Goal: Task Accomplishment & Management: Manage account settings

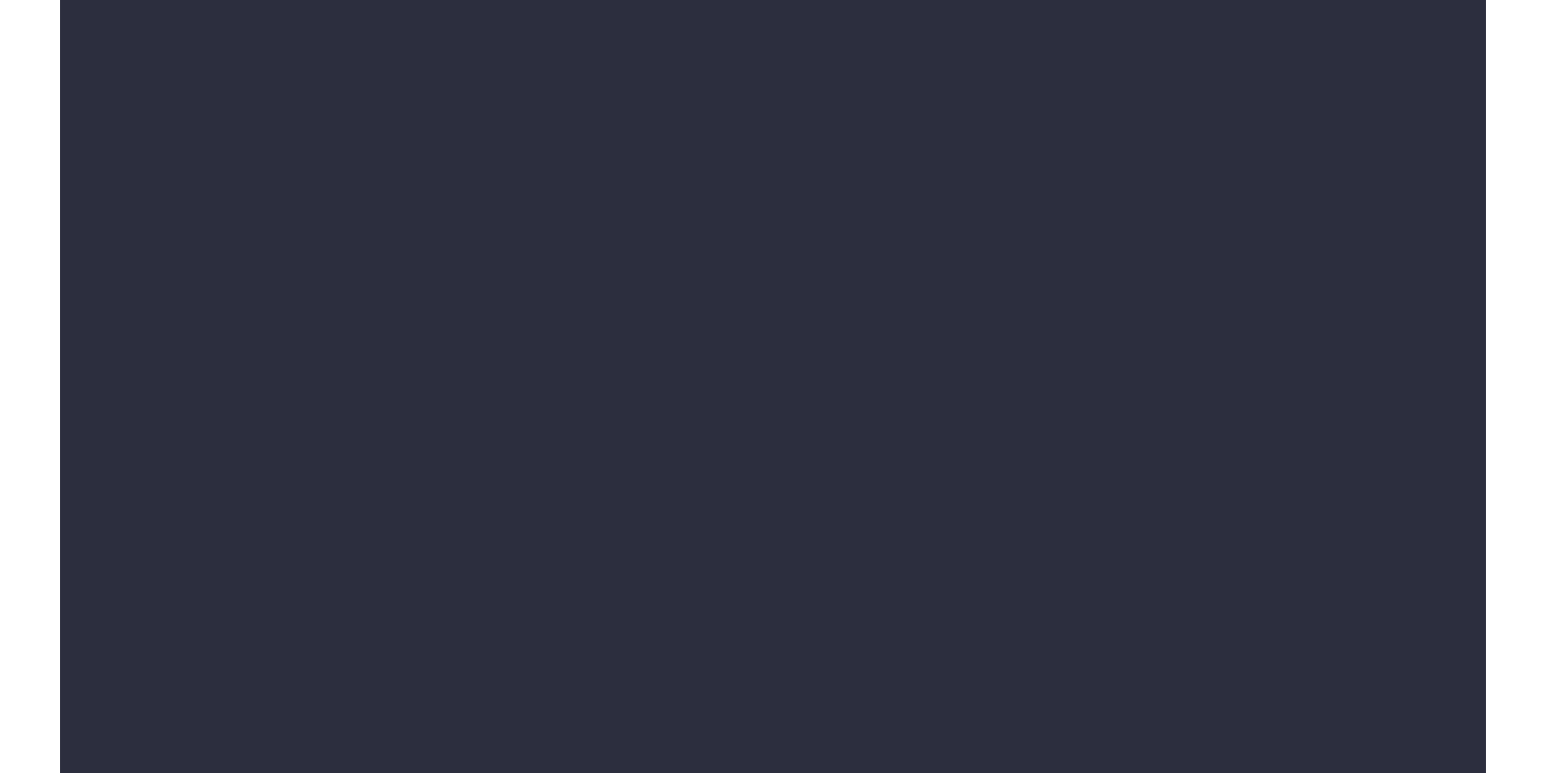
scroll to position [326, 0]
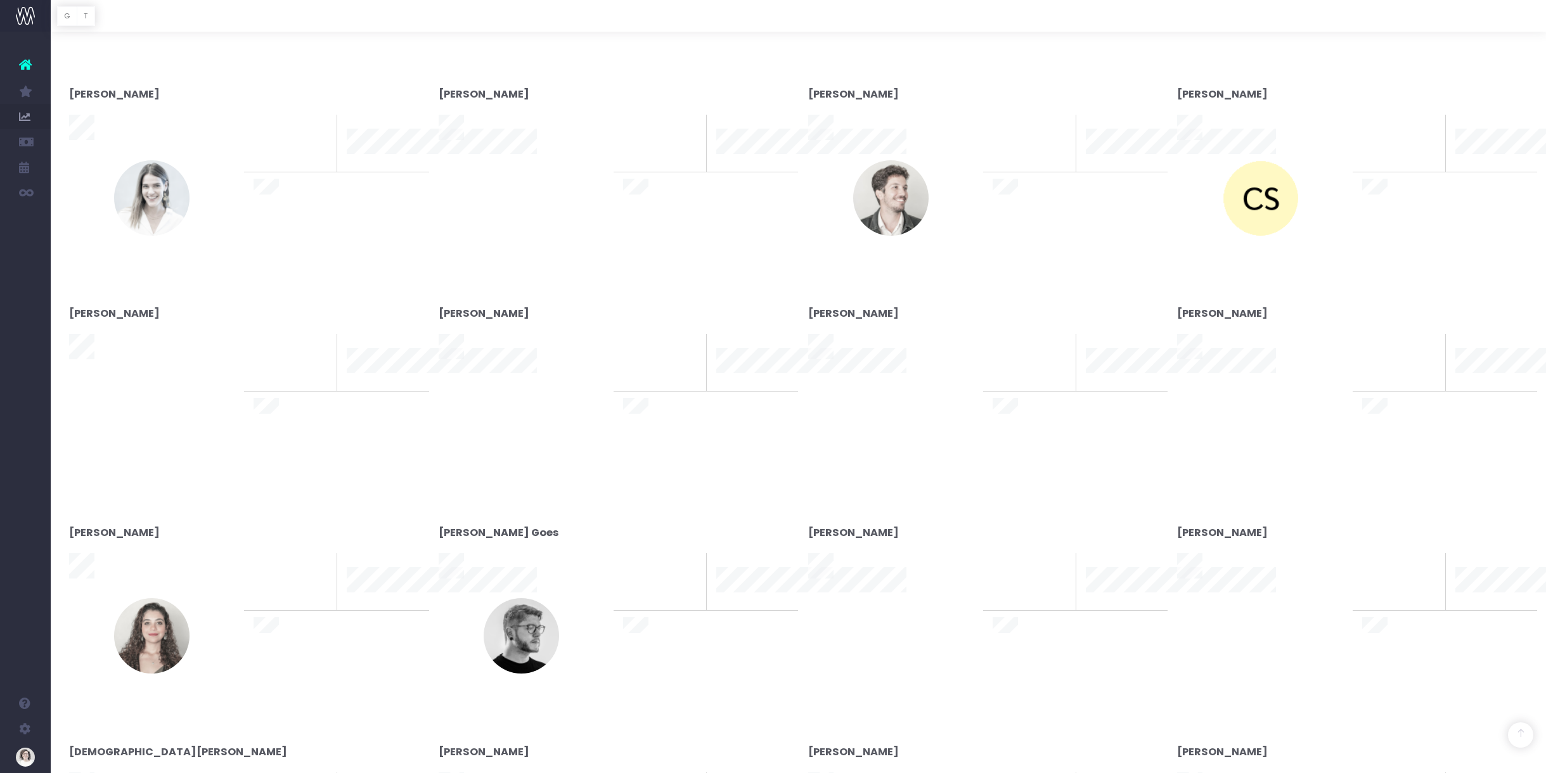
type input "[DATE]"
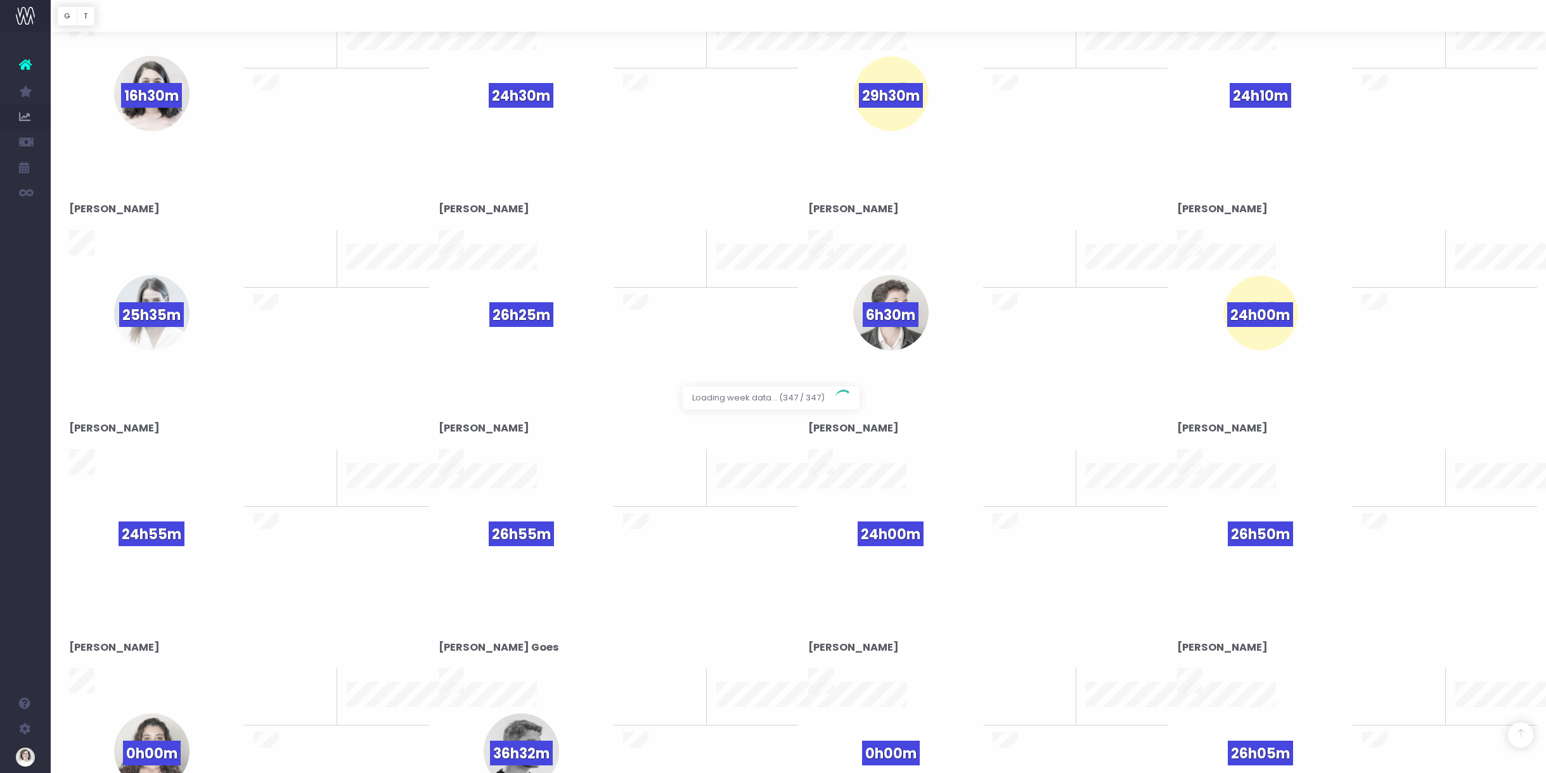
scroll to position [441, 0]
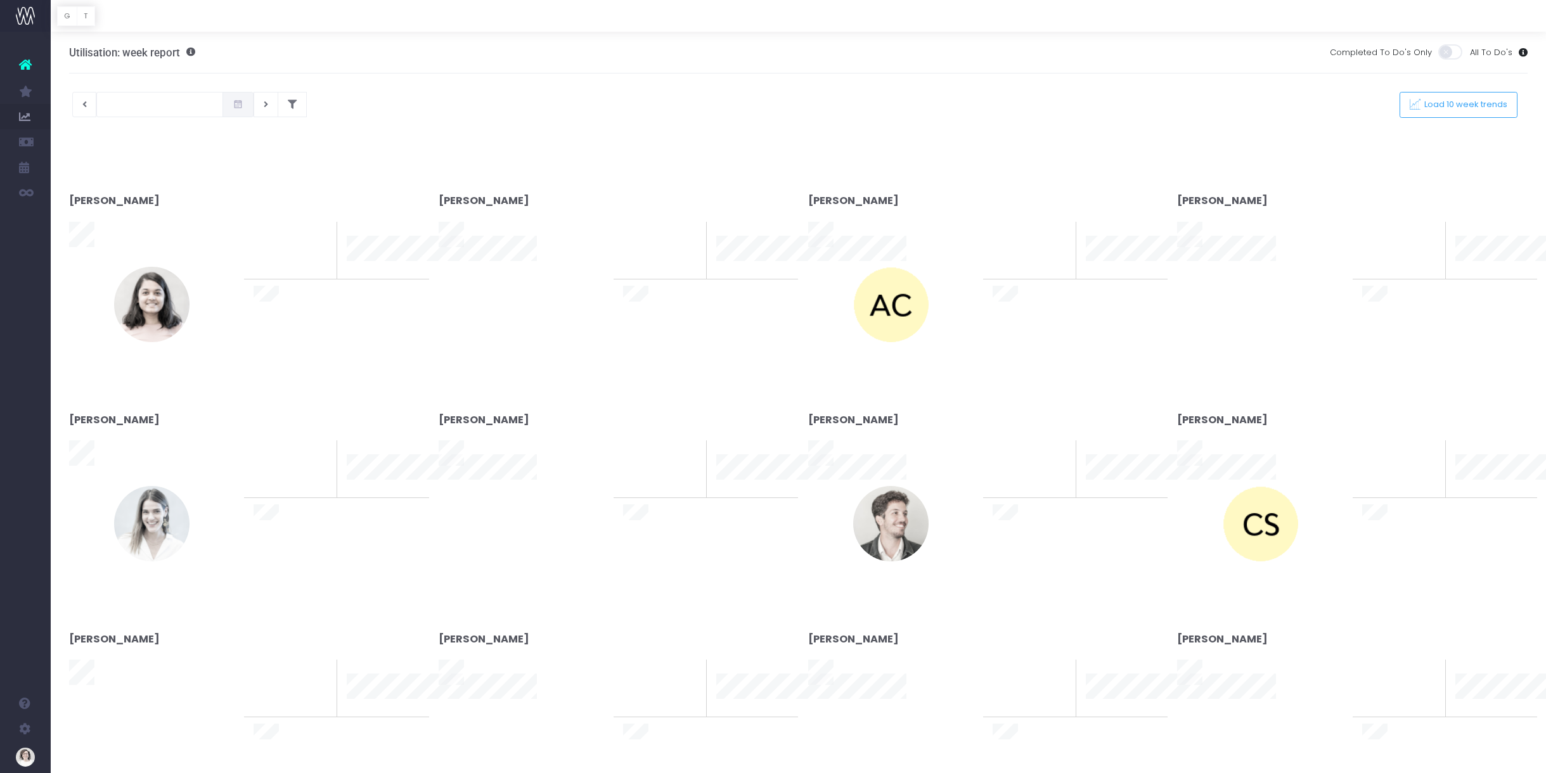
type input "[DATE]"
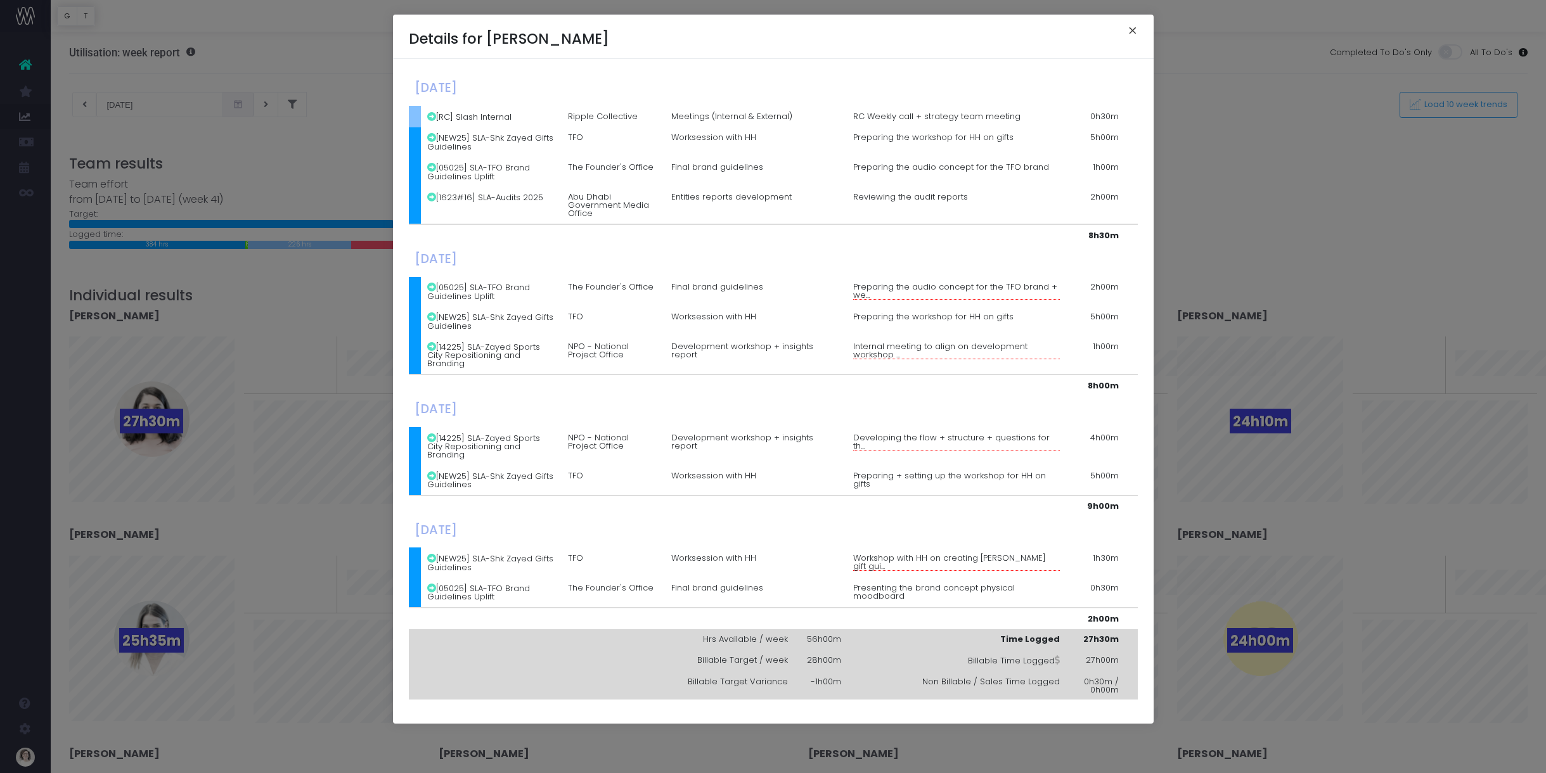
drag, startPoint x: 1131, startPoint y: 29, endPoint x: 1113, endPoint y: 38, distance: 20.4
click at [1131, 29] on button "×" at bounding box center [1132, 32] width 27 height 20
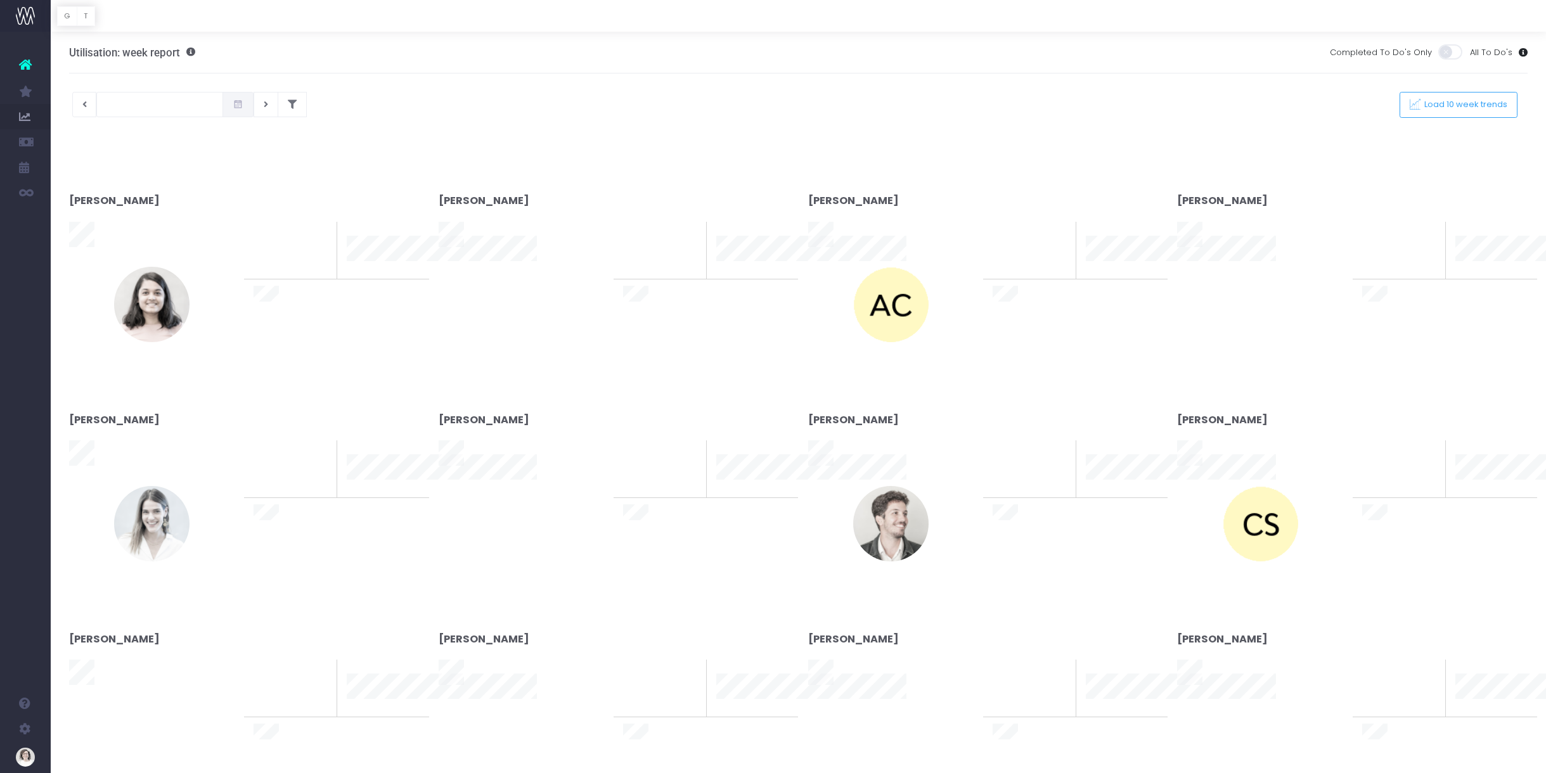
type input "[DATE]"
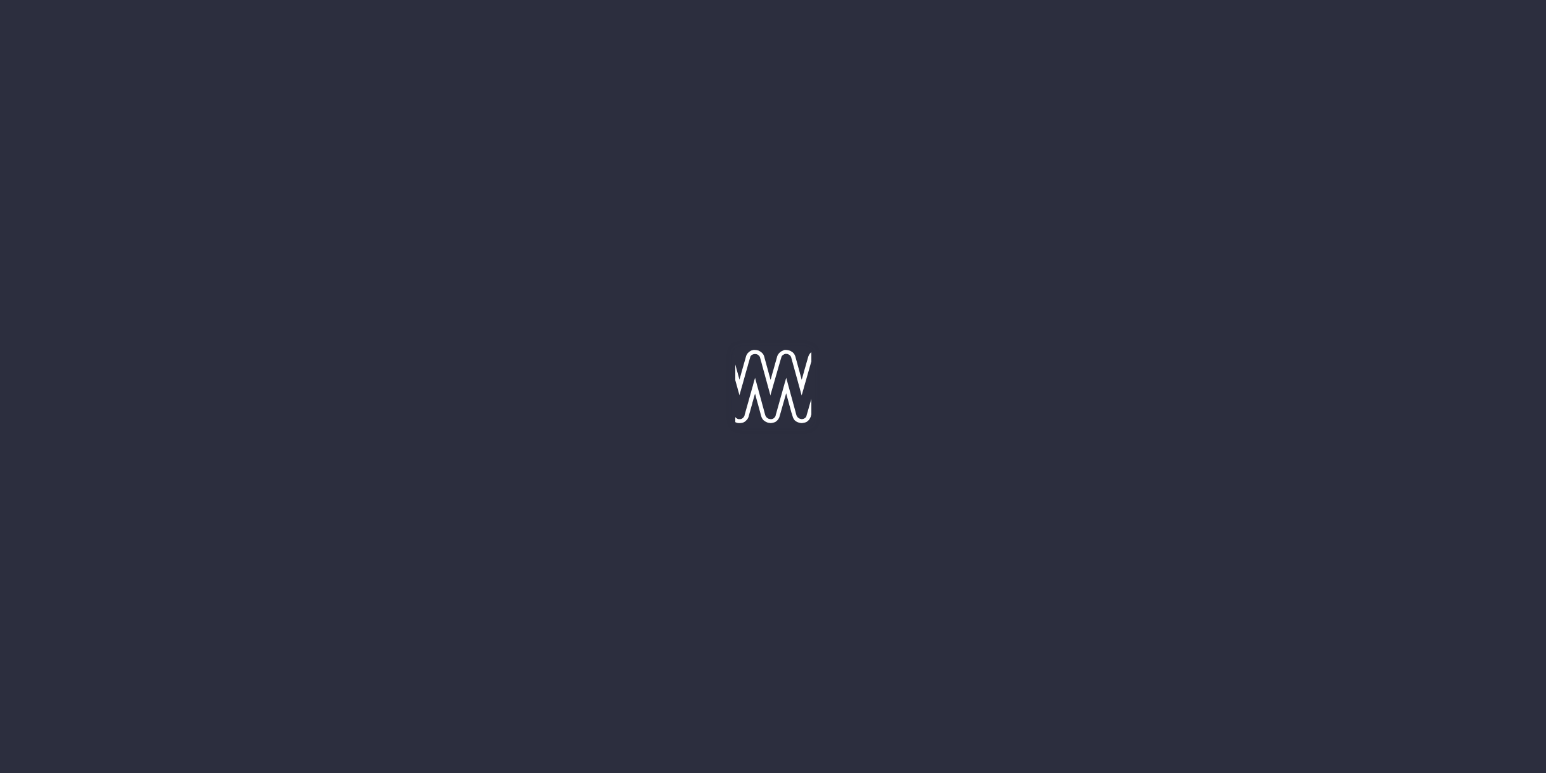
type input "[DATE]"
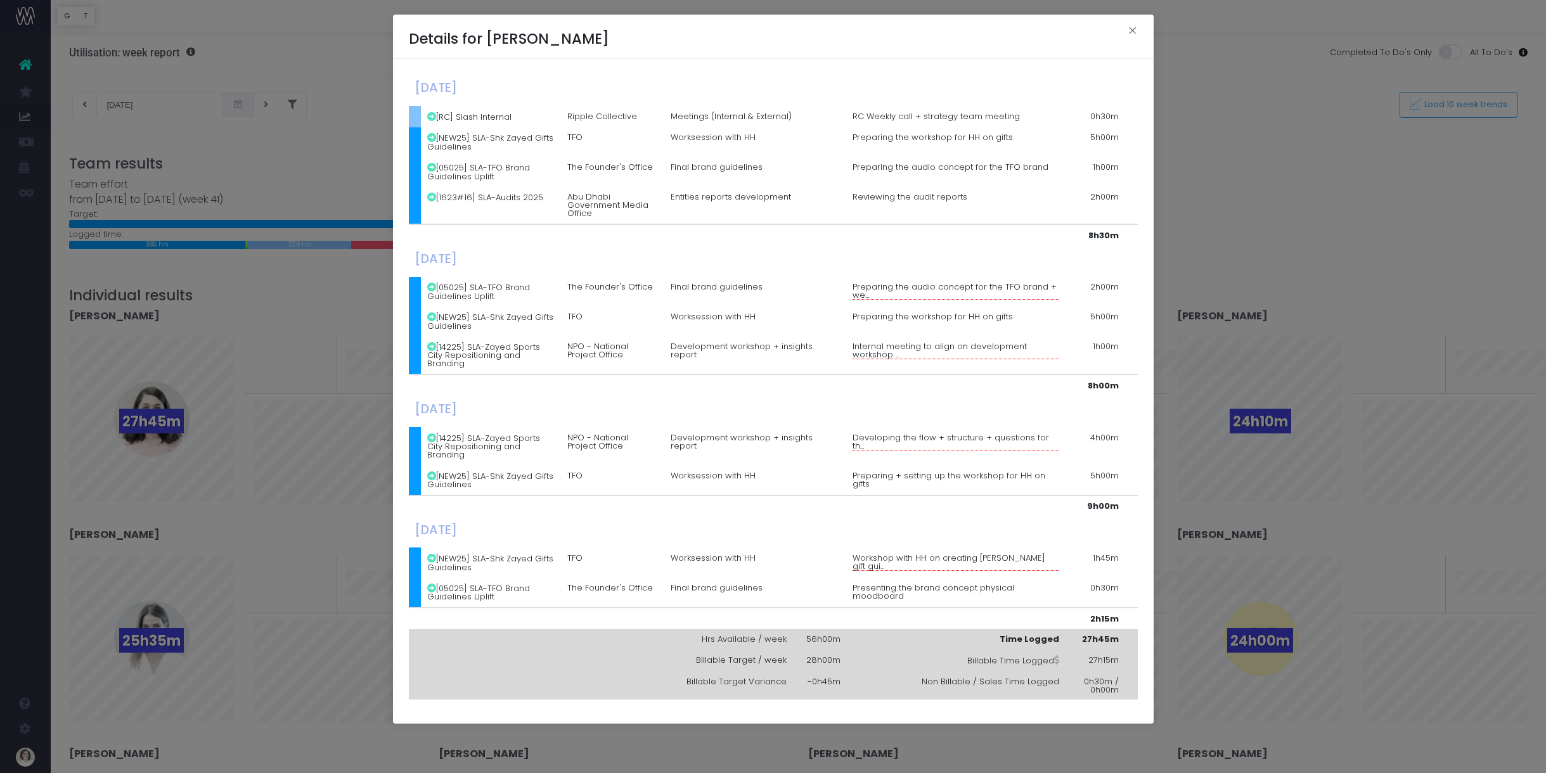
click at [254, 334] on div "Details for Abilesha Murthi × Monday, October 06th 2025 [RC] Slash Internal Rip…" at bounding box center [773, 386] width 1546 height 773
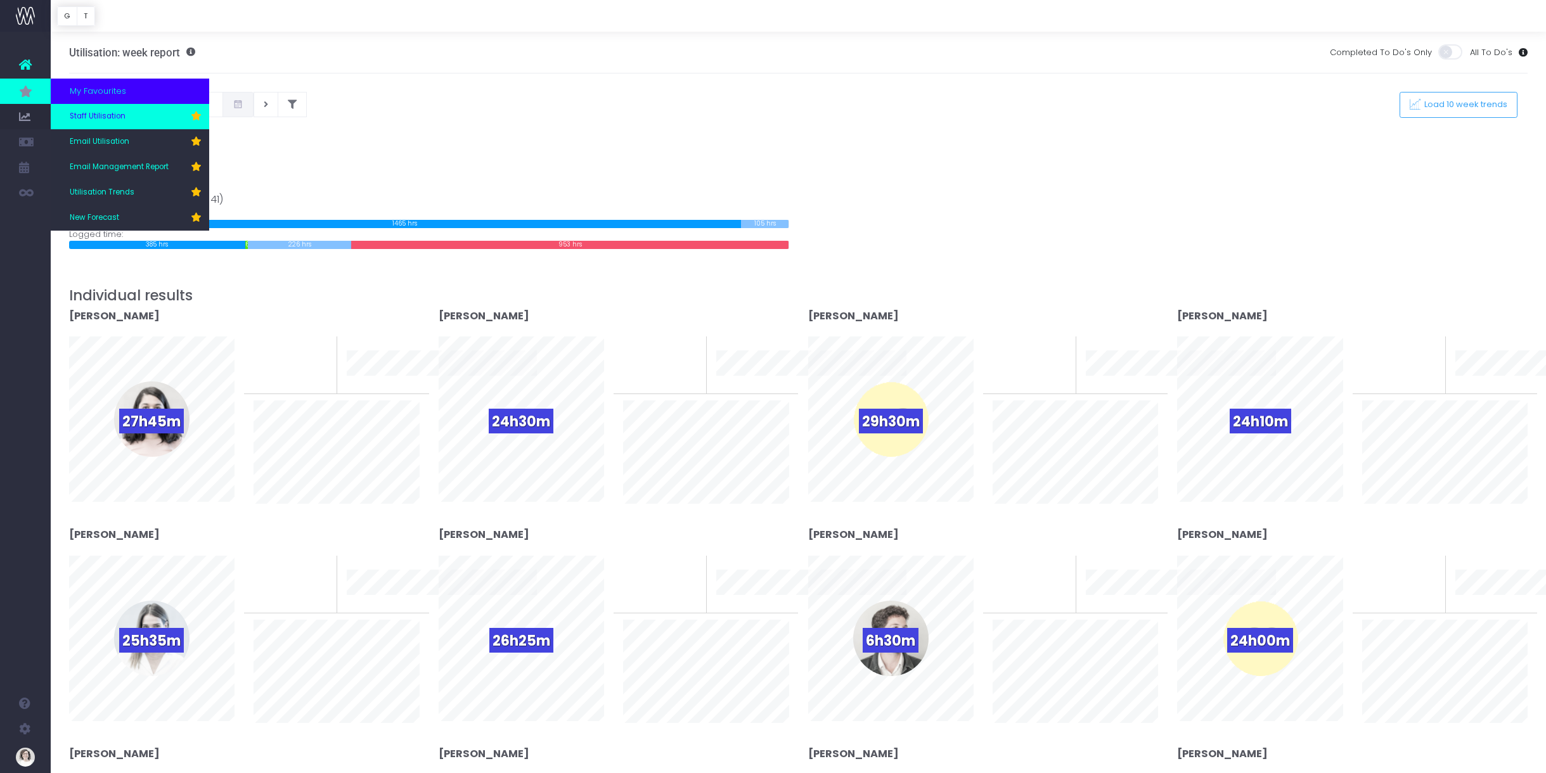
click at [111, 115] on span "Staff Utilisation" at bounding box center [98, 116] width 56 height 11
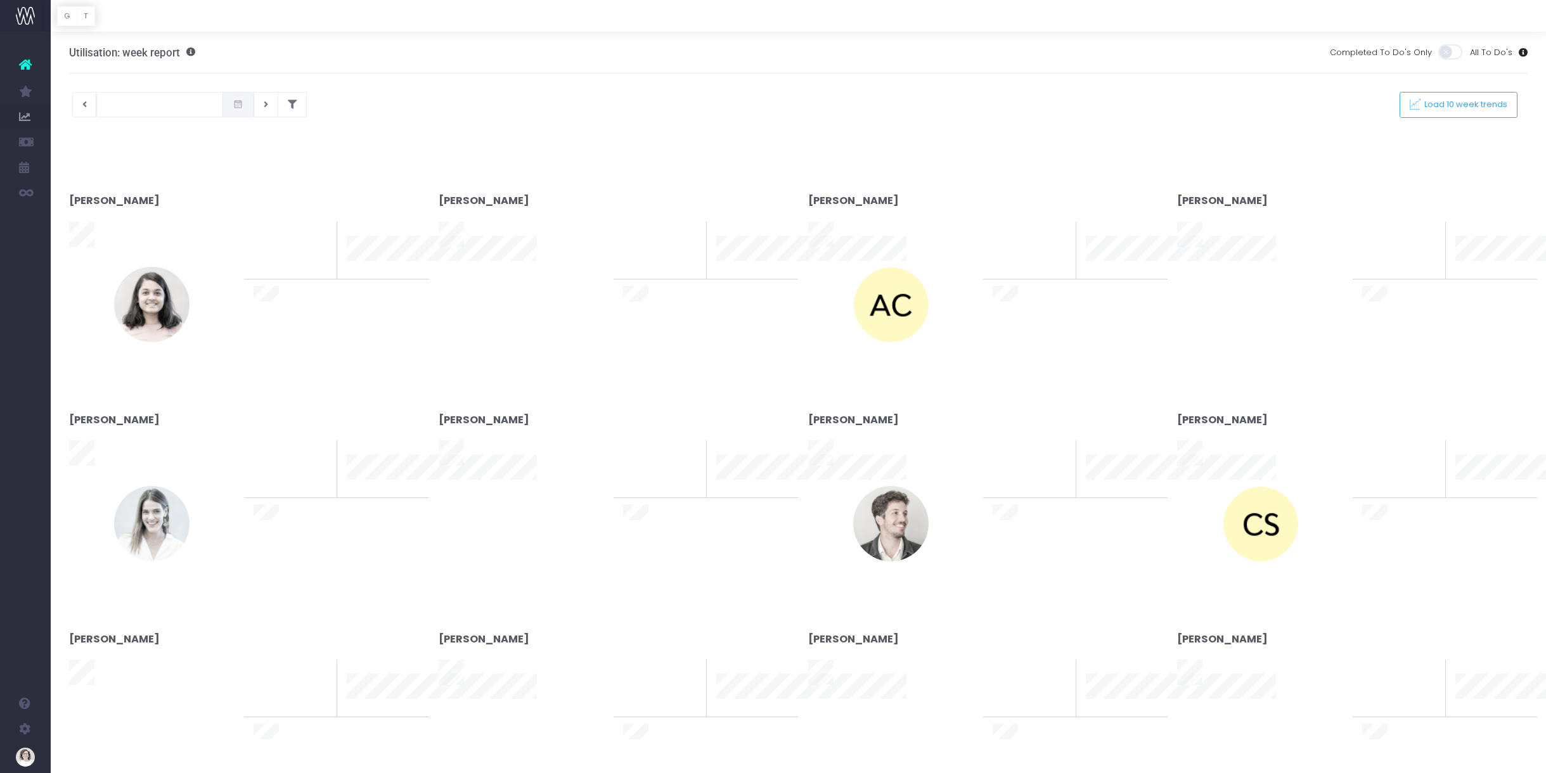
type input "[DATE]"
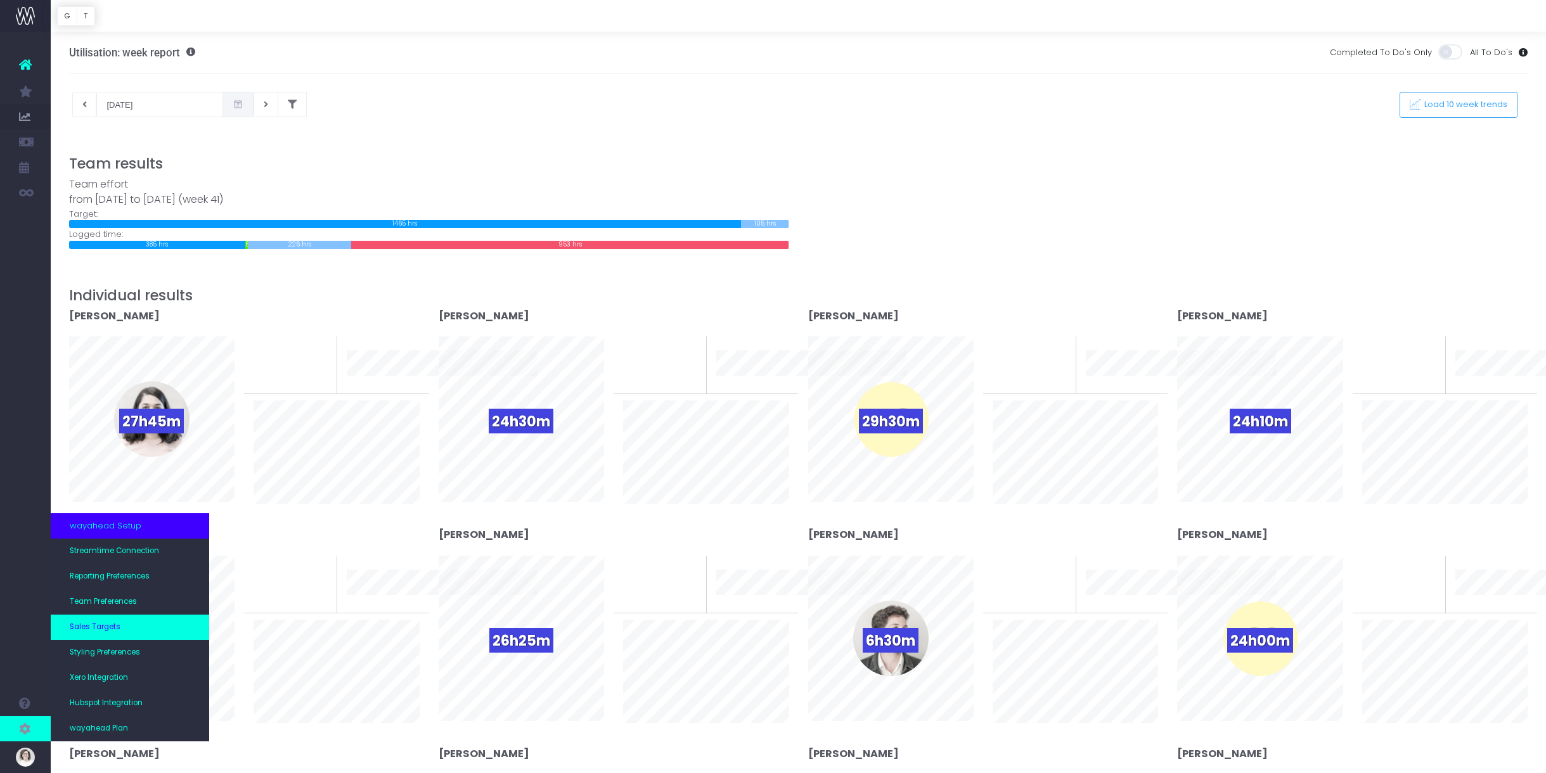
click at [113, 632] on span "Sales Targets" at bounding box center [95, 627] width 51 height 11
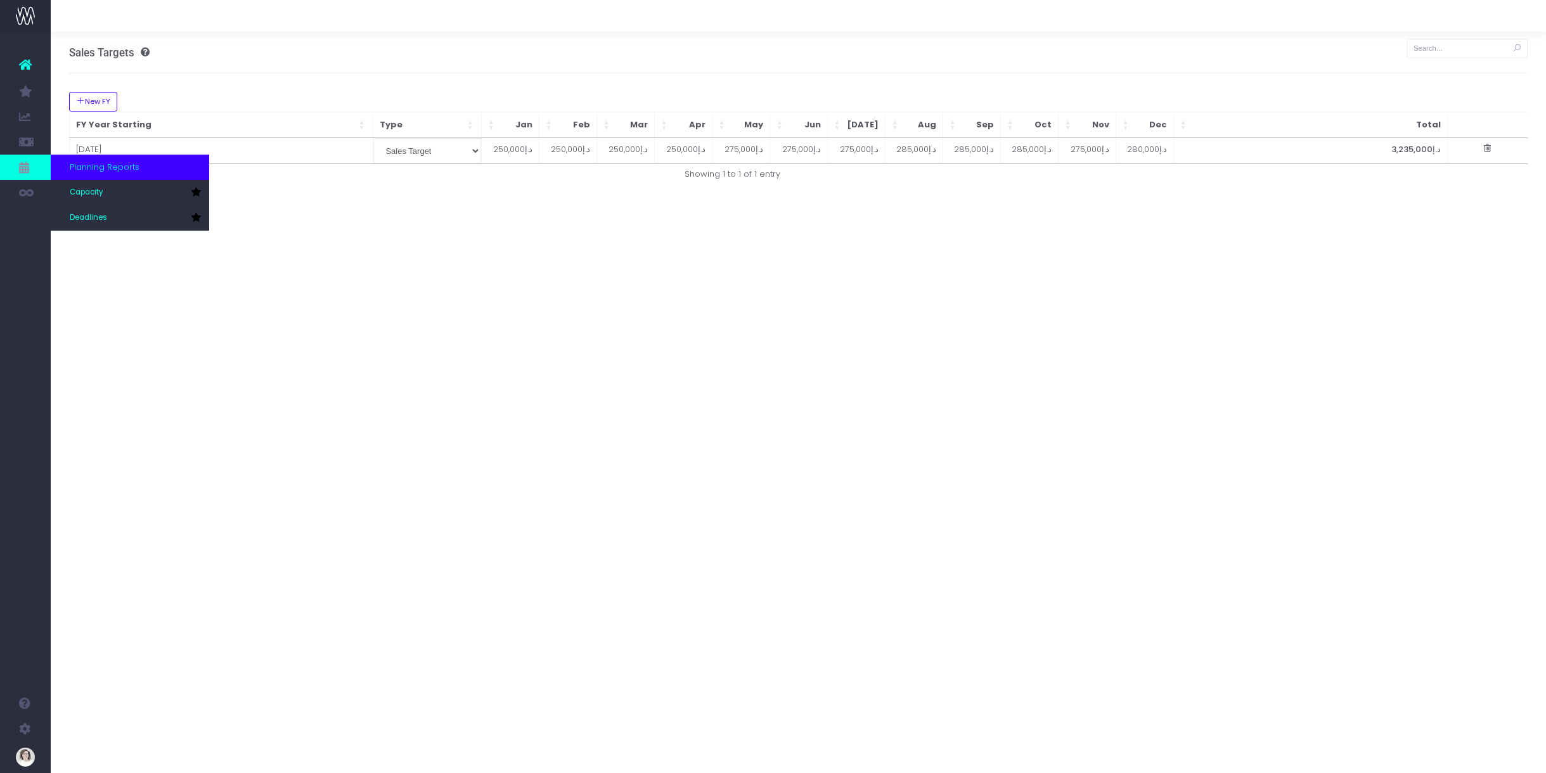
scroll to position [0, 6]
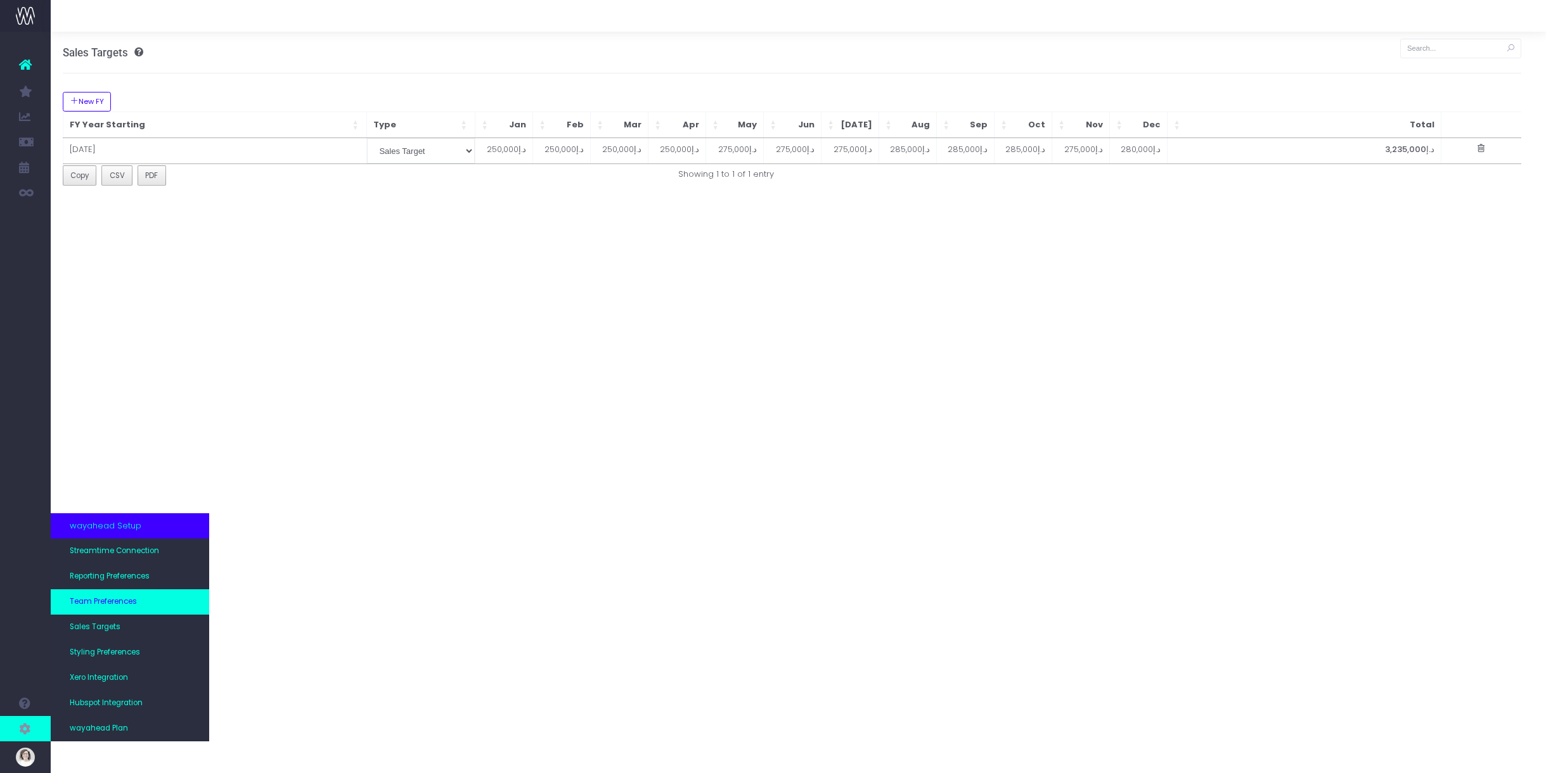
click at [110, 596] on span "Team Preferences" at bounding box center [103, 601] width 67 height 11
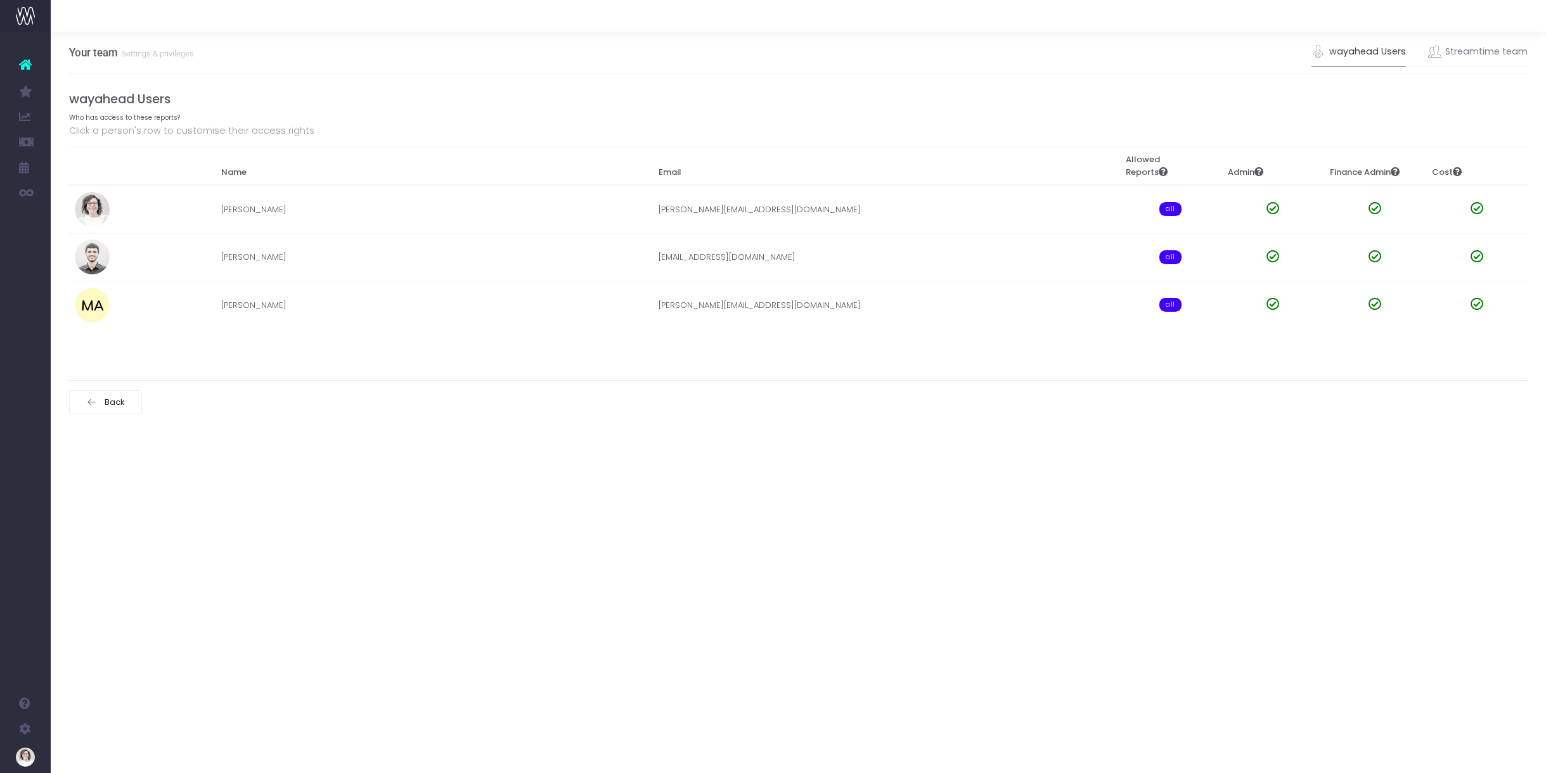
click at [26, 64] on icon at bounding box center [25, 64] width 13 height 16
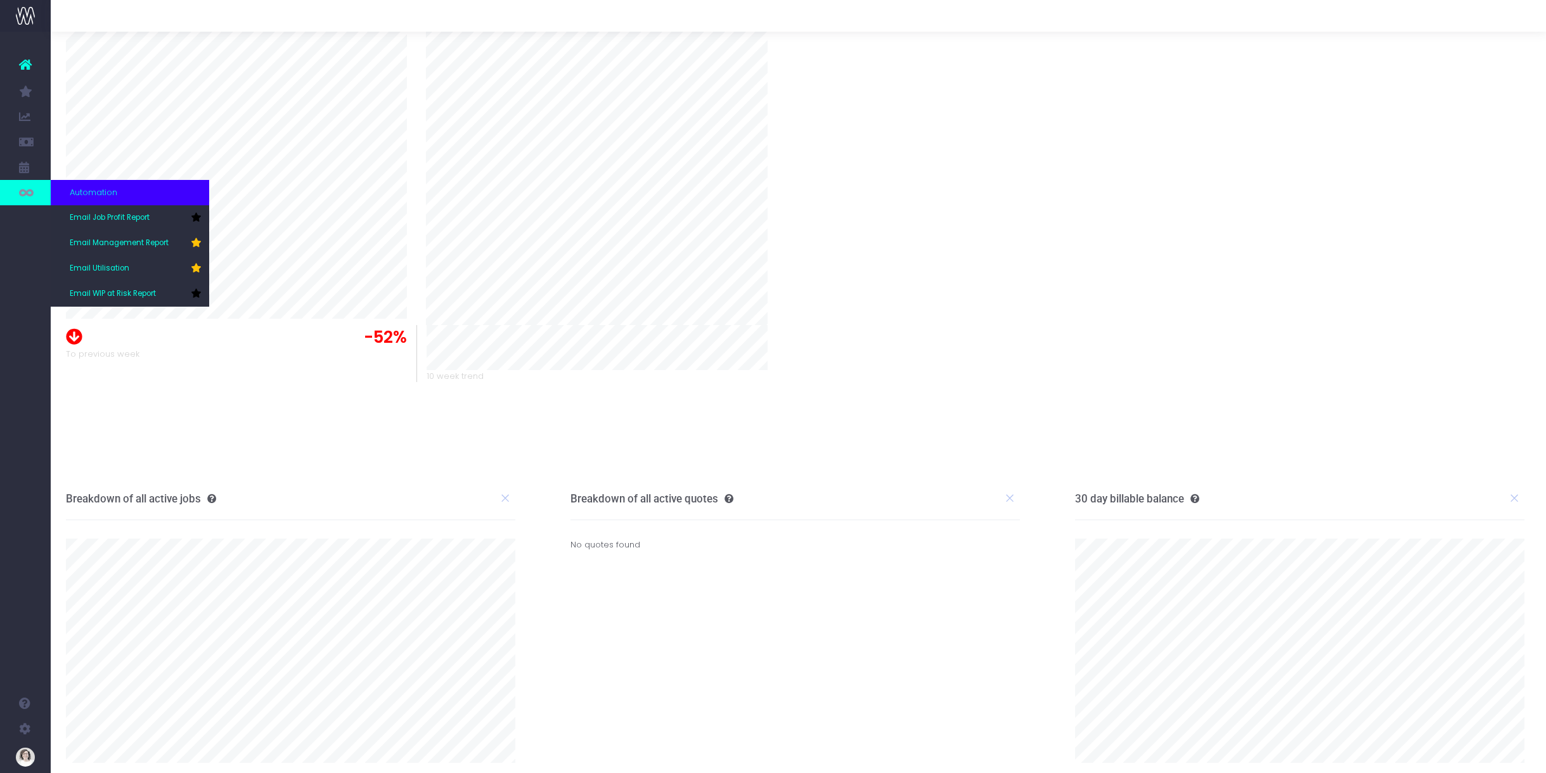
scroll to position [118, 3]
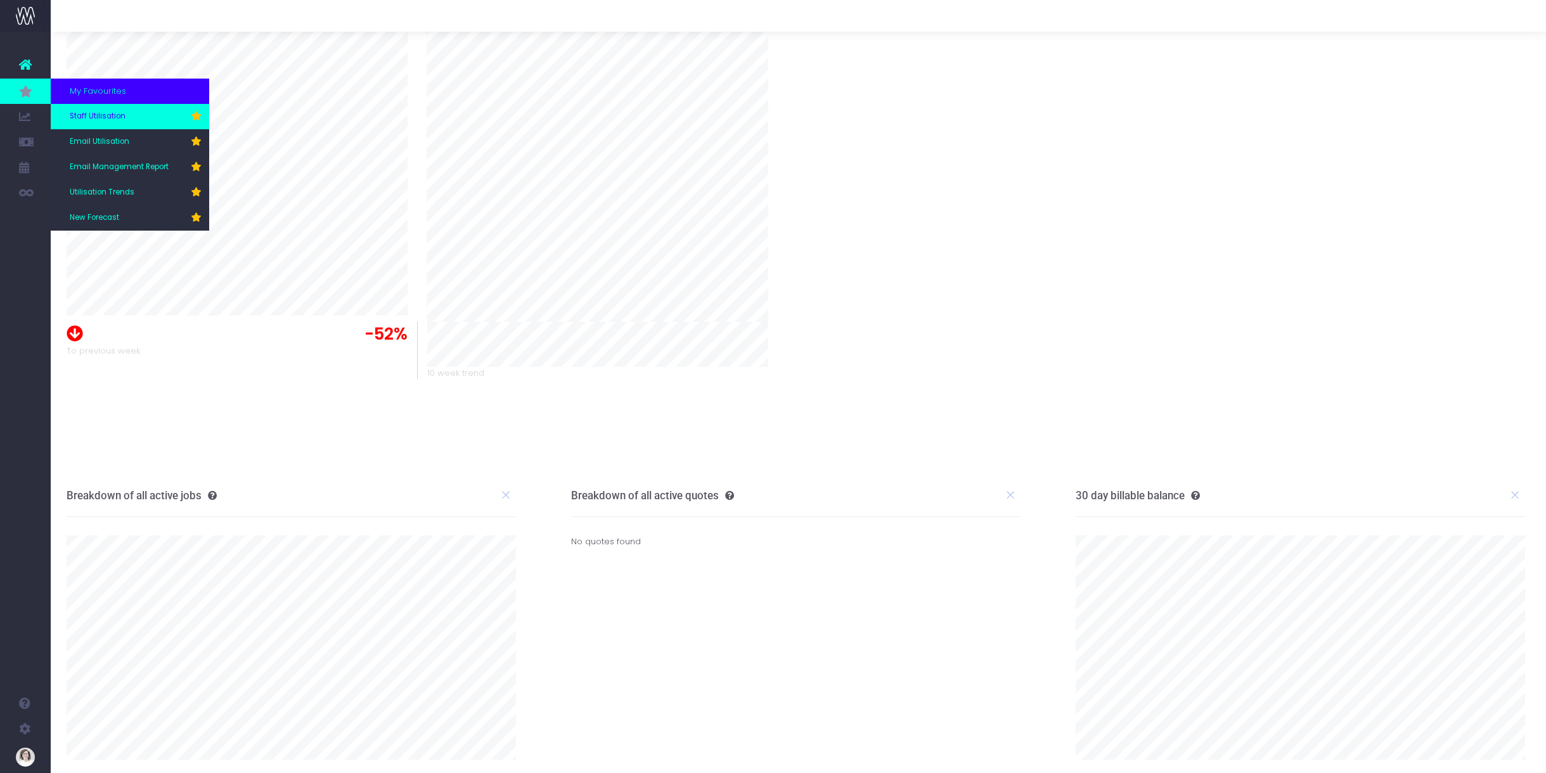
click at [109, 116] on span "Staff Utilisation" at bounding box center [98, 116] width 56 height 11
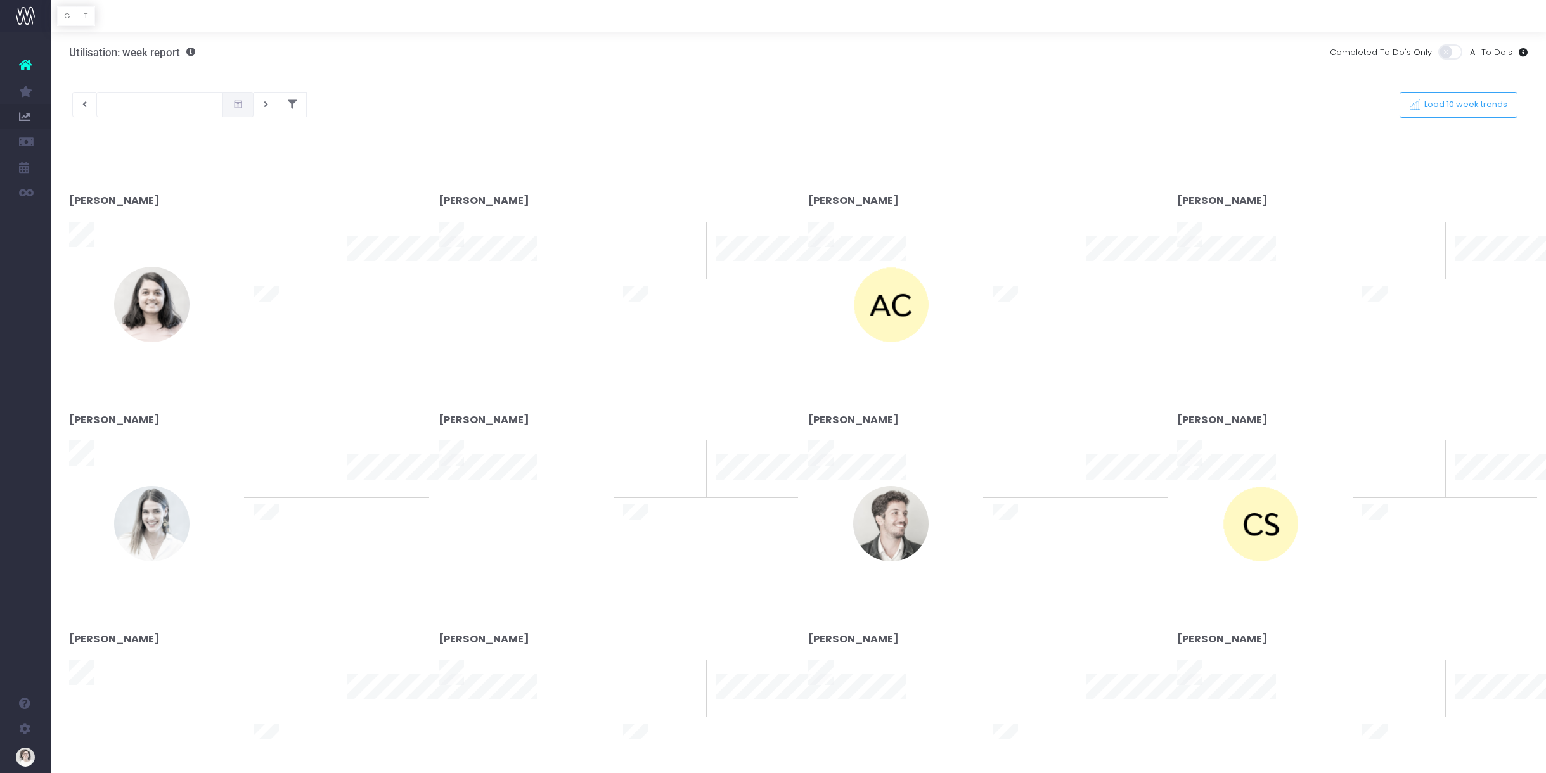
type input "[DATE]"
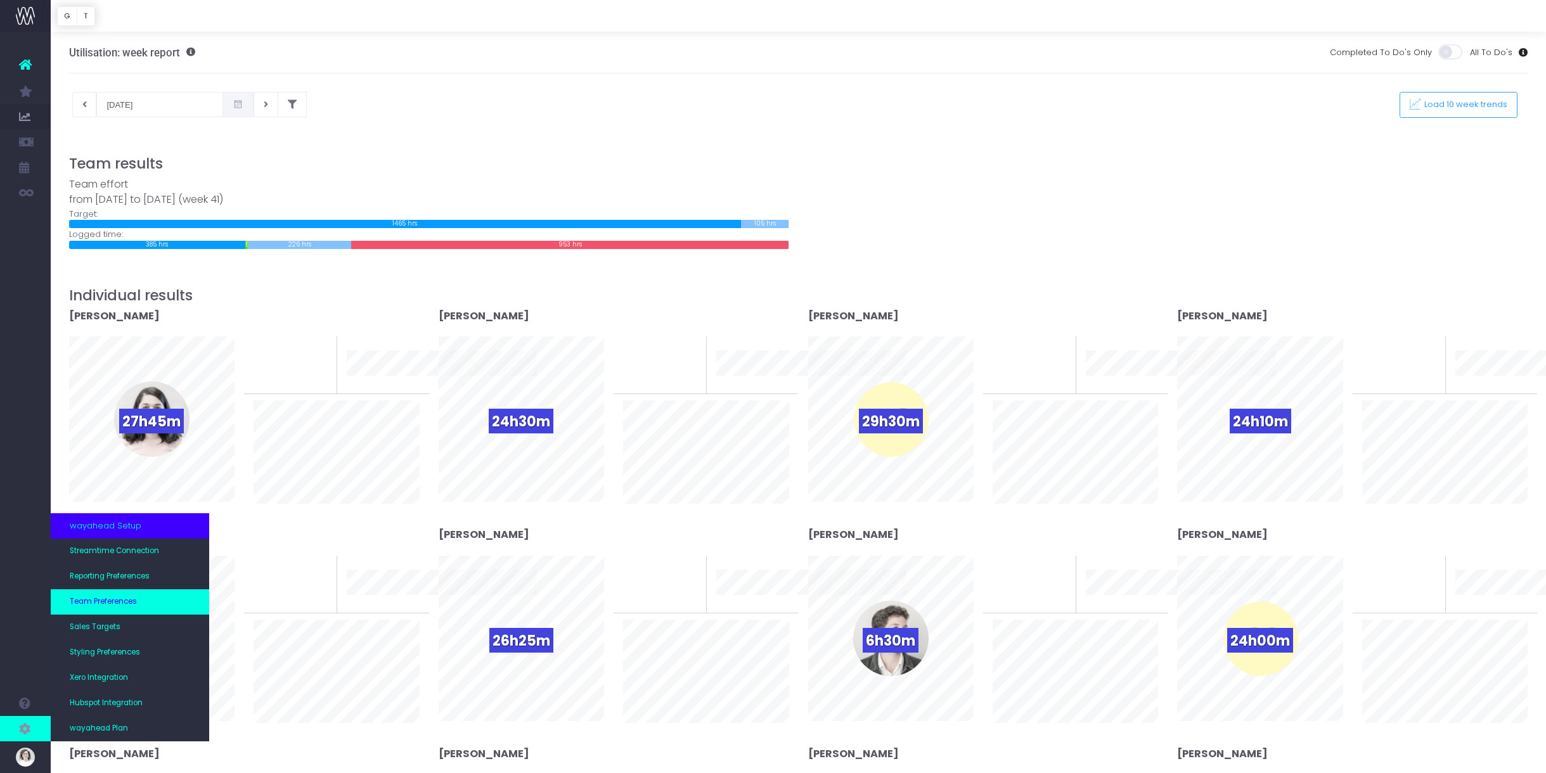
click at [126, 600] on span "Team Preferences" at bounding box center [103, 601] width 67 height 11
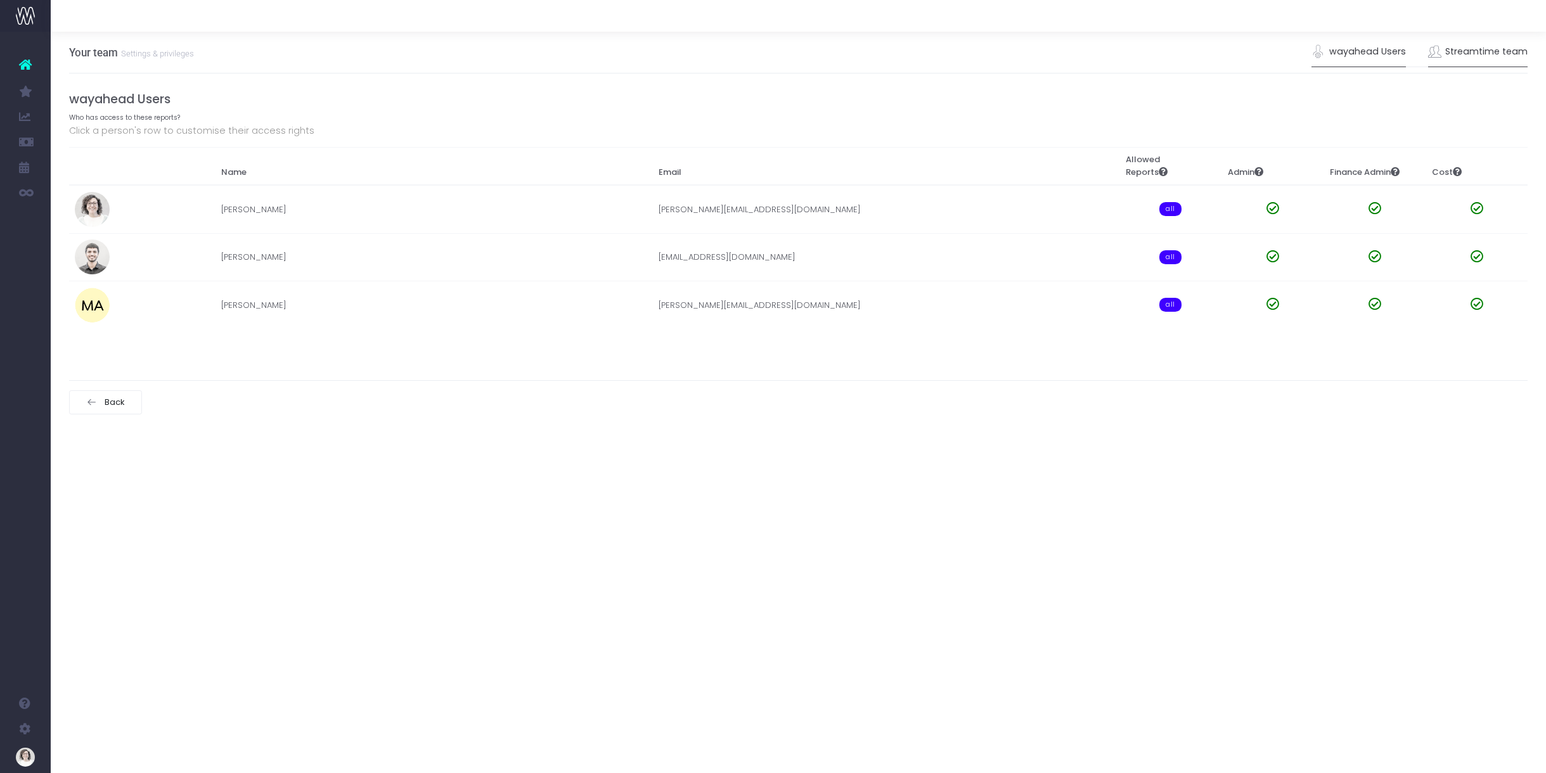
click at [1474, 53] on link "Streamtime team" at bounding box center [1478, 51] width 100 height 29
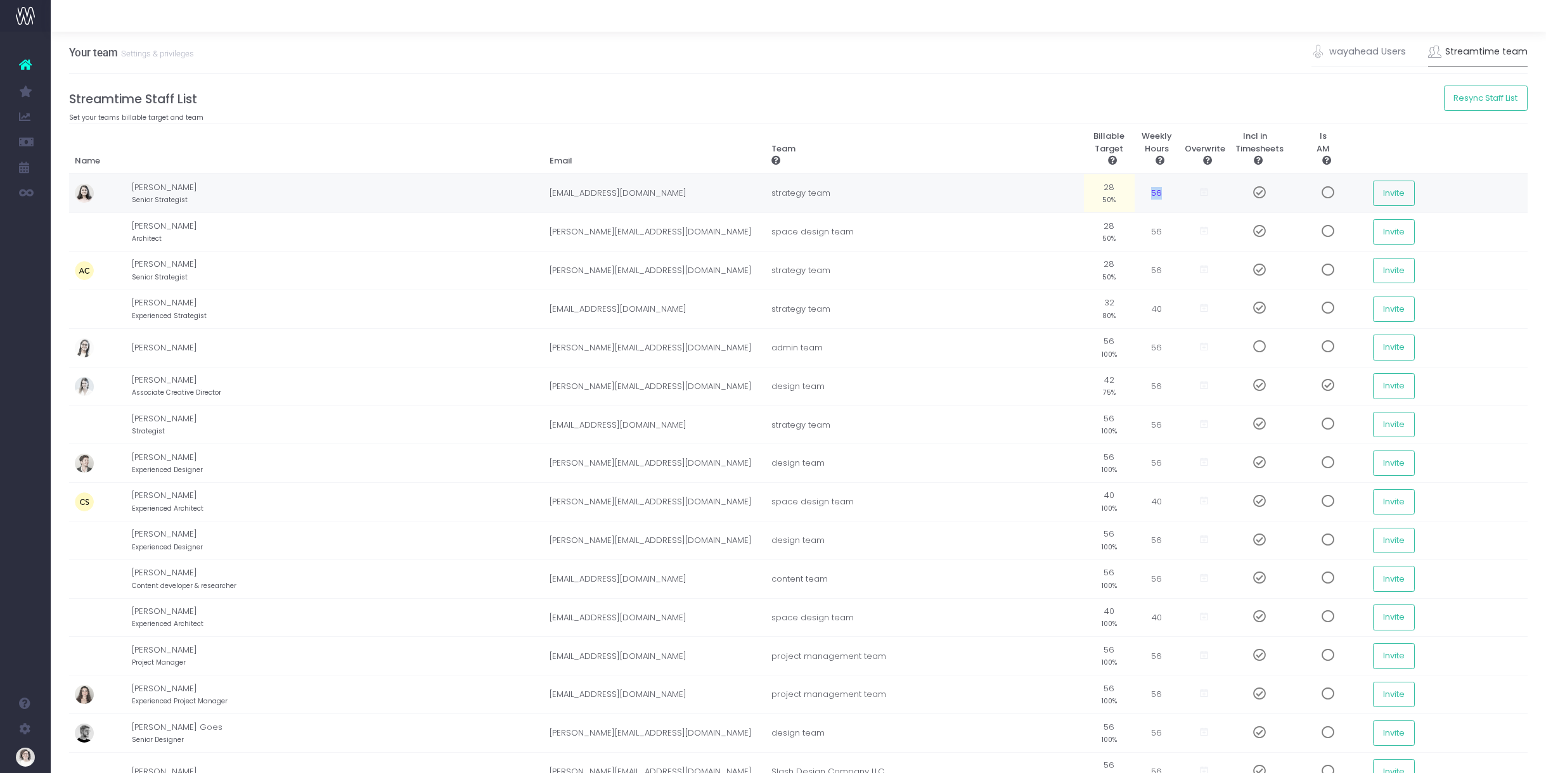
drag, startPoint x: 1115, startPoint y: 193, endPoint x: 1131, endPoint y: 193, distance: 16.5
click at [1135, 193] on td "56" at bounding box center [1157, 193] width 44 height 39
click at [1102, 194] on small "50%" at bounding box center [1108, 192] width 13 height 11
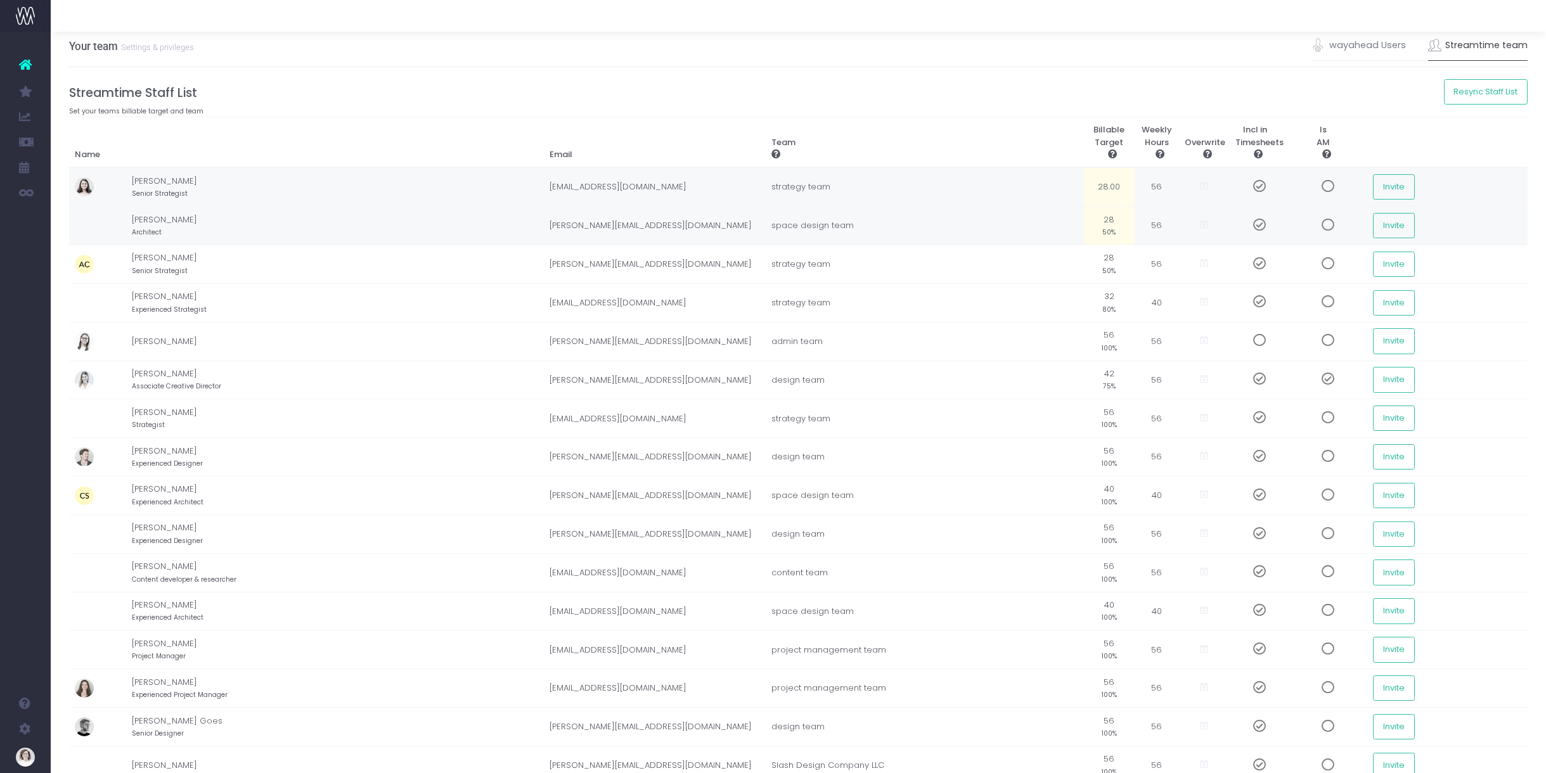
click at [1084, 210] on td "28 50%" at bounding box center [1109, 226] width 51 height 39
click at [1084, 197] on td "28.00" at bounding box center [1109, 186] width 51 height 39
click at [1090, 188] on input "28.00" at bounding box center [1109, 186] width 39 height 25
click at [1084, 234] on td "28.00" at bounding box center [1109, 226] width 51 height 39
click at [979, 255] on td "strategy team" at bounding box center [924, 264] width 319 height 39
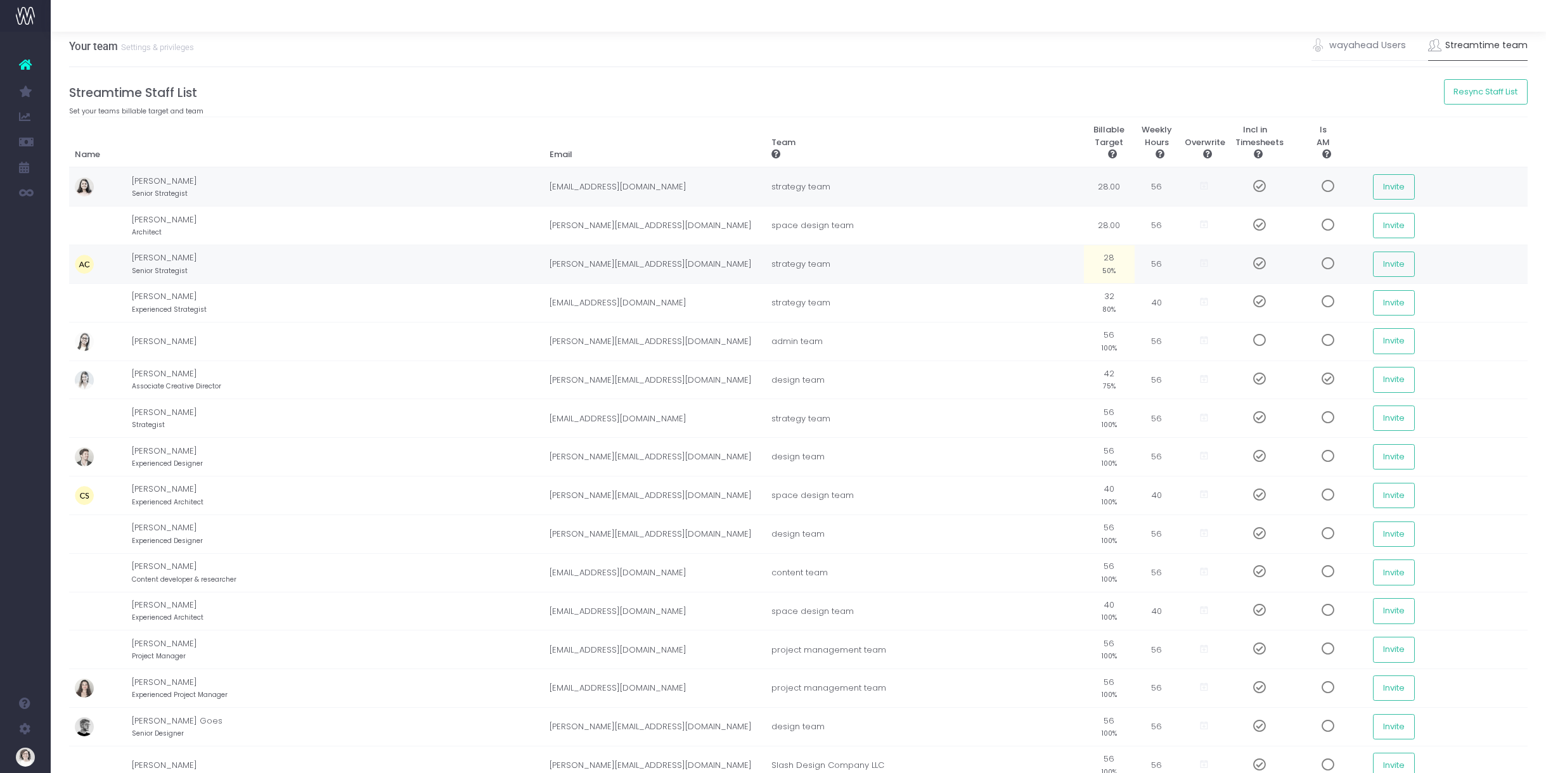
click at [1102, 273] on small "50%" at bounding box center [1108, 269] width 13 height 11
click at [1090, 273] on input "28.00" at bounding box center [1109, 264] width 39 height 25
click at [1084, 187] on td "28.00" at bounding box center [1109, 186] width 51 height 39
type input "32"
click at [1084, 228] on td "28.00" at bounding box center [1109, 226] width 51 height 39
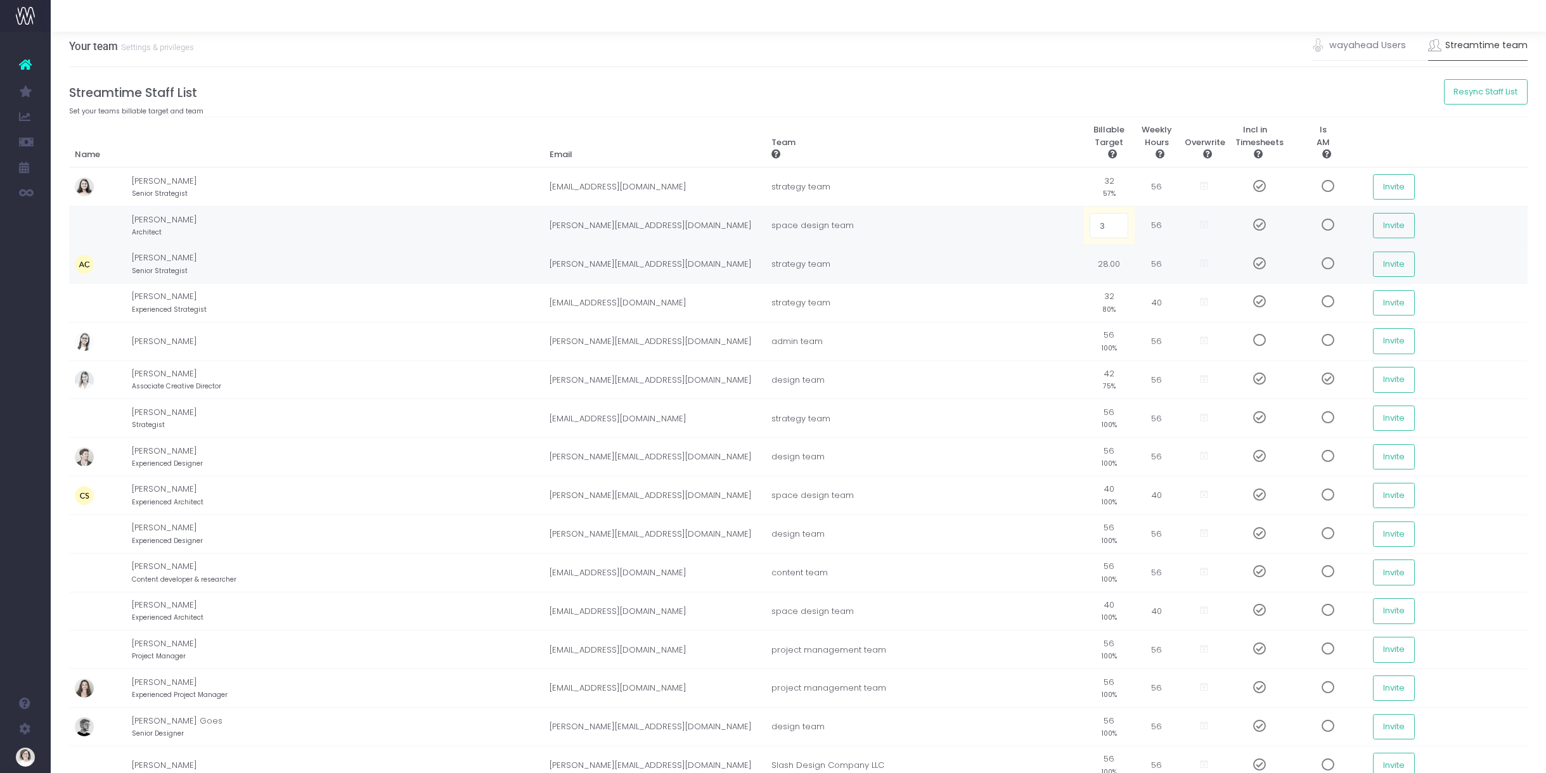
type input "32"
click at [1084, 264] on td "28.00" at bounding box center [1109, 264] width 51 height 39
type input "32"
click at [1084, 337] on td "56 100%" at bounding box center [1109, 341] width 51 height 39
type input "24"
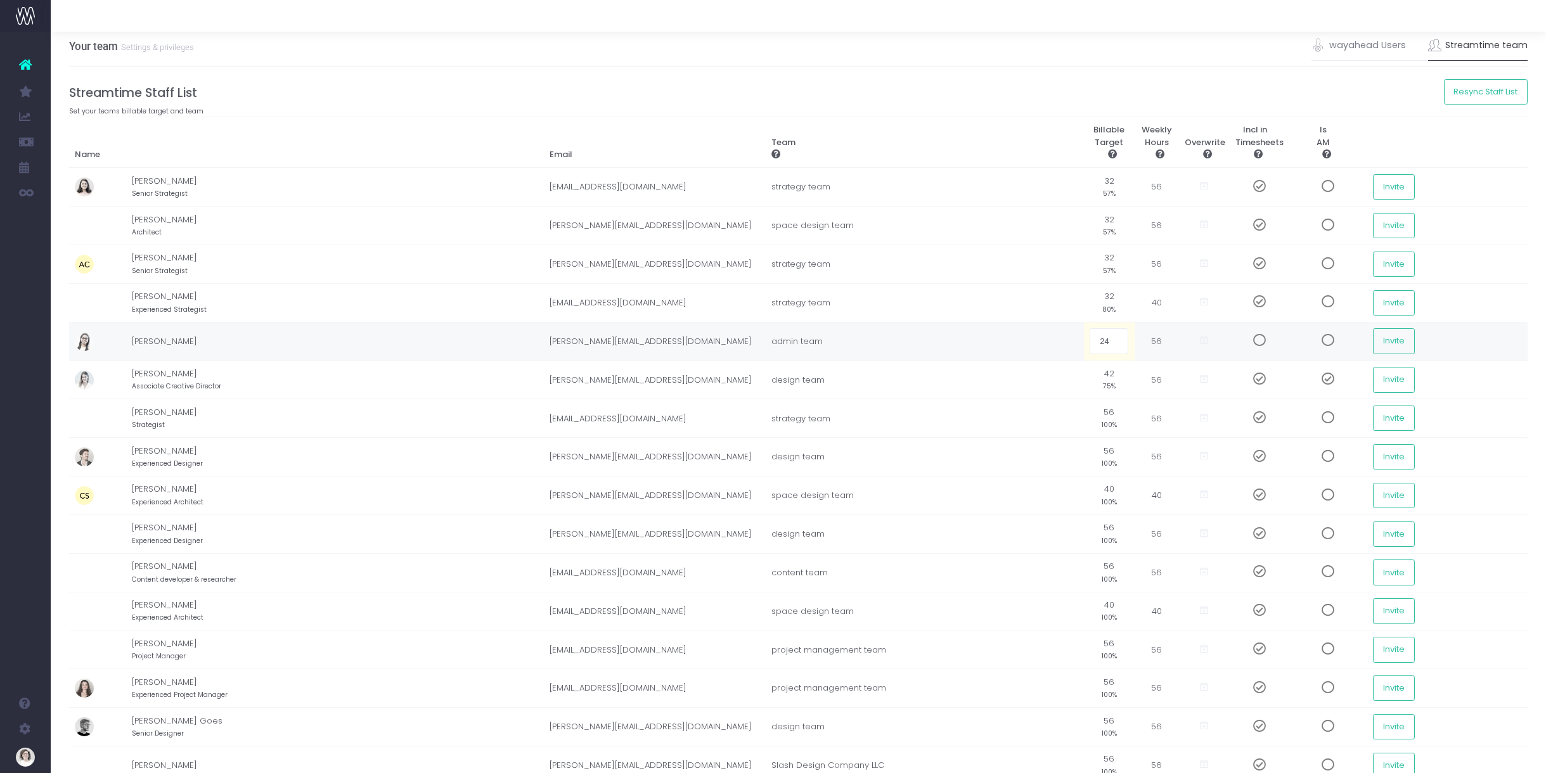
click at [1090, 345] on input "24" at bounding box center [1109, 340] width 39 height 25
drag, startPoint x: 1087, startPoint y: 344, endPoint x: 1054, endPoint y: 343, distance: 33.6
click at [1084, 343] on td "56.00" at bounding box center [1109, 341] width 51 height 39
click at [1103, 382] on small "75%" at bounding box center [1109, 385] width 13 height 11
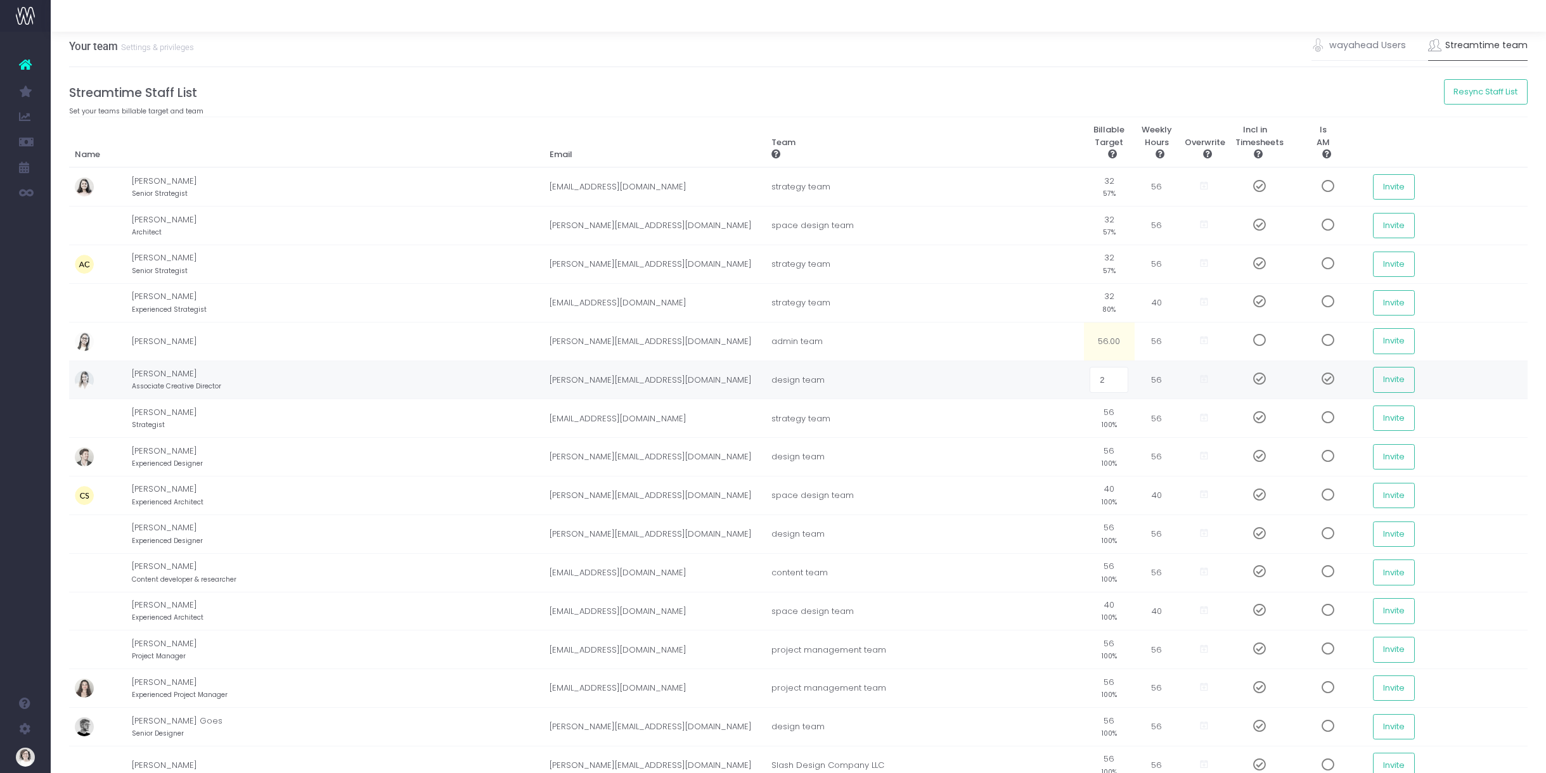
type input "24"
click at [1084, 410] on td "56 100%" at bounding box center [1109, 418] width 51 height 39
type input "32"
click at [1084, 451] on td "56 100%" at bounding box center [1109, 457] width 51 height 39
type input "32"
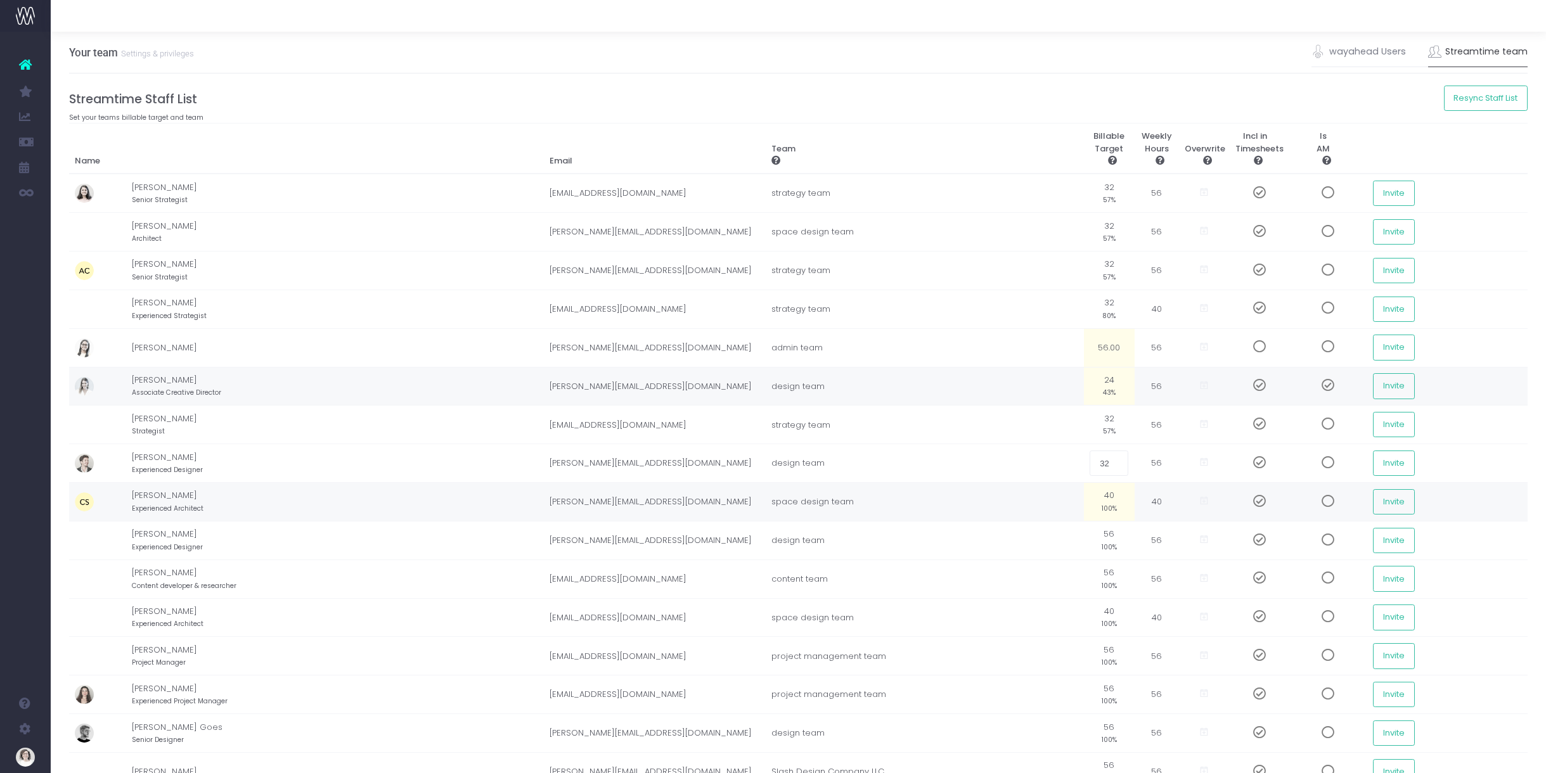
click at [1084, 499] on td "40 100%" at bounding box center [1109, 502] width 51 height 39
type input "32"
click at [1084, 536] on td "56 100%" at bounding box center [1109, 540] width 51 height 39
type input "32"
click at [1084, 575] on td "56 100%" at bounding box center [1109, 579] width 51 height 39
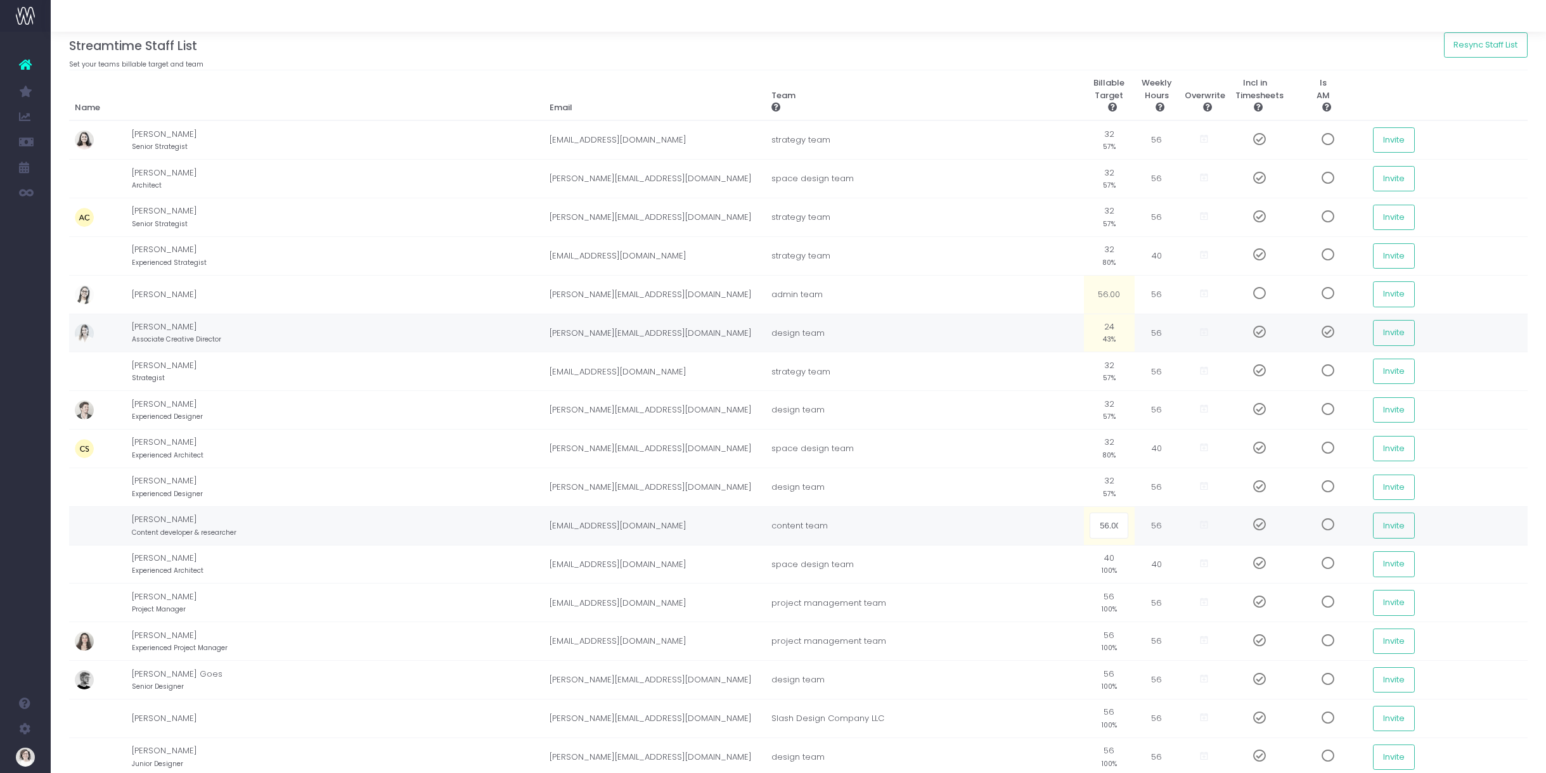
scroll to position [55, 0]
click at [1244, 526] on span at bounding box center [1255, 523] width 22 height 13
click at [1244, 524] on span at bounding box center [1255, 523] width 22 height 13
click at [1084, 527] on td "56.00" at bounding box center [1109, 524] width 51 height 39
type input "3"
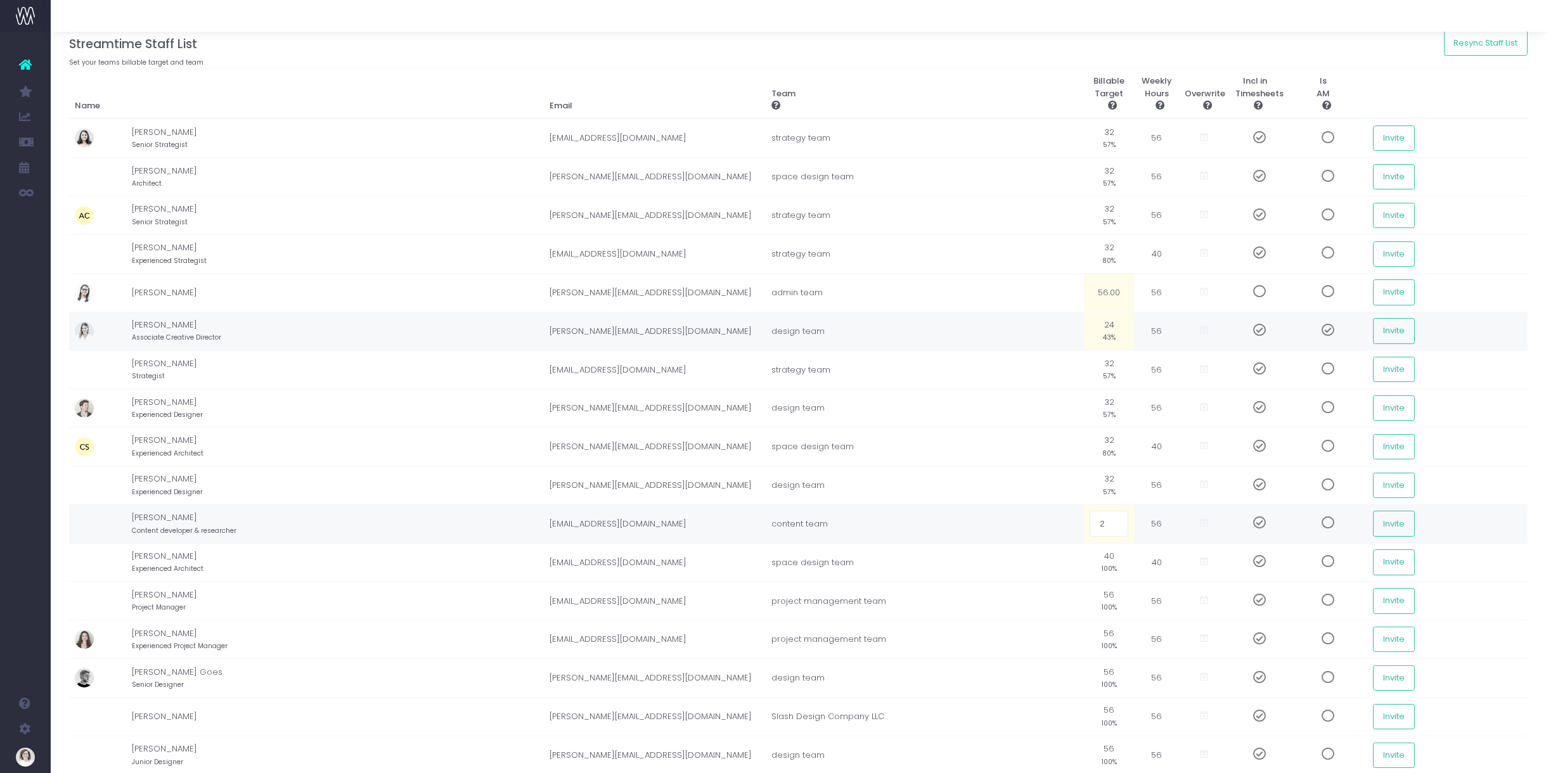
type input "25"
click at [1102, 568] on small "100%" at bounding box center [1109, 567] width 15 height 11
type input "32"
click at [1102, 604] on small "100%" at bounding box center [1109, 606] width 15 height 11
type input "30"
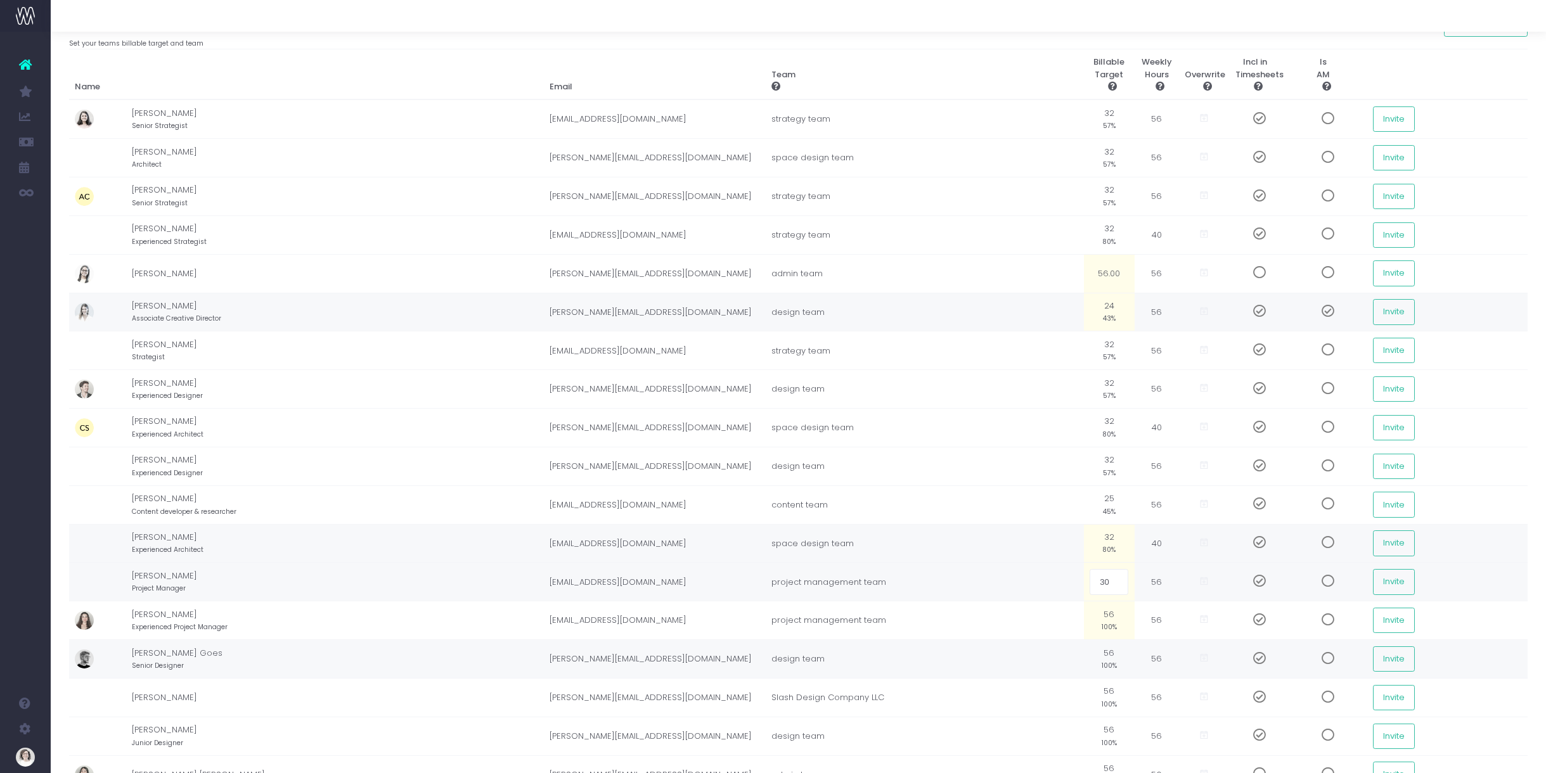
scroll to position [81, 0]
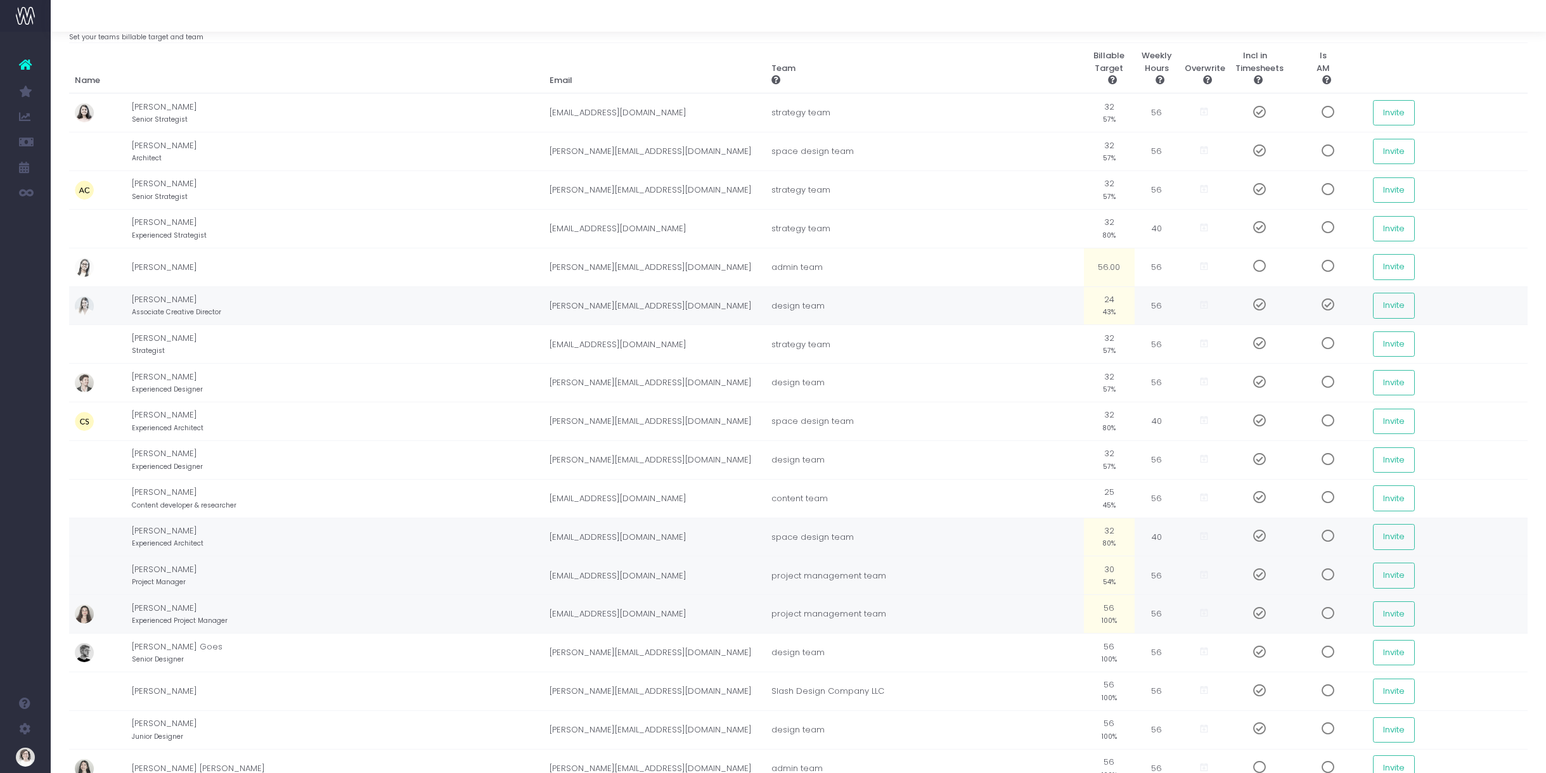
click at [1102, 619] on small "100%" at bounding box center [1109, 619] width 15 height 11
type input "3"
type input "12"
click at [1103, 580] on small "54%" at bounding box center [1109, 581] width 13 height 11
type input "12"
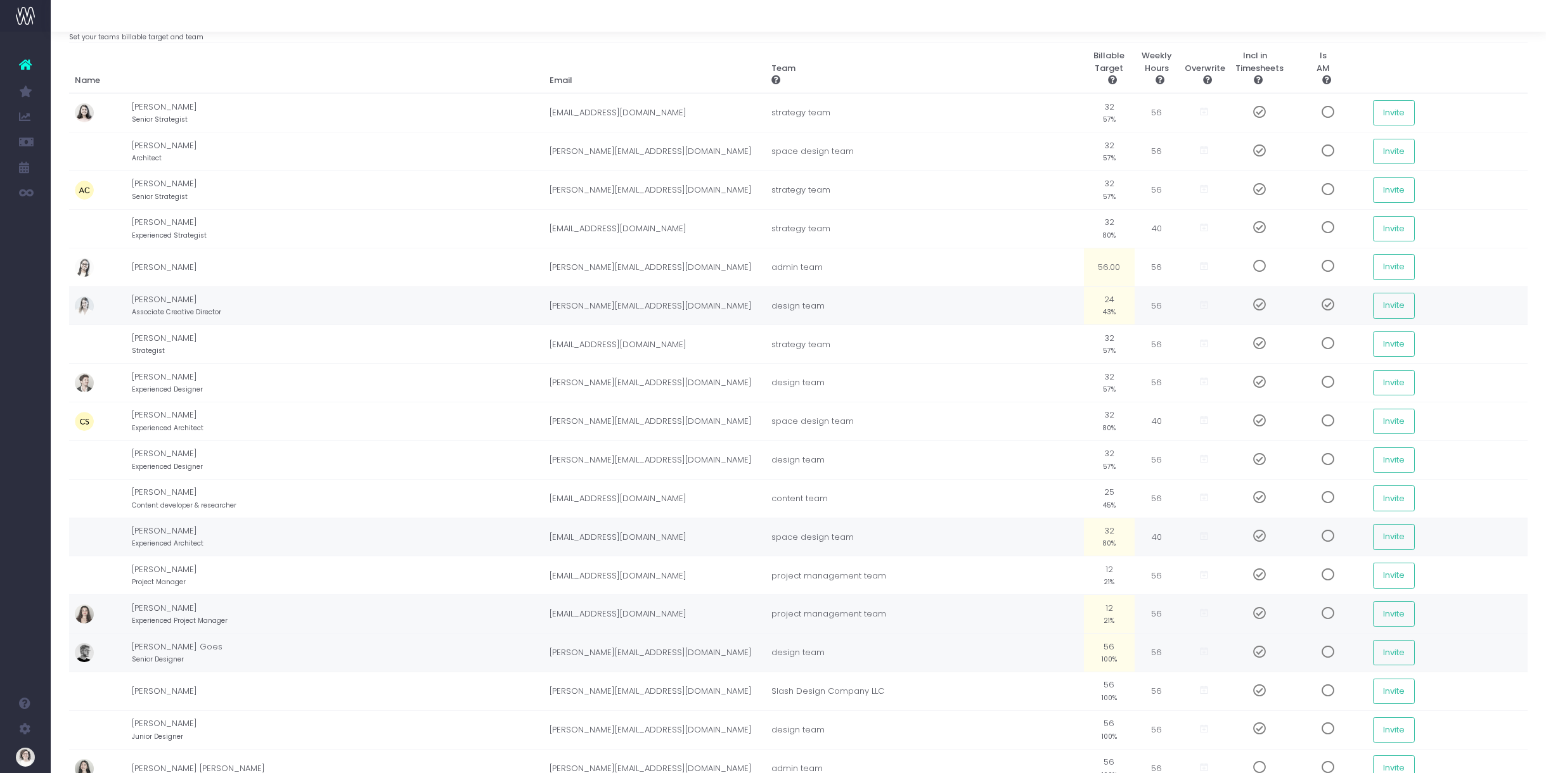
click at [1084, 650] on td "56 100%" at bounding box center [1109, 653] width 51 height 39
type input "32"
click at [1084, 689] on td "56 100%" at bounding box center [1109, 691] width 51 height 39
click at [1244, 693] on span at bounding box center [1255, 691] width 22 height 13
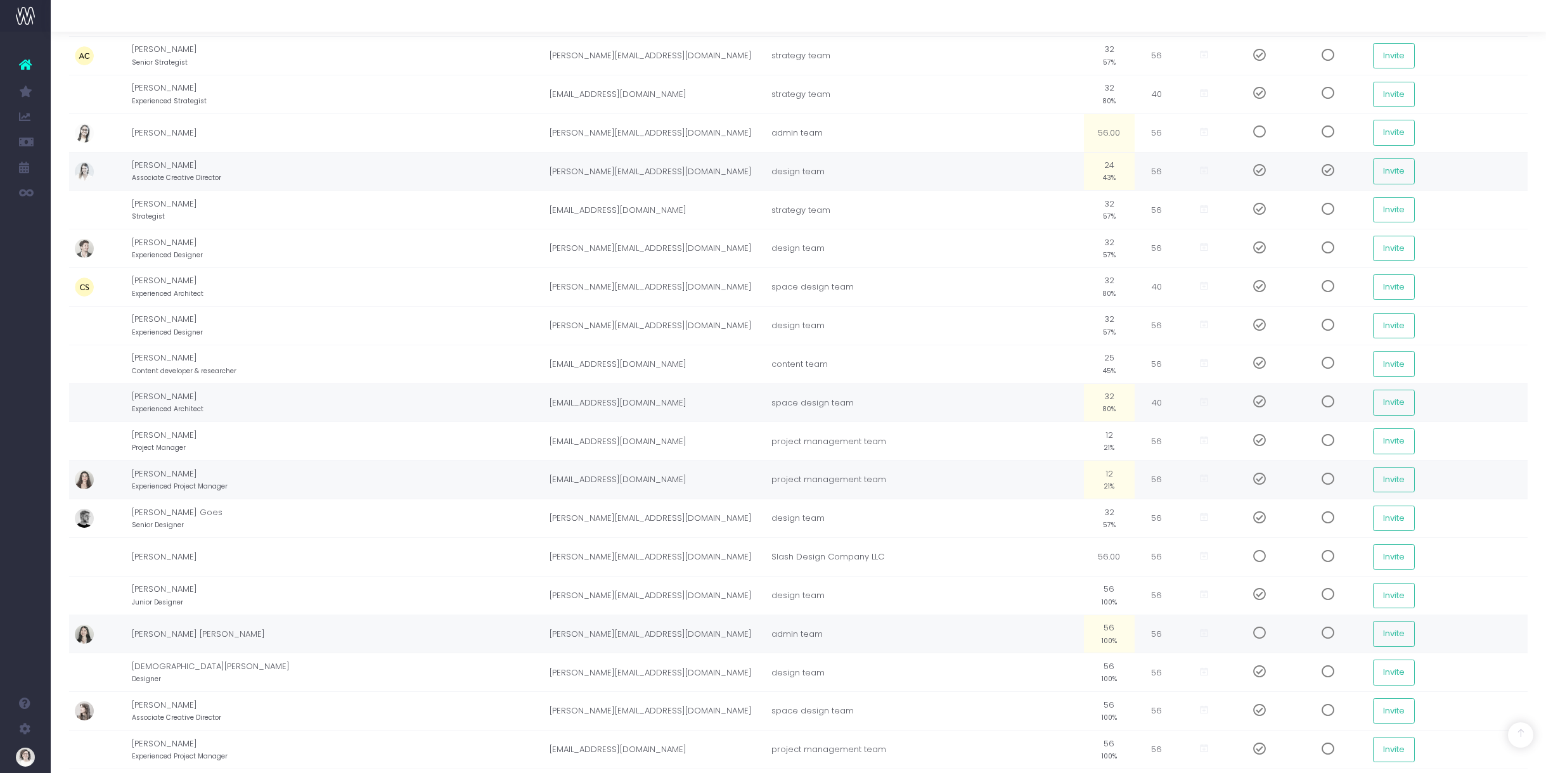
scroll to position [229, 0]
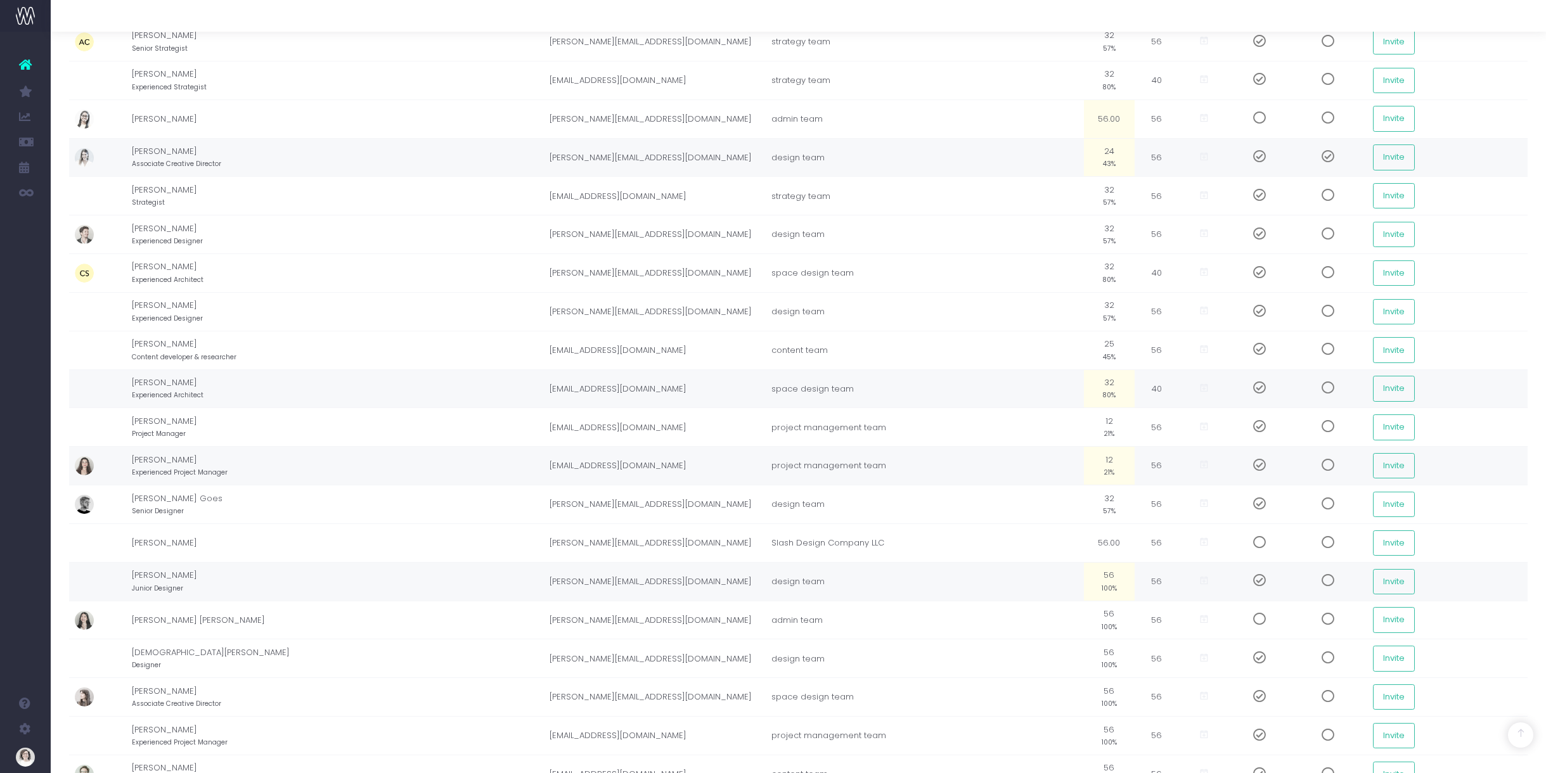
click at [1102, 591] on small "100%" at bounding box center [1109, 587] width 15 height 11
type input "32"
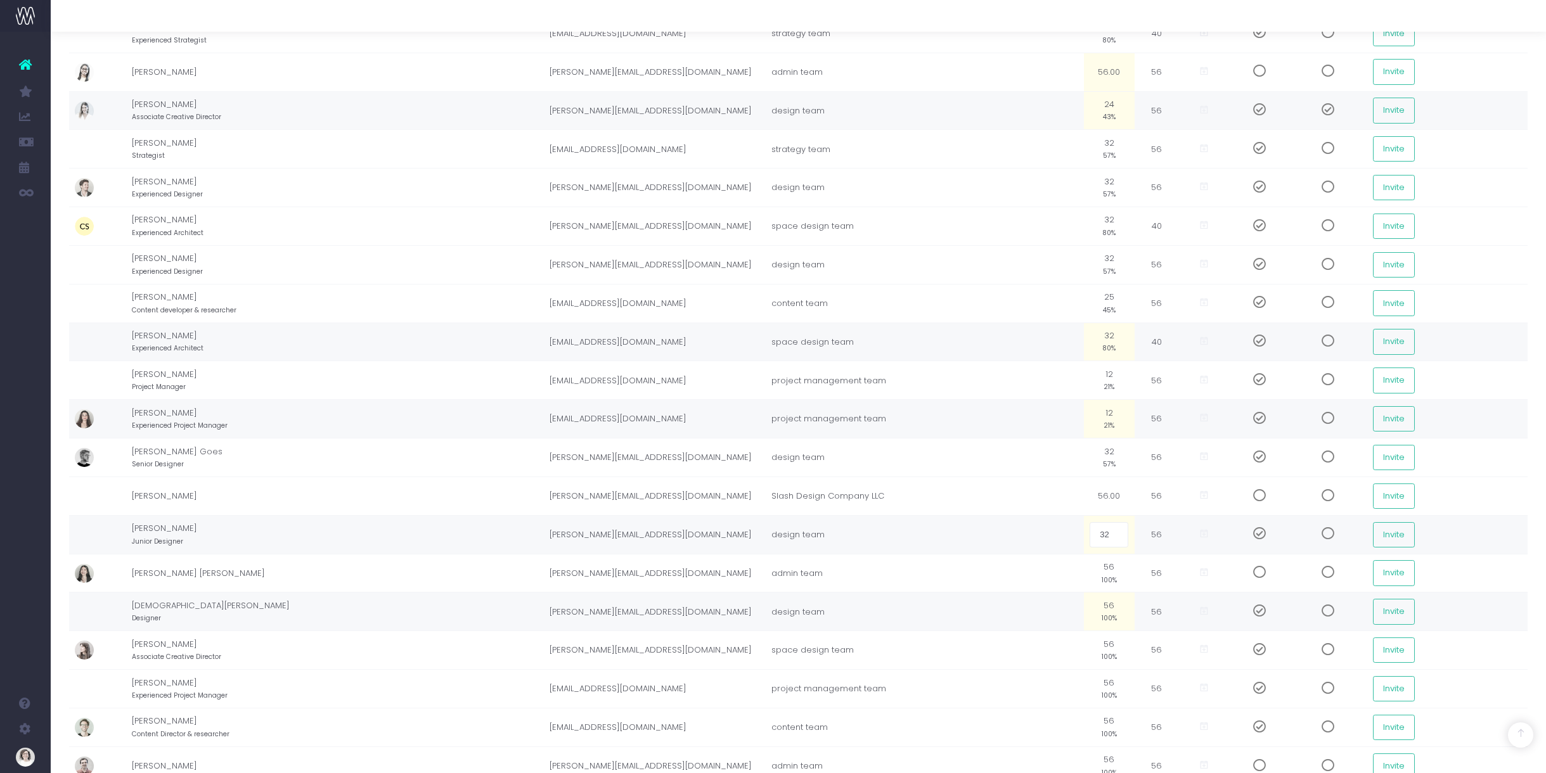
scroll to position [277, 0]
click at [1102, 617] on small "100%" at bounding box center [1109, 615] width 15 height 11
type input "32"
click at [1102, 654] on small "100%" at bounding box center [1109, 654] width 15 height 11
type input "24"
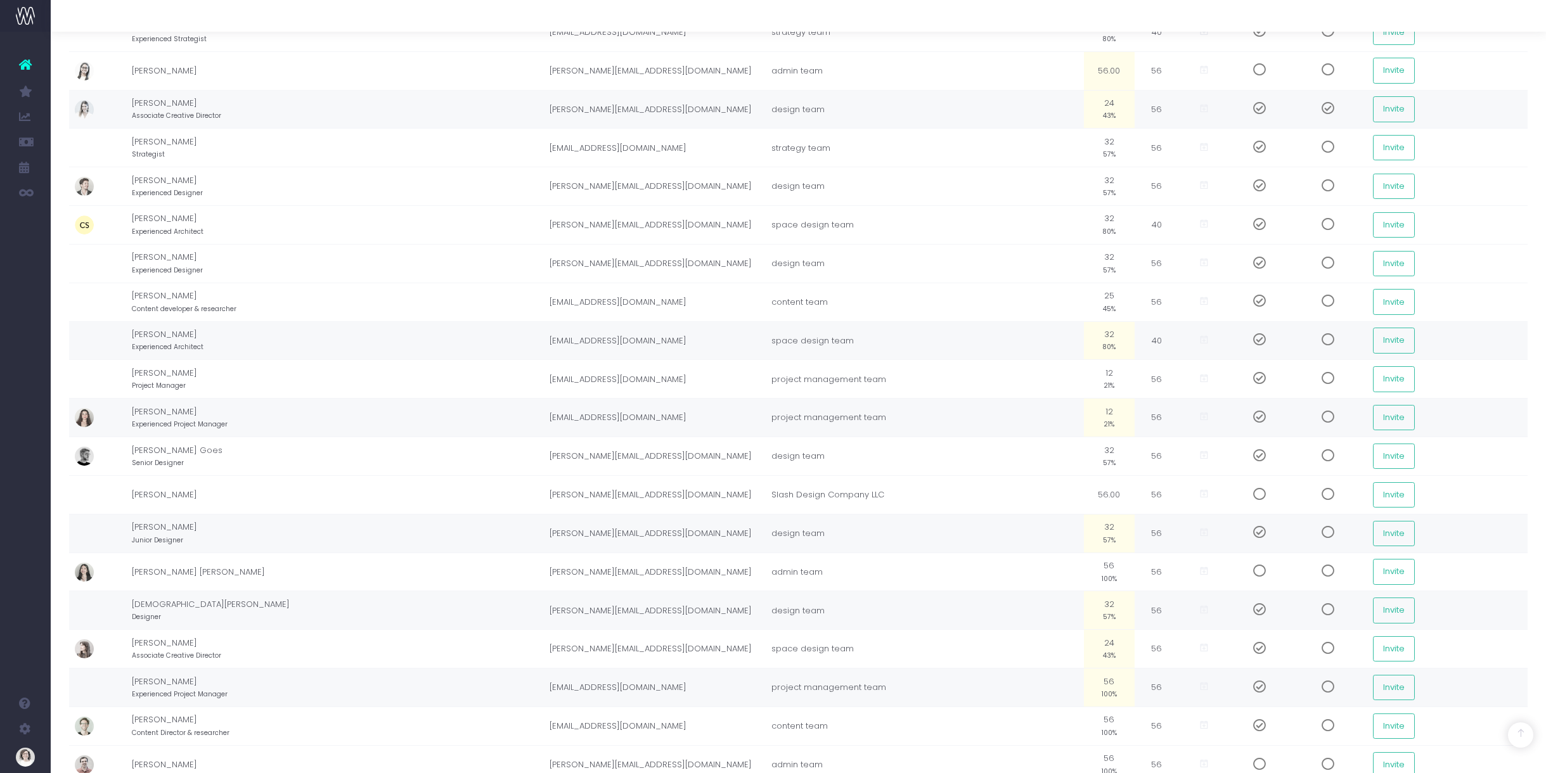
click at [1102, 689] on small "100%" at bounding box center [1109, 693] width 15 height 11
type input "12"
click at [1102, 728] on small "100%" at bounding box center [1109, 731] width 15 height 11
type input "10"
click at [1103, 308] on small "45%" at bounding box center [1109, 307] width 13 height 11
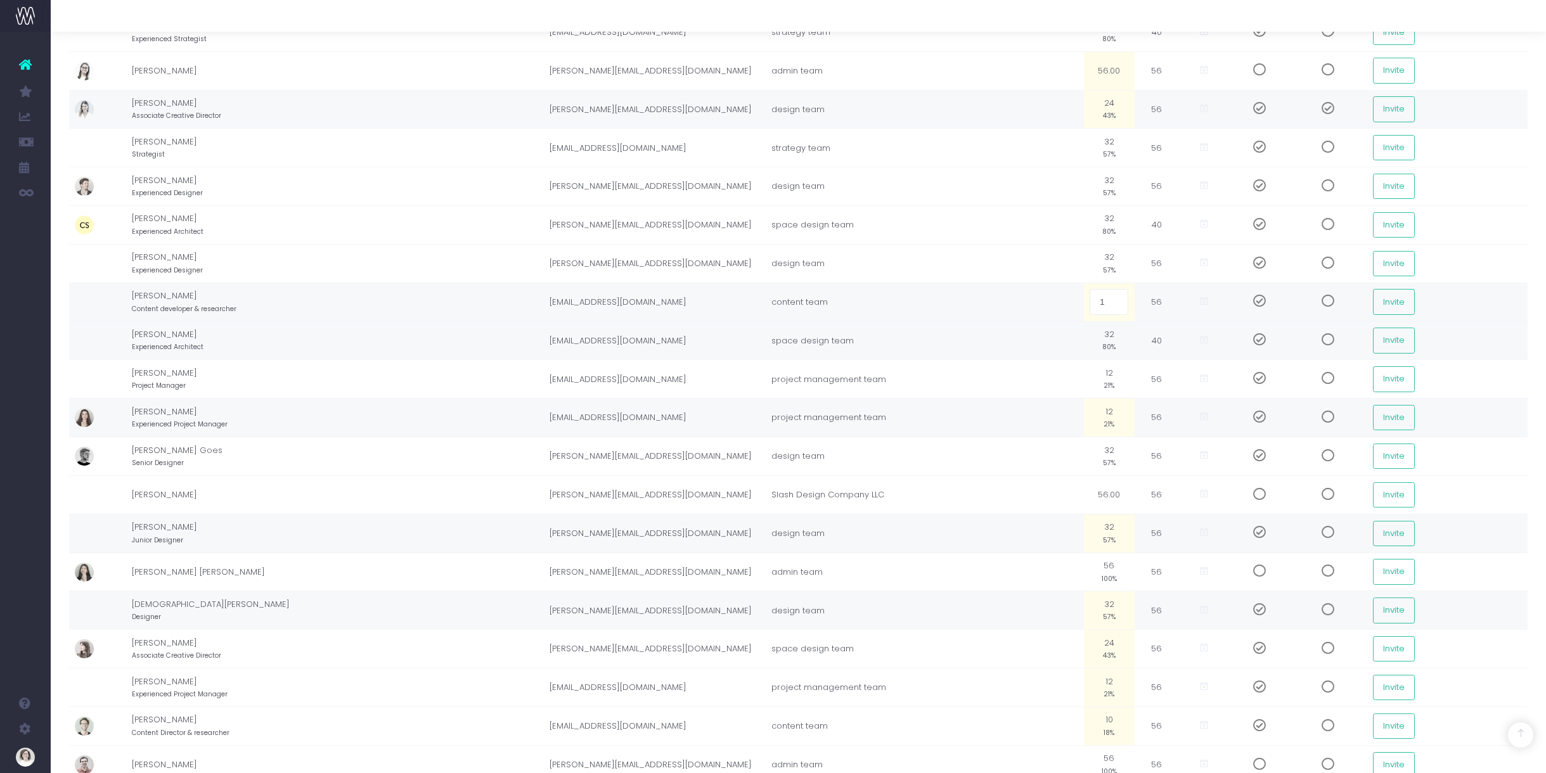
type input "10"
click at [1103, 614] on small "57%" at bounding box center [1109, 615] width 13 height 11
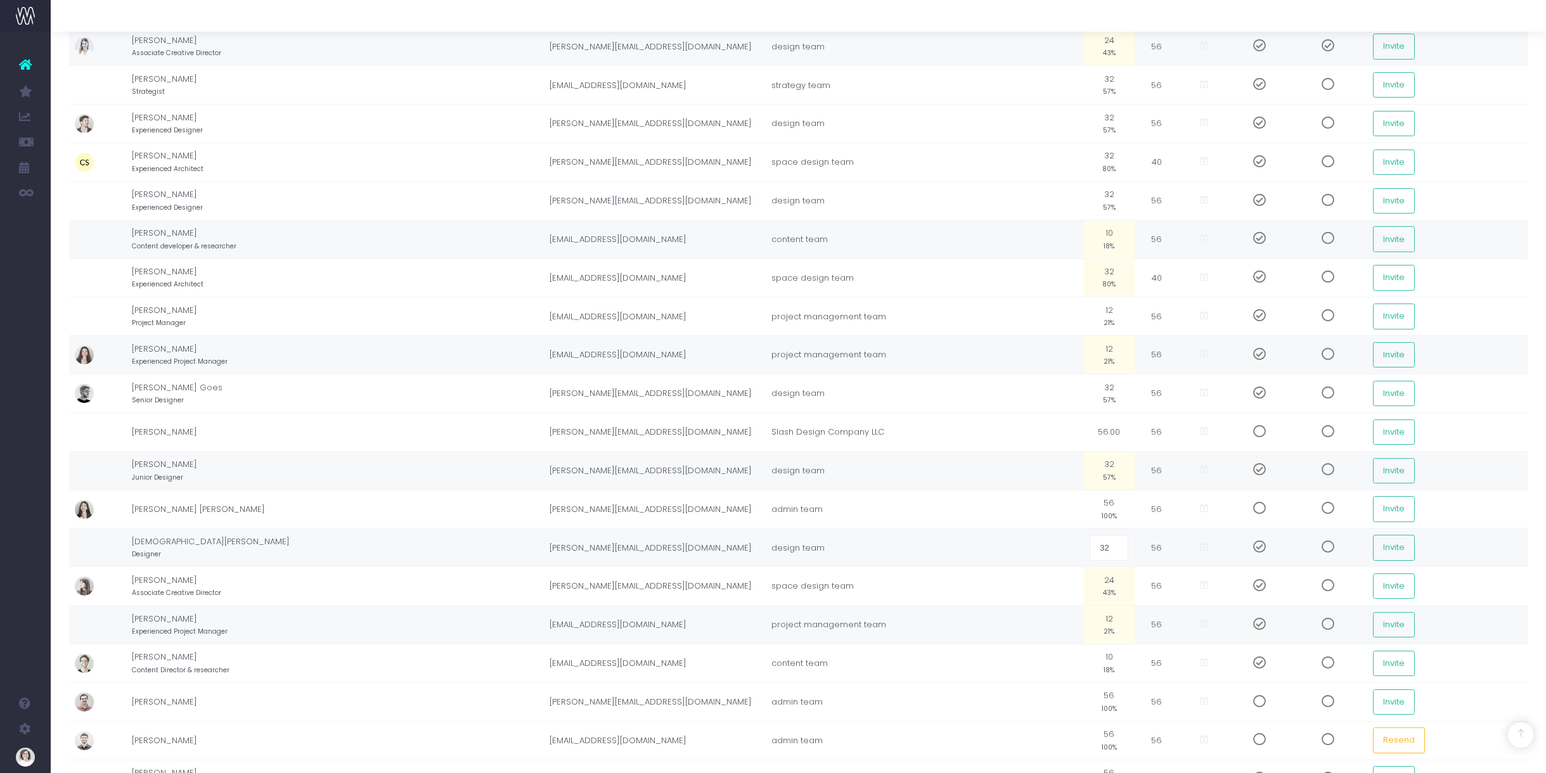
scroll to position [342, 0]
drag, startPoint x: 1075, startPoint y: 622, endPoint x: 1074, endPoint y: 647, distance: 24.8
click at [1084, 622] on td "12 21%" at bounding box center [1109, 623] width 51 height 39
click at [1084, 656] on td "10 18%" at bounding box center [1109, 662] width 51 height 39
click at [1102, 700] on small "100%" at bounding box center [1109, 705] width 15 height 11
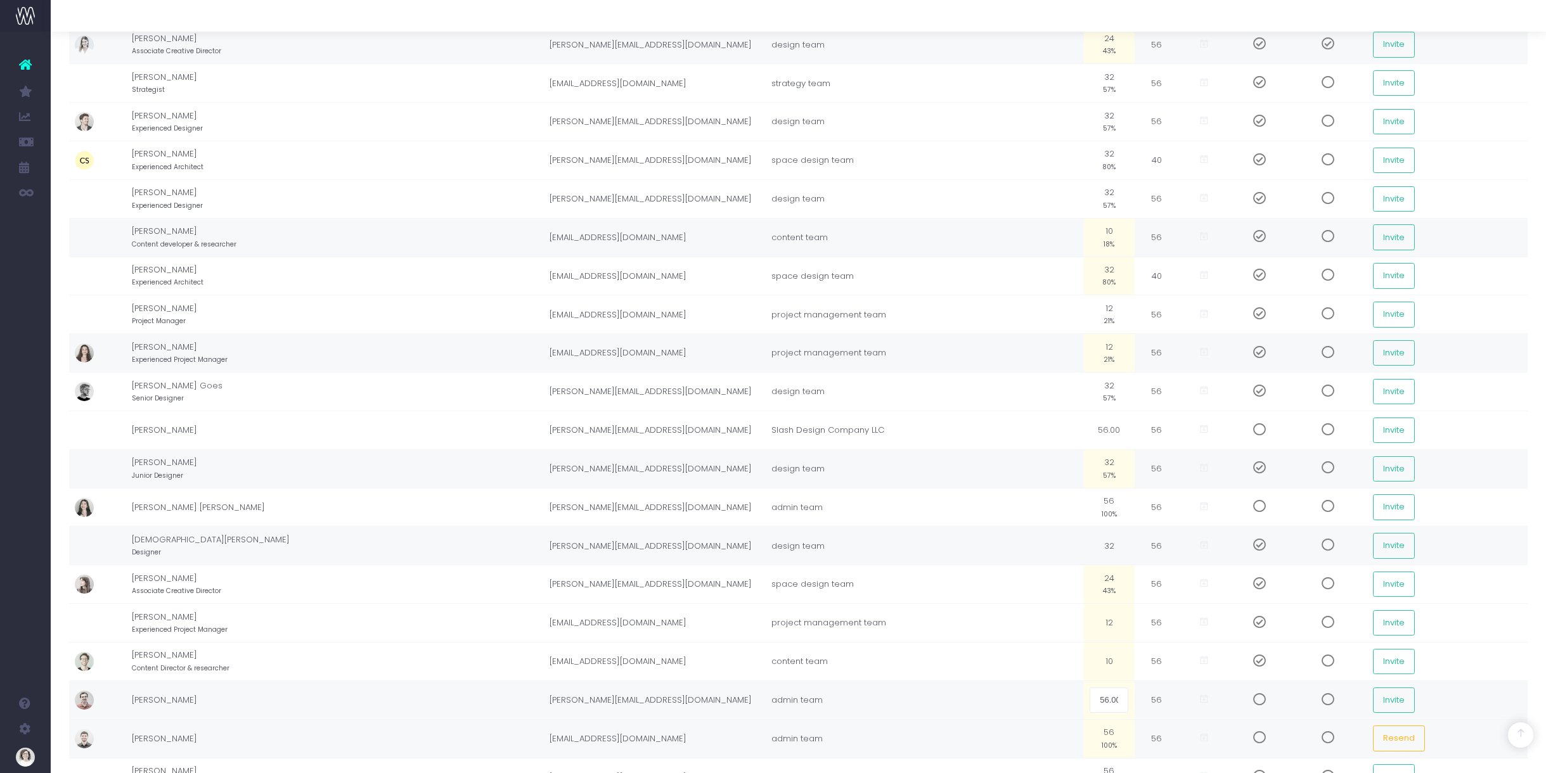
scroll to position [382, 0]
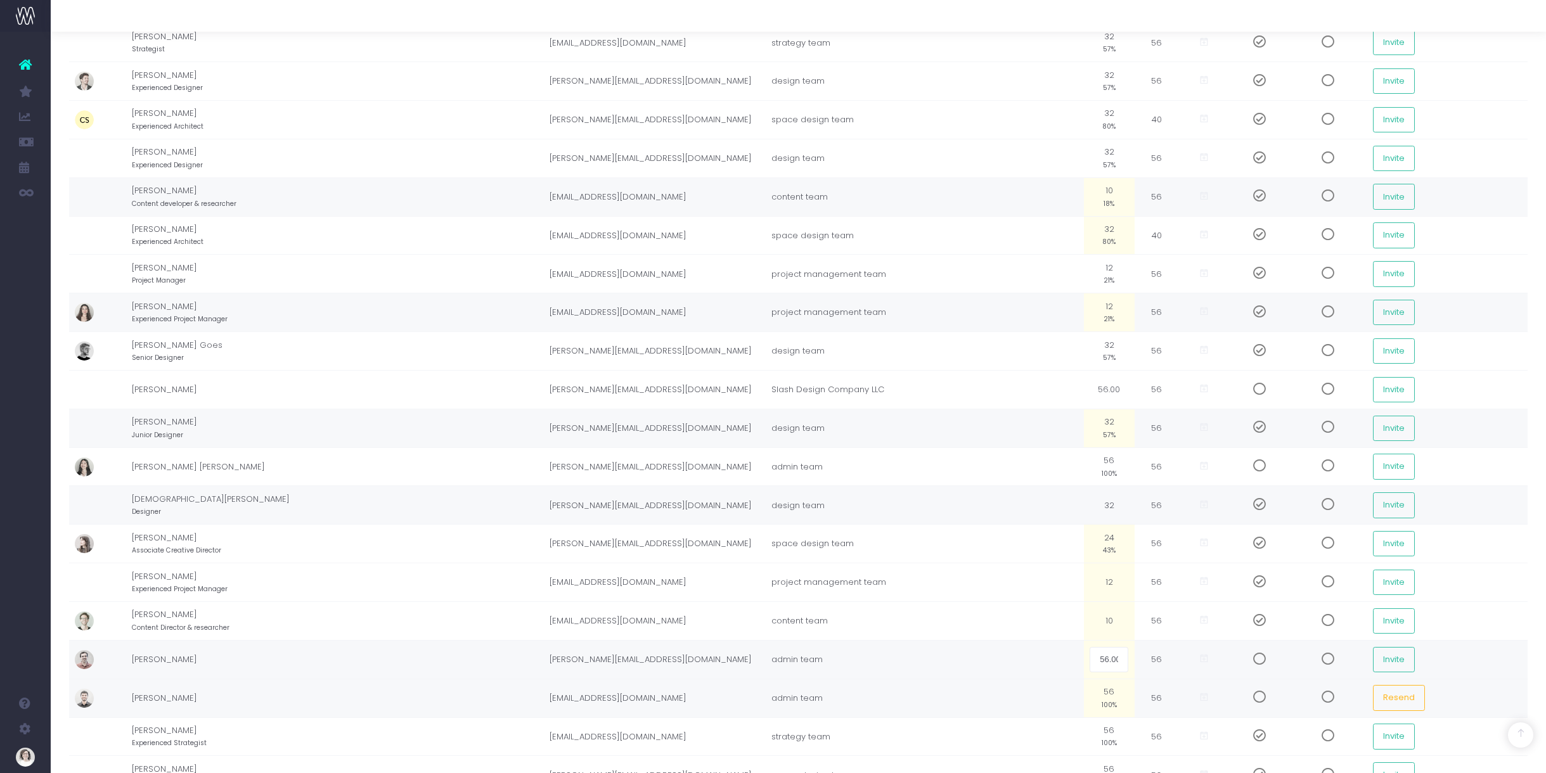
click at [1102, 700] on small "100%" at bounding box center [1109, 704] width 15 height 11
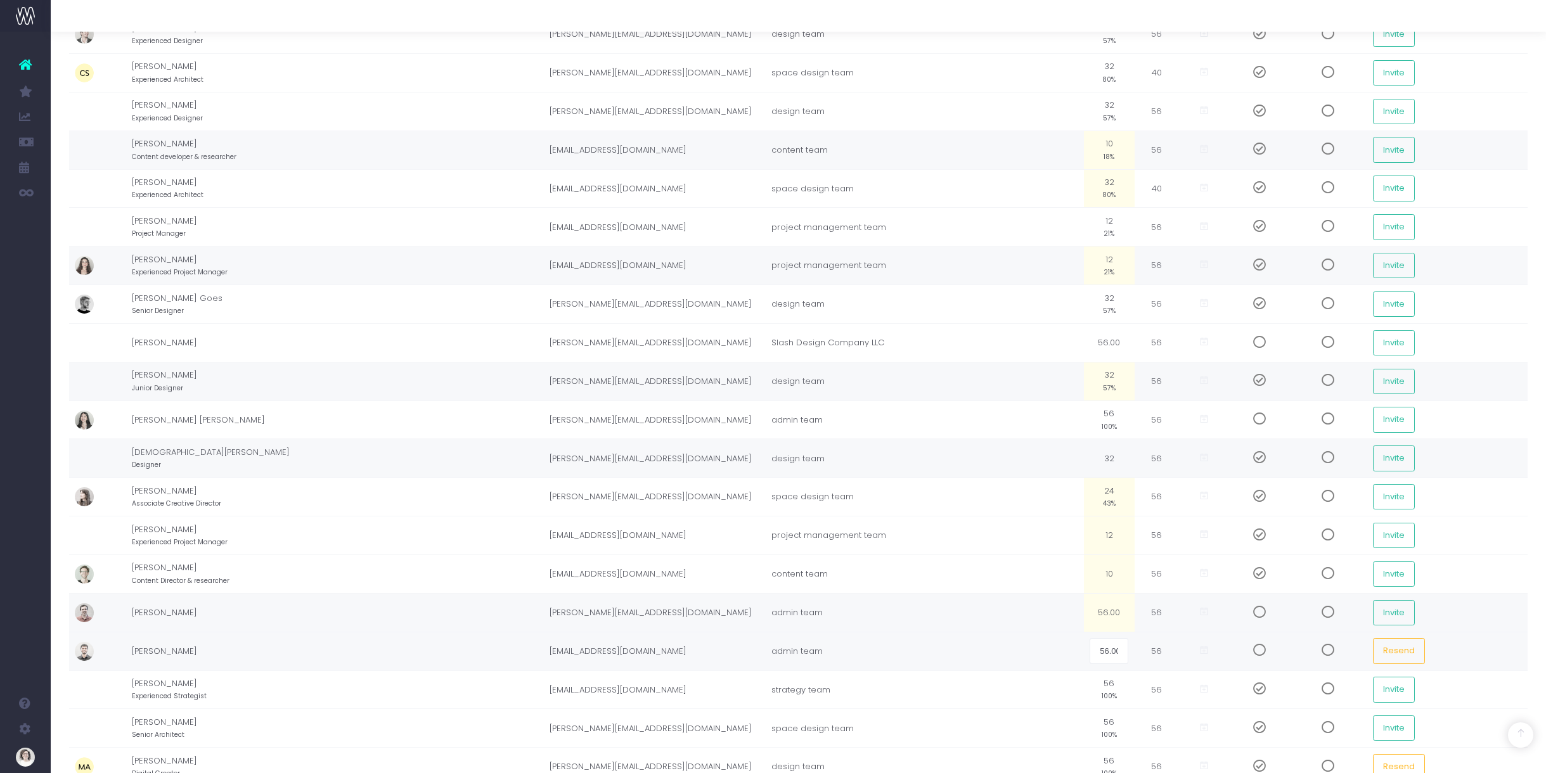
scroll to position [430, 0]
click at [1102, 694] on small "100%" at bounding box center [1109, 694] width 15 height 11
type input "32"
click at [1084, 719] on td "56 100%" at bounding box center [1109, 728] width 51 height 39
type input "32"
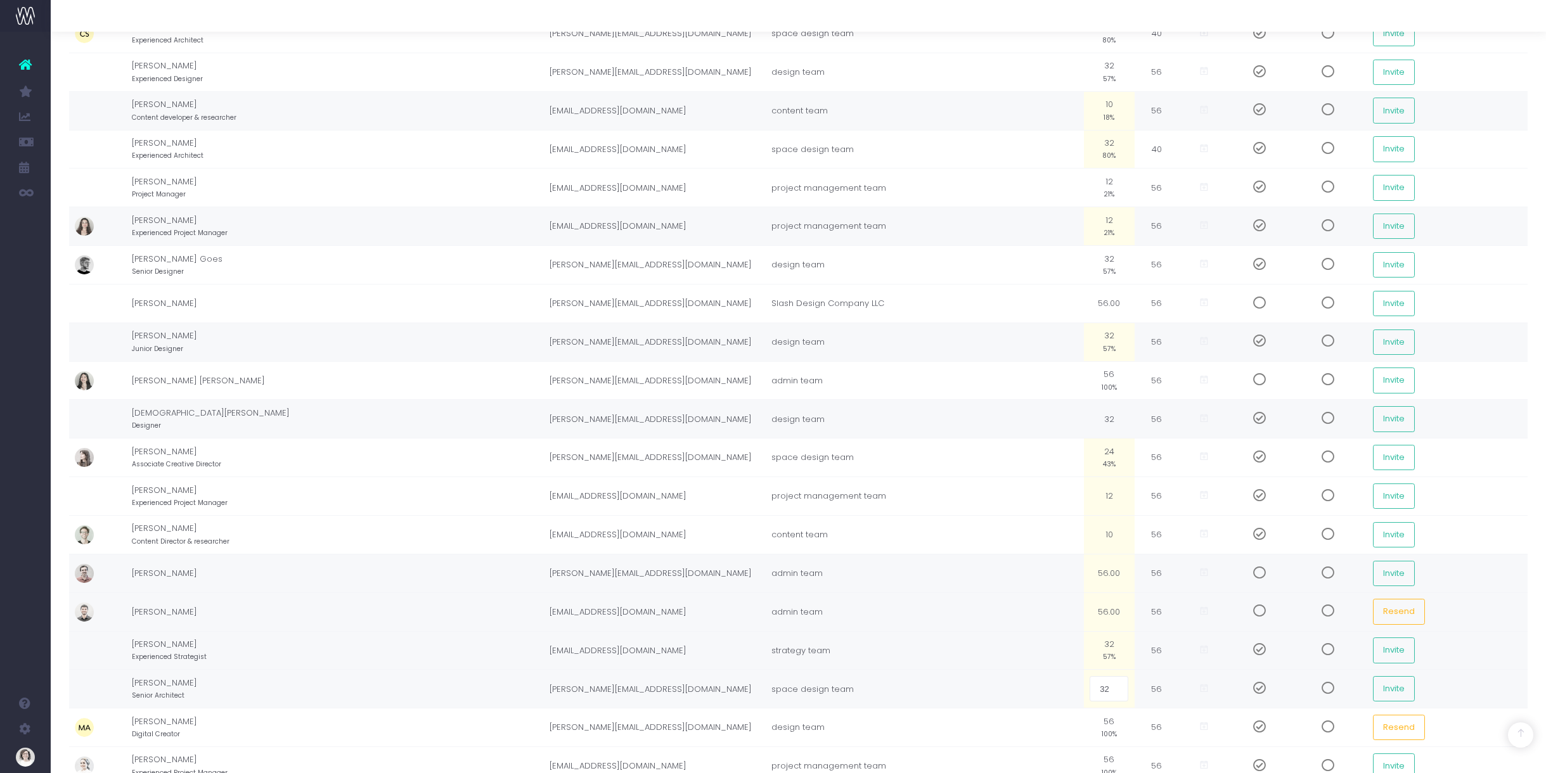
scroll to position [480, 0]
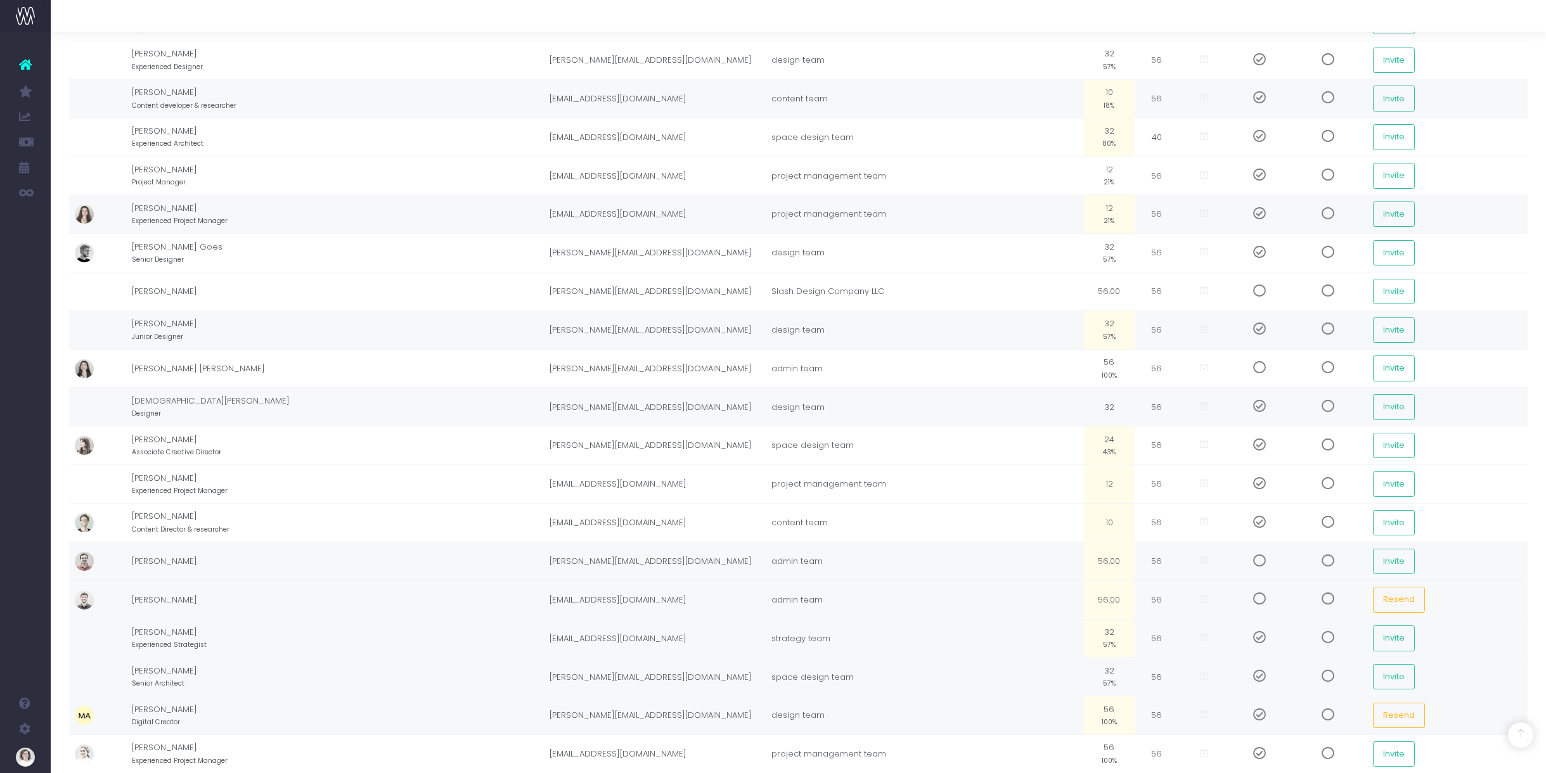
click at [1102, 719] on small "100%" at bounding box center [1109, 721] width 15 height 11
type input "10"
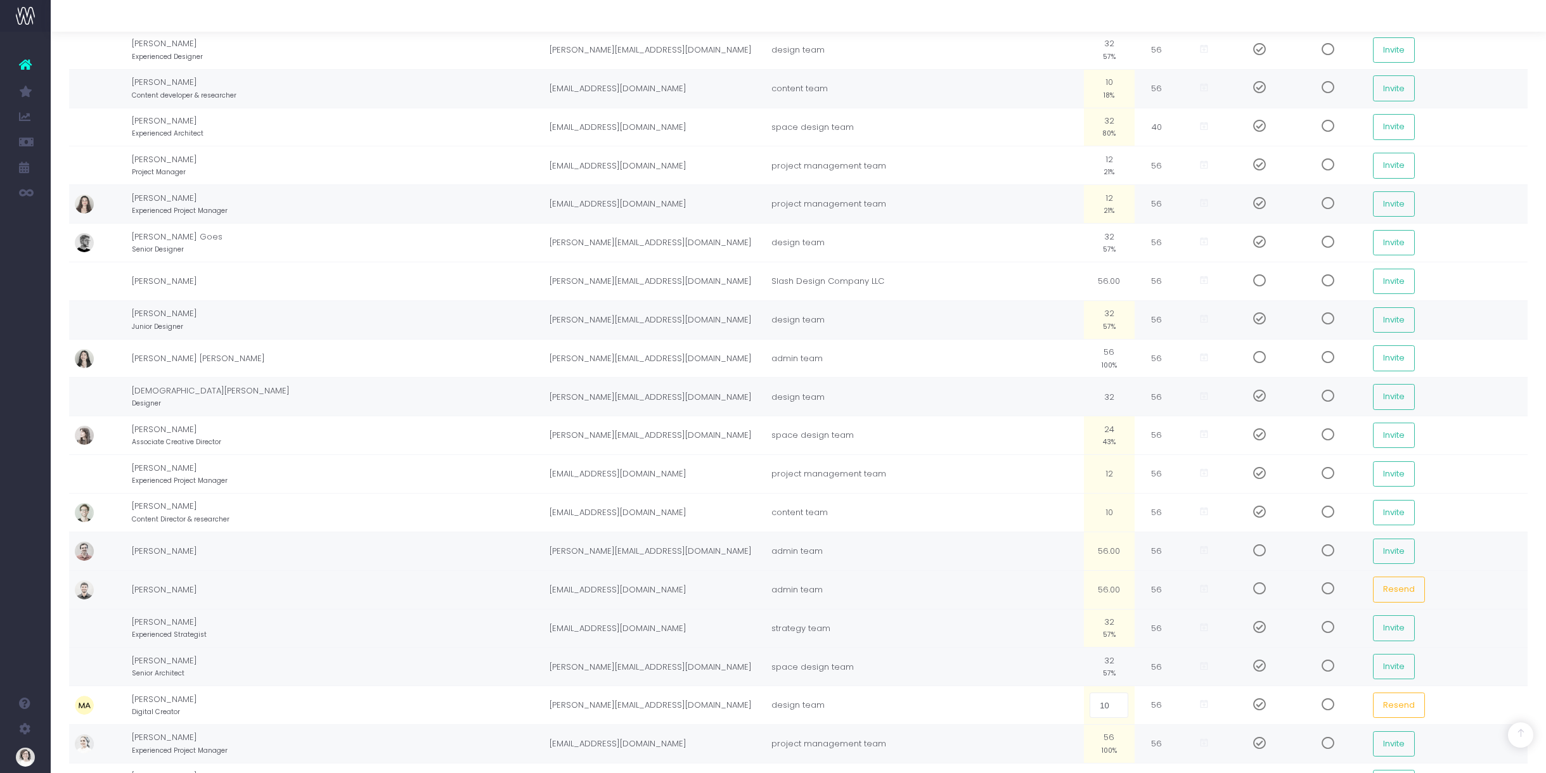
scroll to position [494, 0]
click at [1102, 742] on small "100%" at bounding box center [1109, 746] width 15 height 11
type input "12"
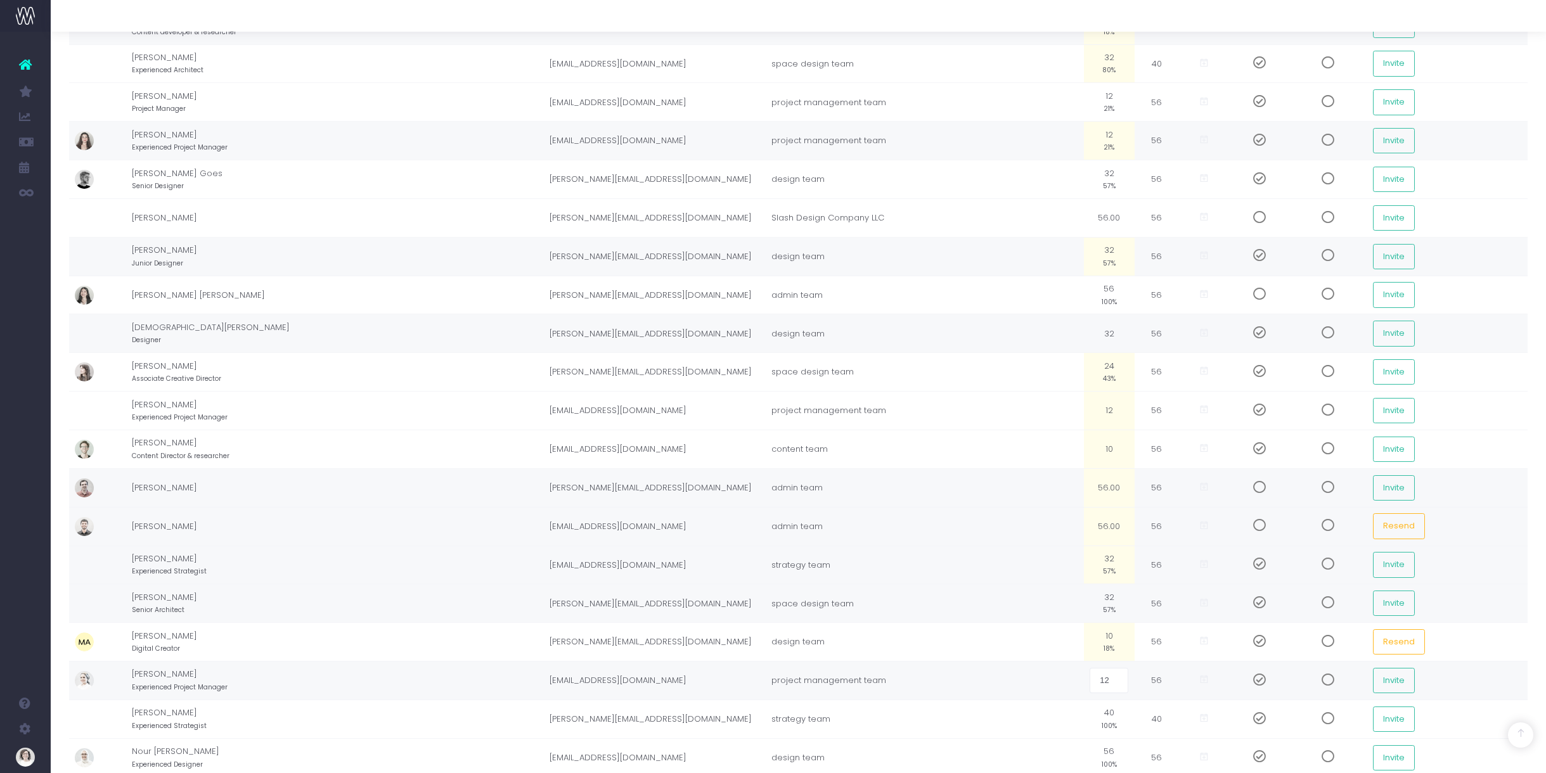
scroll to position [555, 0]
click at [1084, 717] on td "40 100%" at bounding box center [1109, 718] width 51 height 39
type input "32"
click at [1084, 756] on td "56 100%" at bounding box center [1109, 757] width 51 height 39
type input "32"
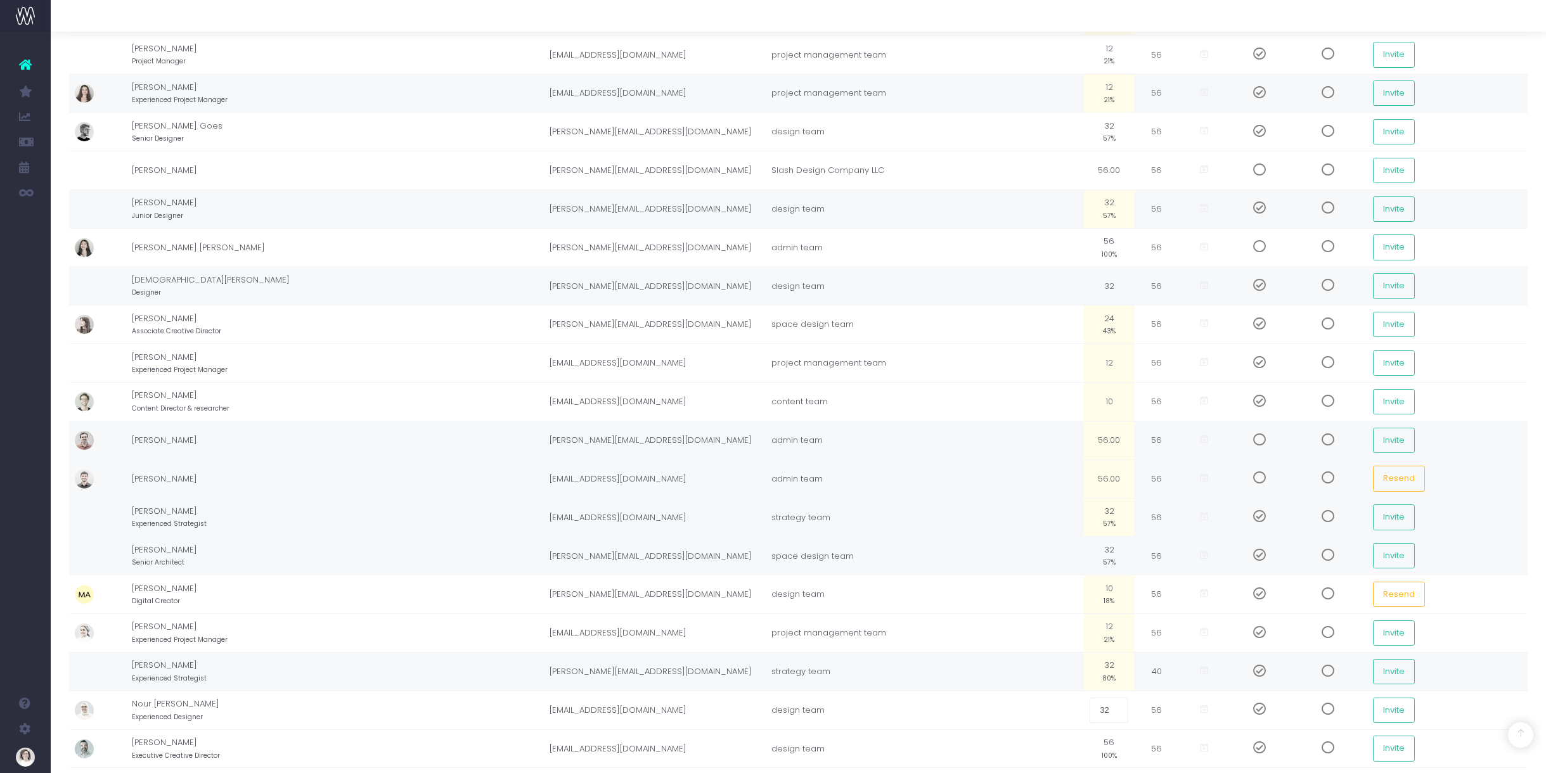
scroll to position [622, 0]
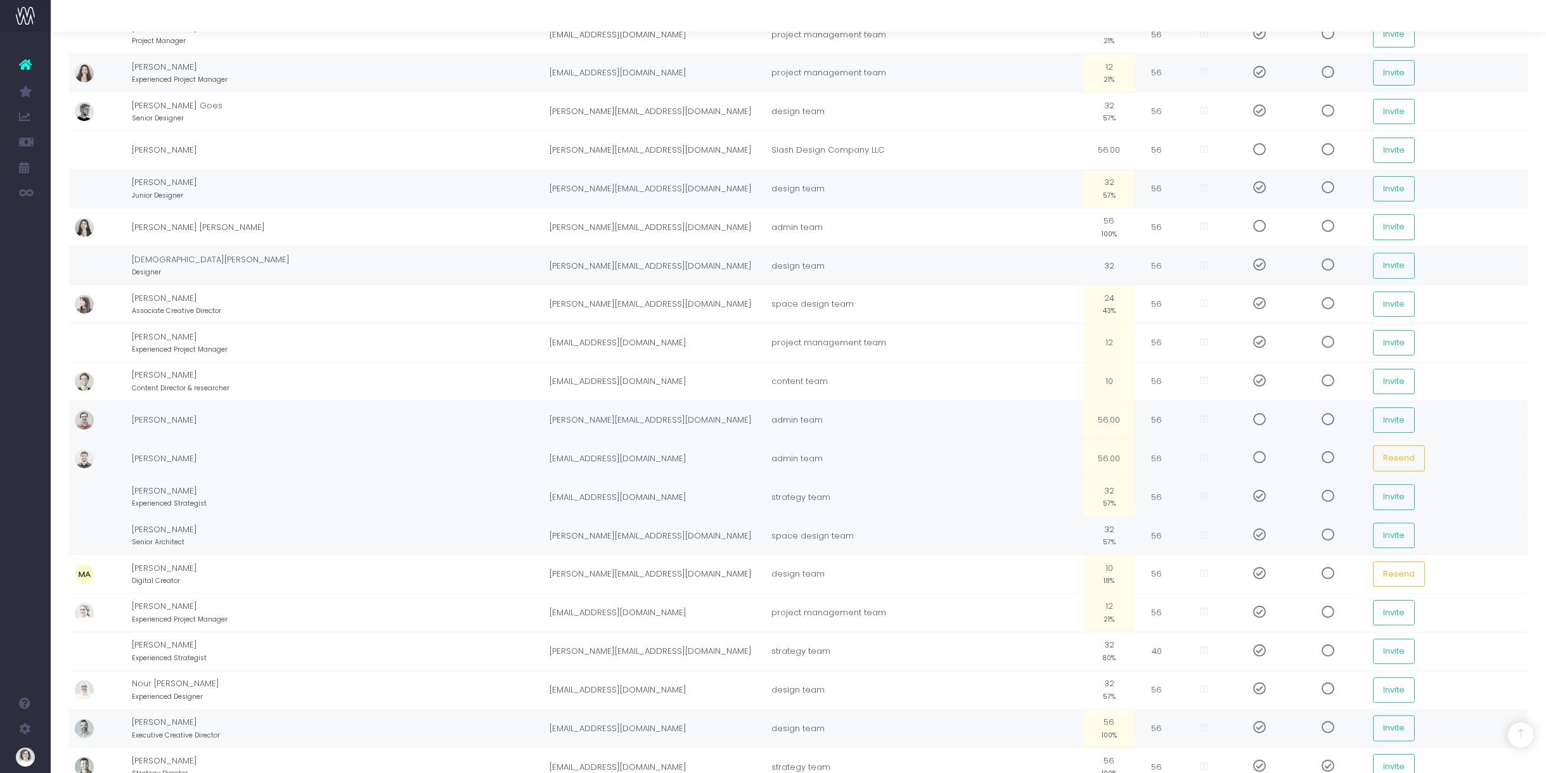
click at [1084, 723] on td "56 100%" at bounding box center [1109, 728] width 51 height 39
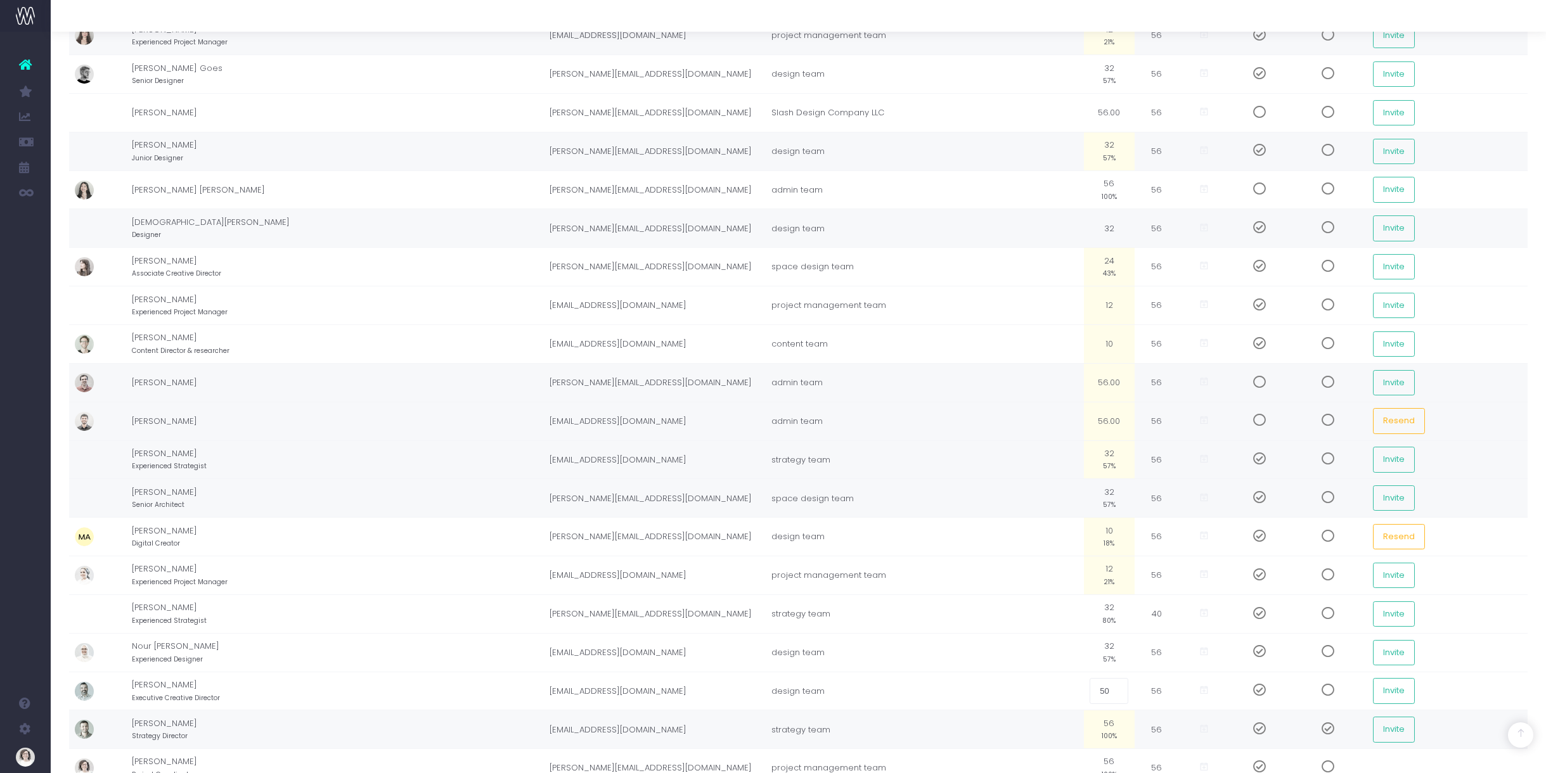
scroll to position [658, 0]
type input "5"
type input "20"
click at [1102, 739] on small "100%" at bounding box center [1109, 736] width 15 height 11
type input "24"
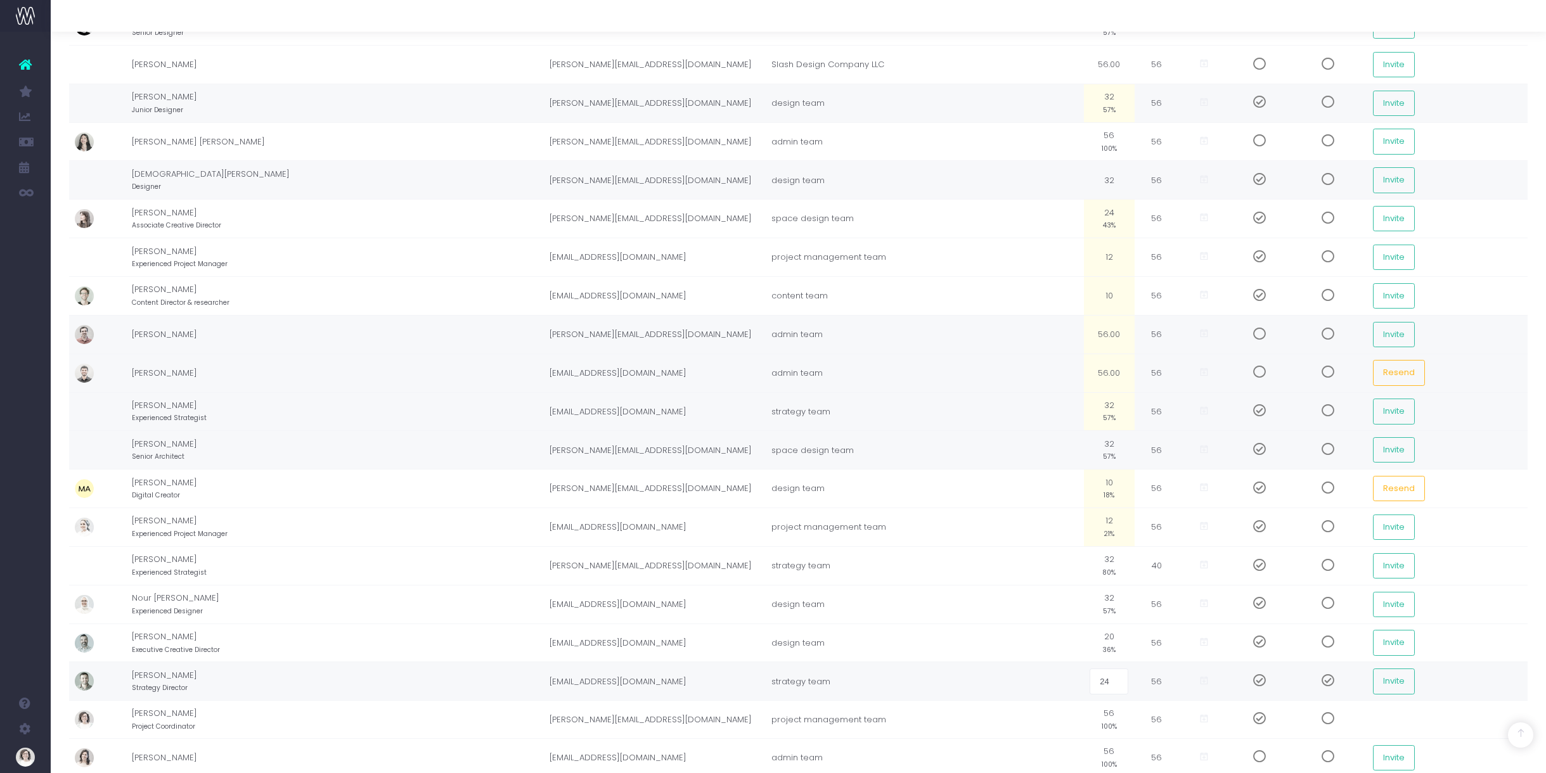
scroll to position [718, 0]
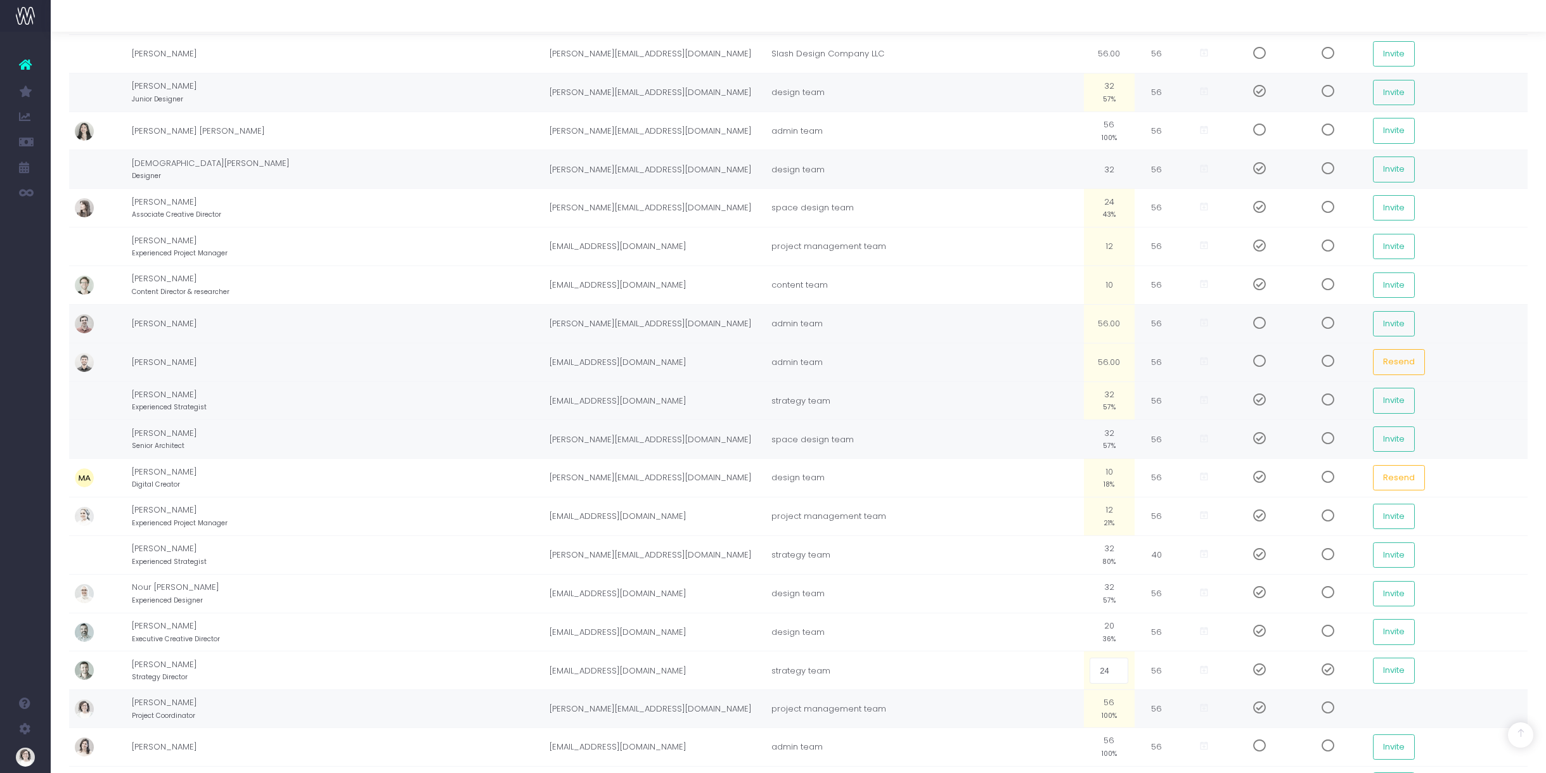
click at [1102, 710] on small "100%" at bounding box center [1109, 714] width 15 height 11
click at [1244, 707] on span at bounding box center [1255, 708] width 22 height 13
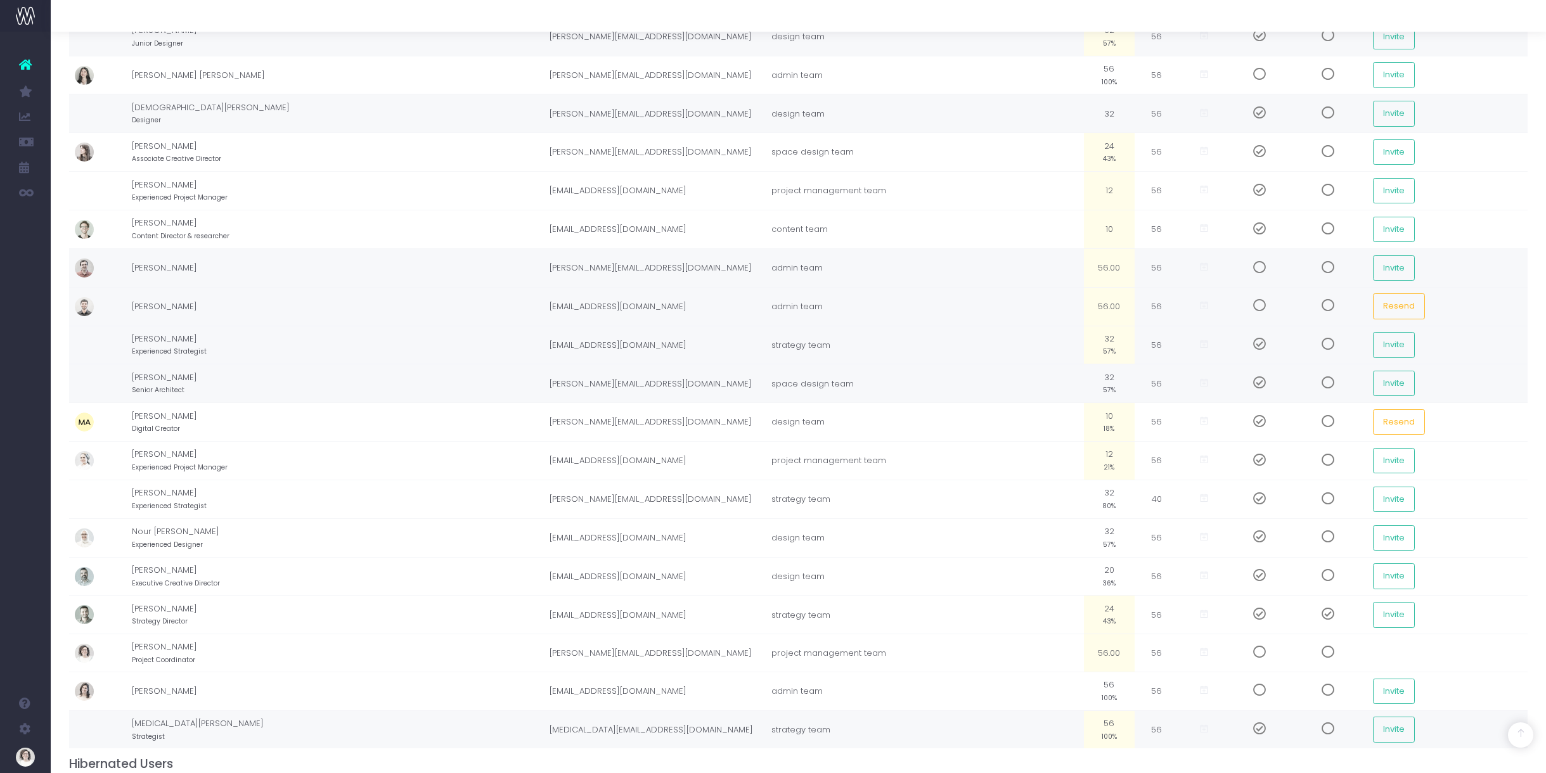
scroll to position [778, 0]
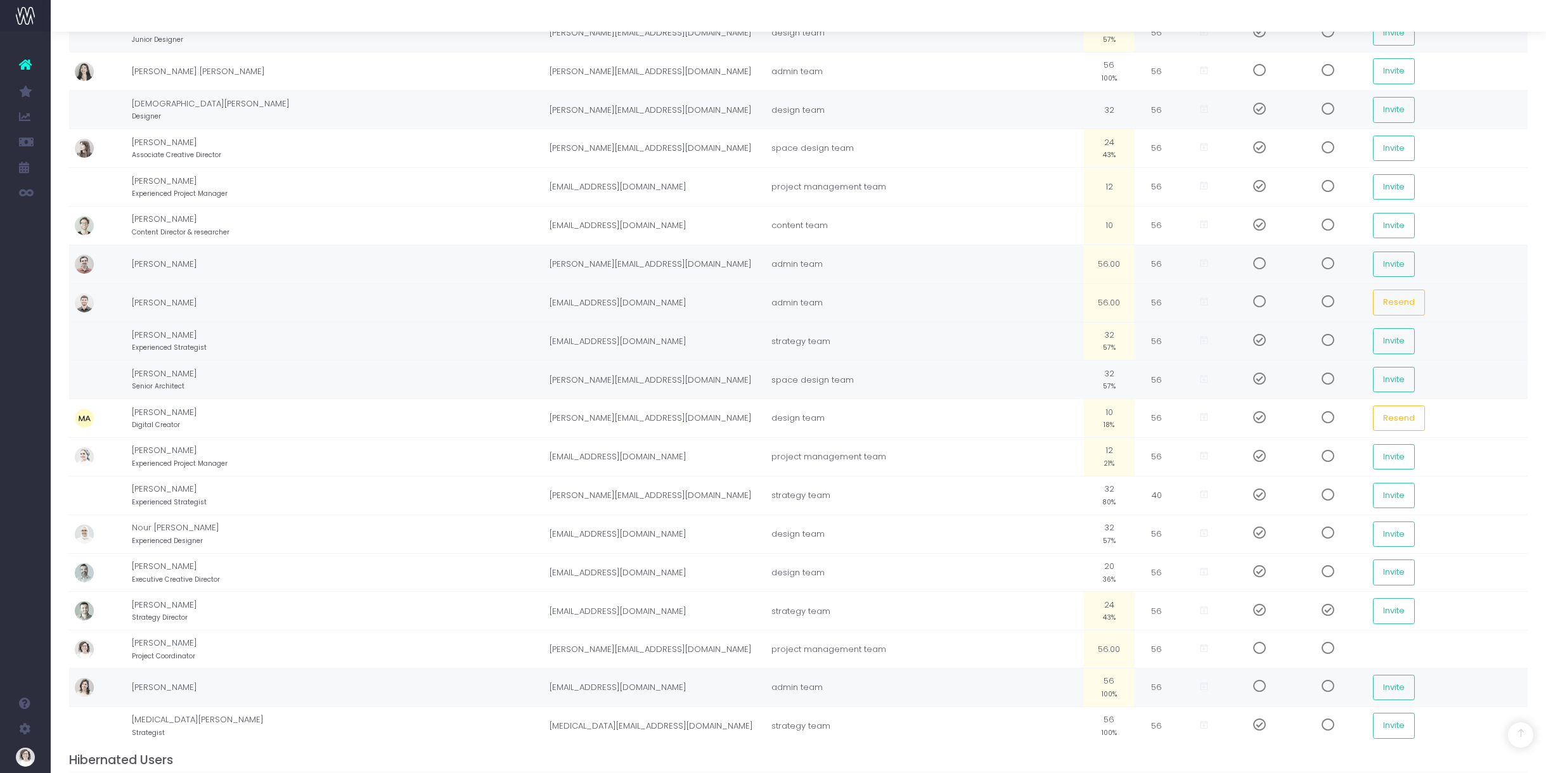
click at [1102, 692] on small "100%" at bounding box center [1109, 693] width 15 height 11
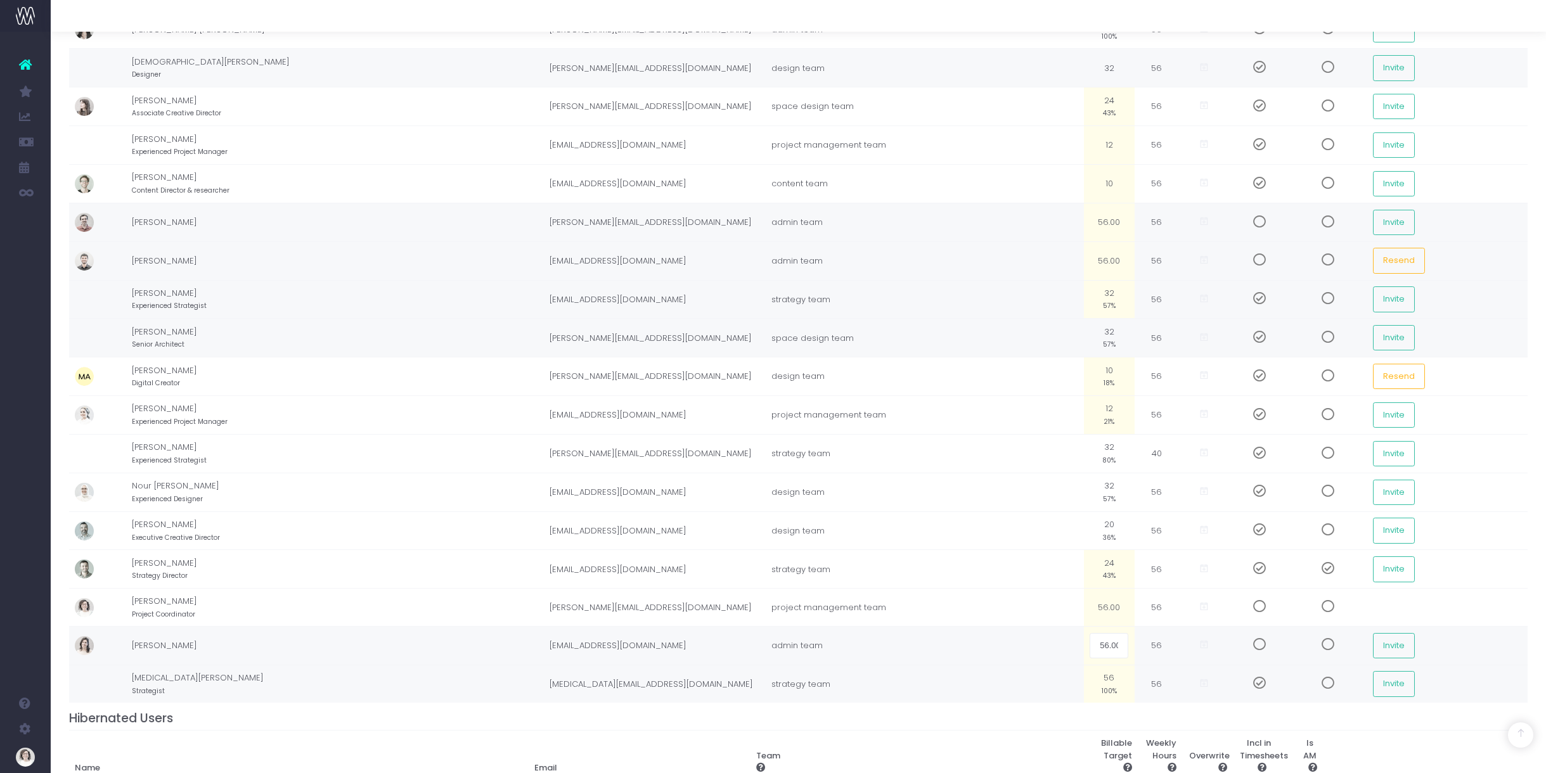
scroll to position [818, 0]
drag, startPoint x: 1074, startPoint y: 693, endPoint x: 1123, endPoint y: 707, distance: 50.2
click at [1102, 693] on small "100%" at bounding box center [1109, 691] width 15 height 11
type input "32"
click at [1033, 718] on h4 "Hibernated Users" at bounding box center [798, 719] width 1459 height 15
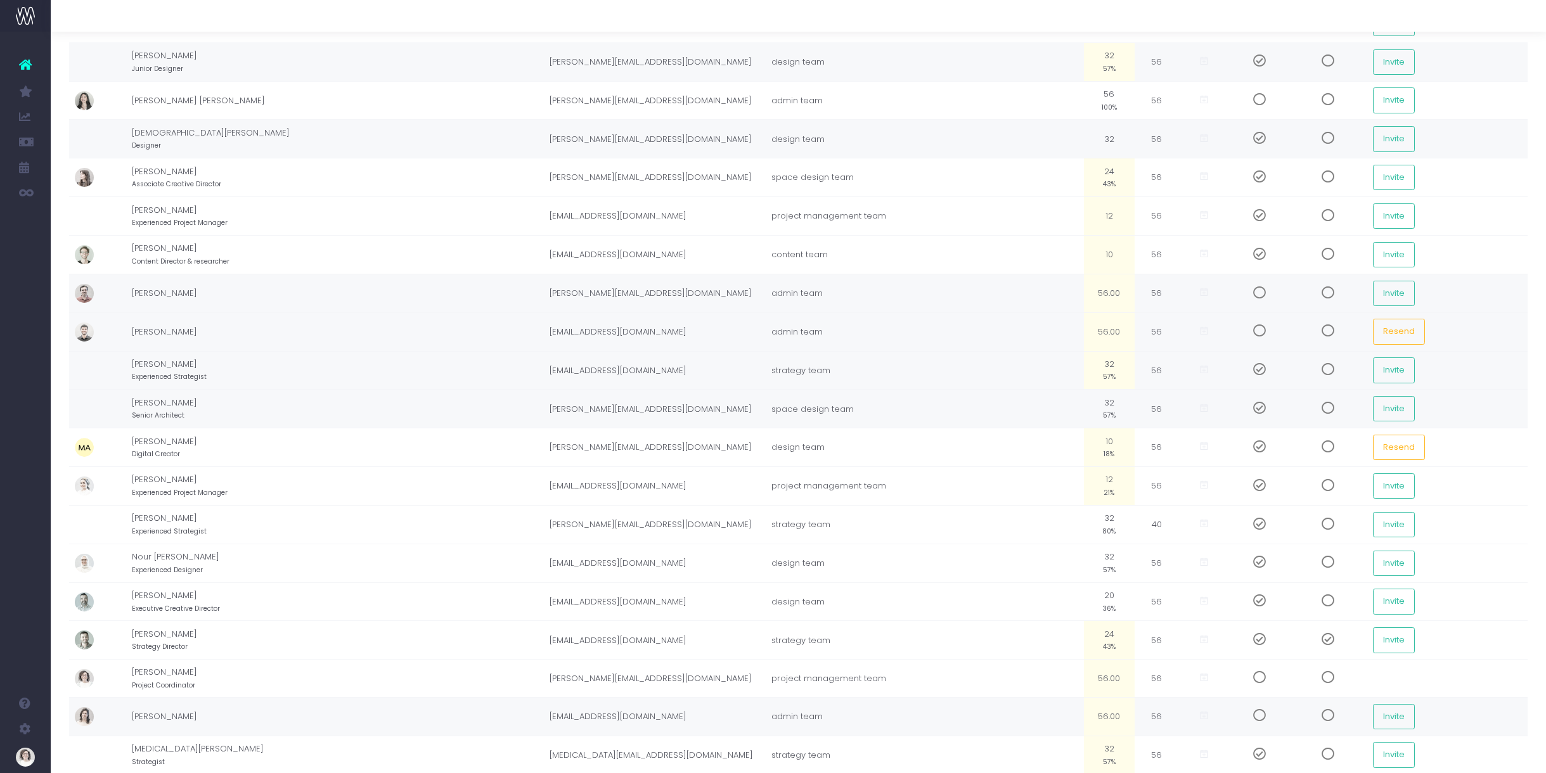
scroll to position [0, 0]
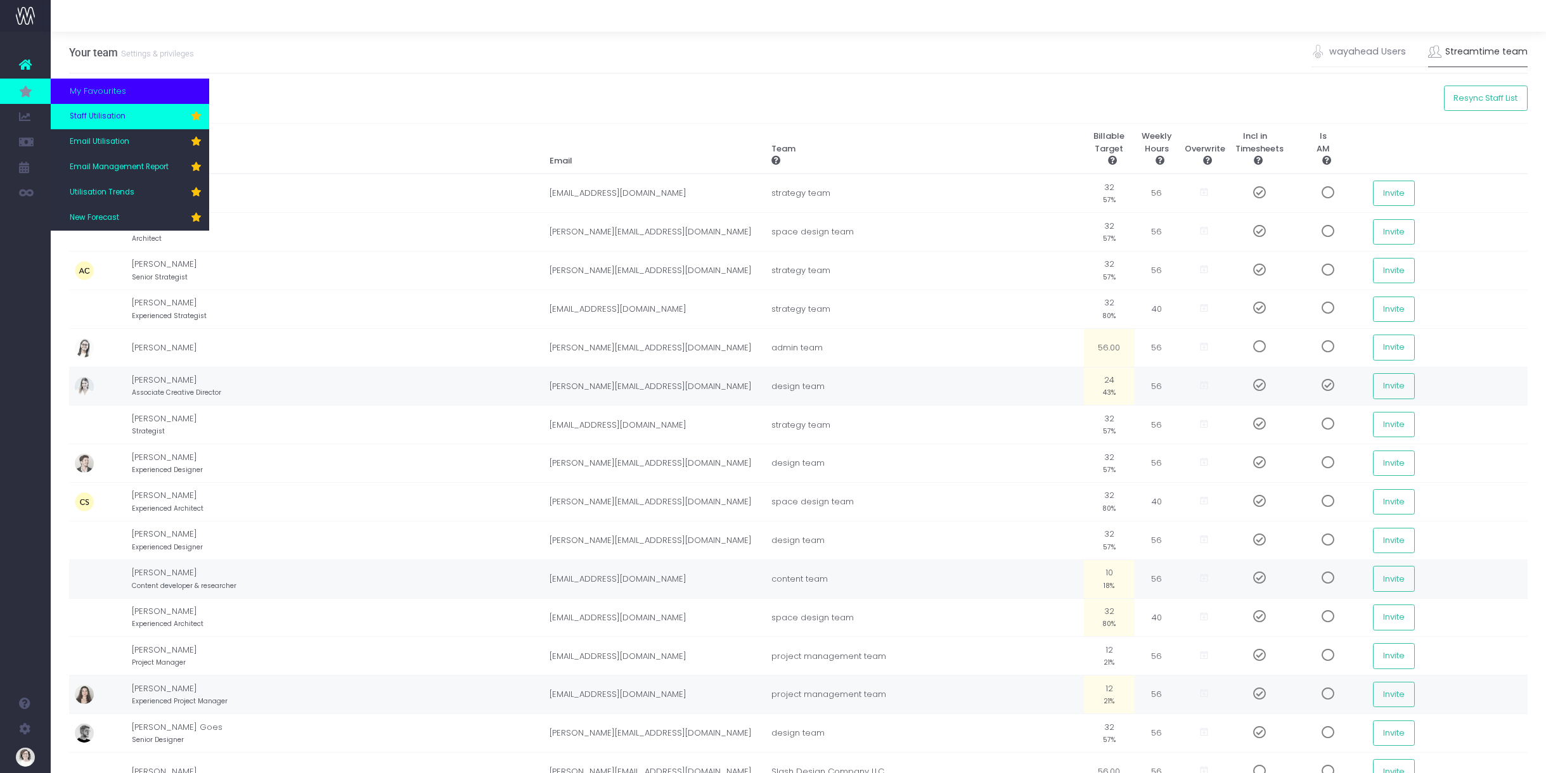
click at [112, 115] on span "Staff Utilisation" at bounding box center [98, 116] width 56 height 11
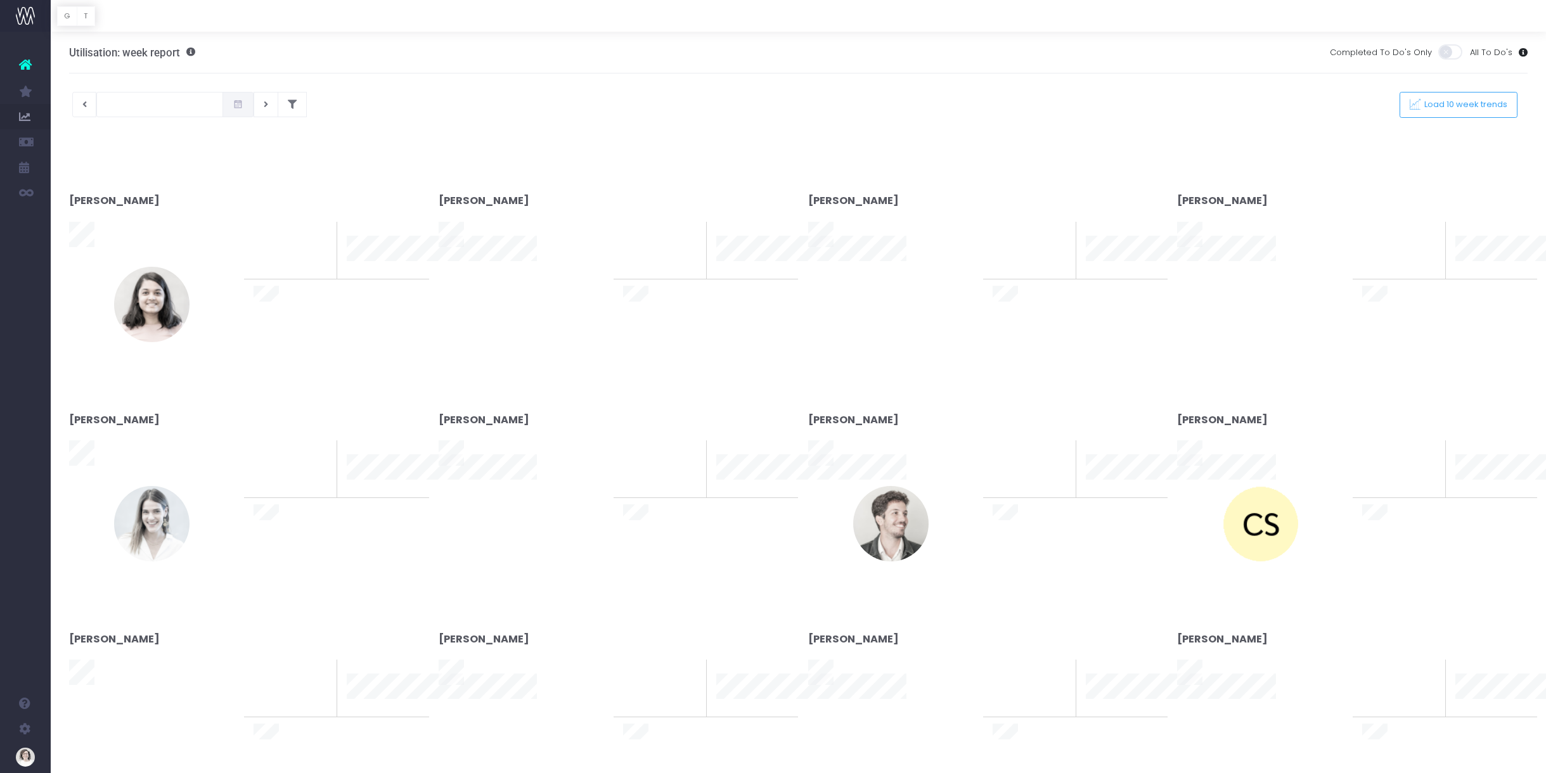
type input "[DATE]"
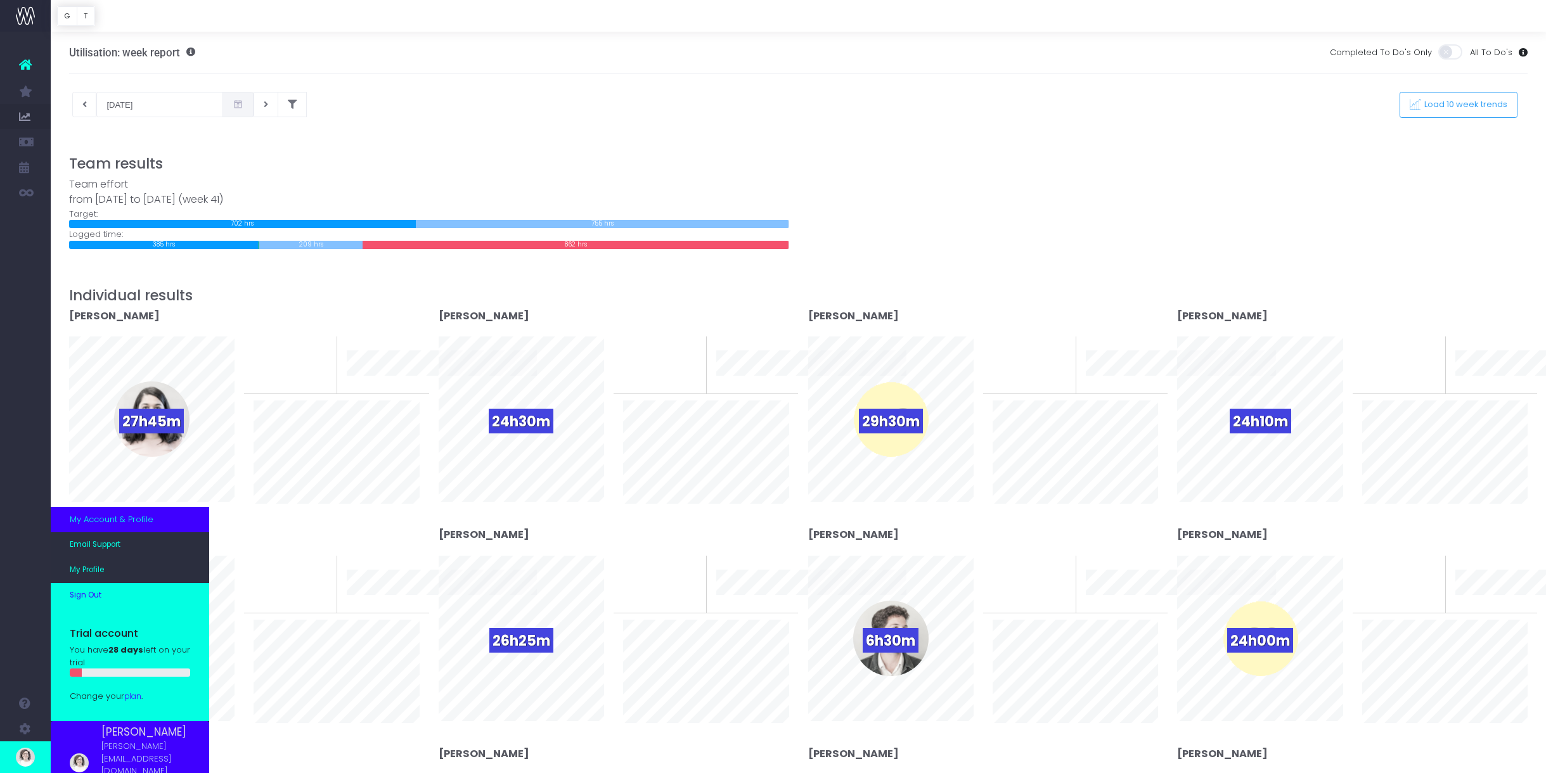
click at [106, 609] on link "Sign Out" at bounding box center [130, 595] width 158 height 25
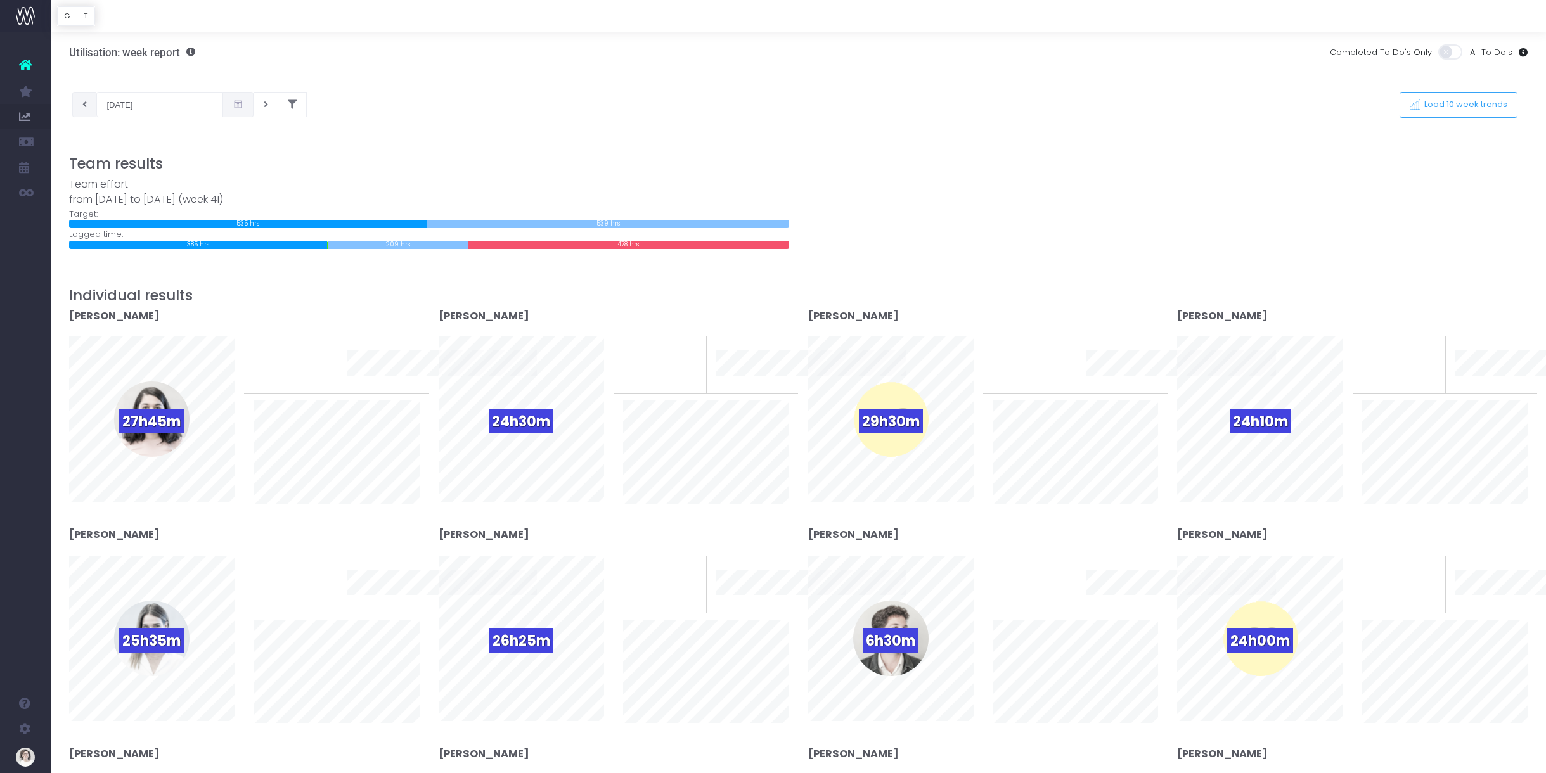
click at [87, 108] on button at bounding box center [84, 104] width 25 height 25
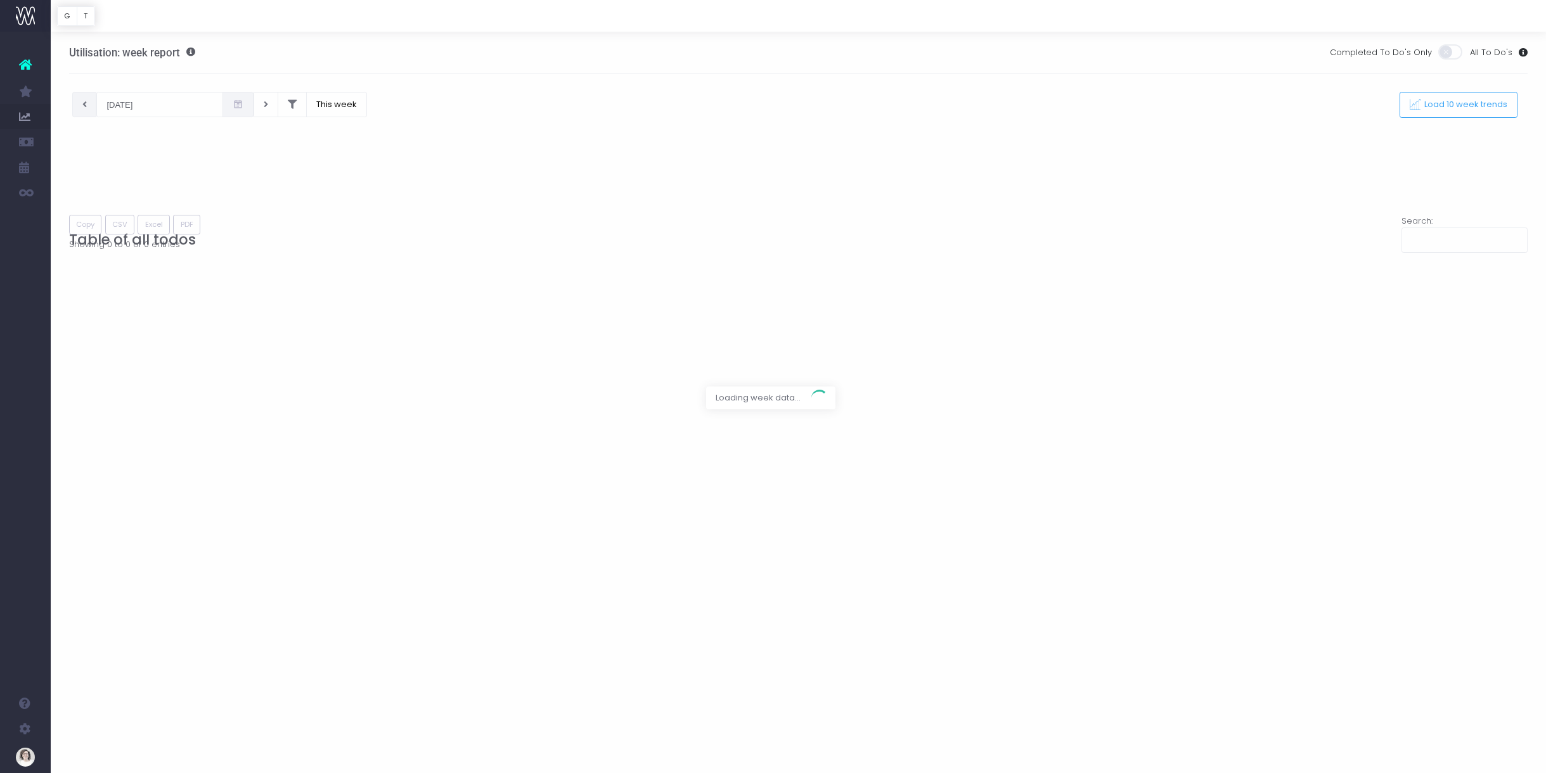
click at [217, 108] on div at bounding box center [773, 386] width 1546 height 773
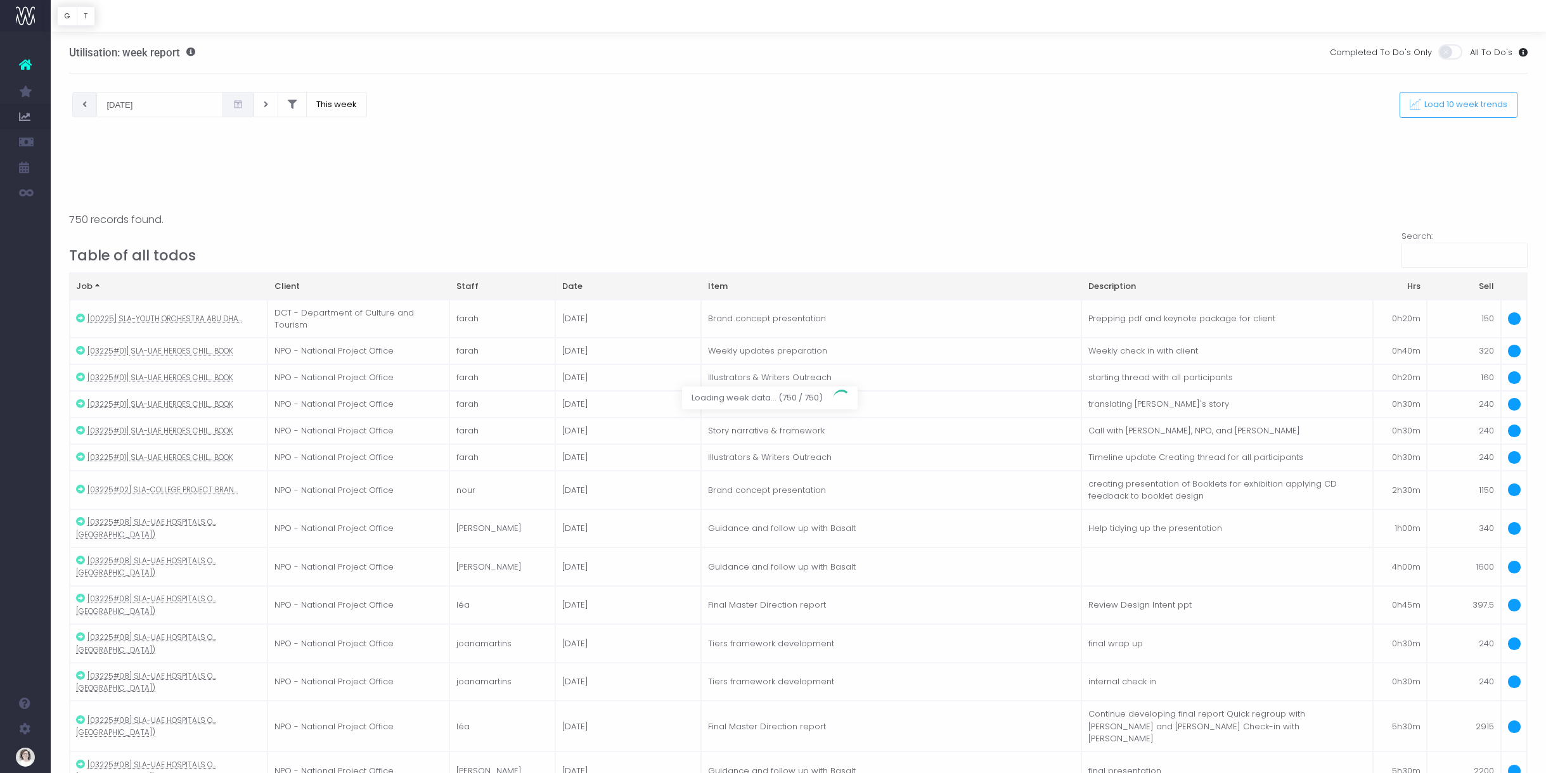
click at [313, 103] on div at bounding box center [773, 386] width 1546 height 773
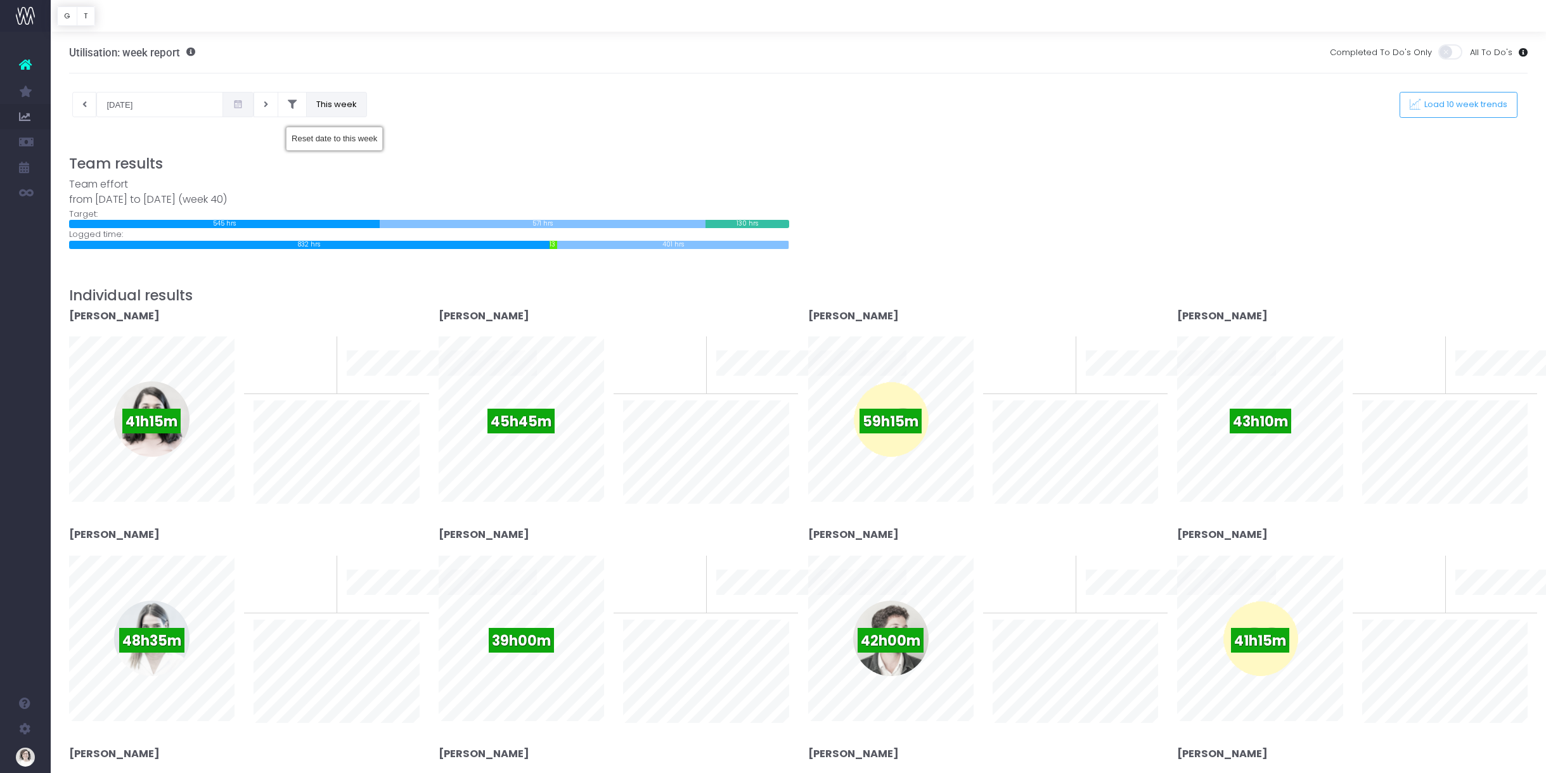
click at [321, 106] on button "This week" at bounding box center [336, 104] width 61 height 25
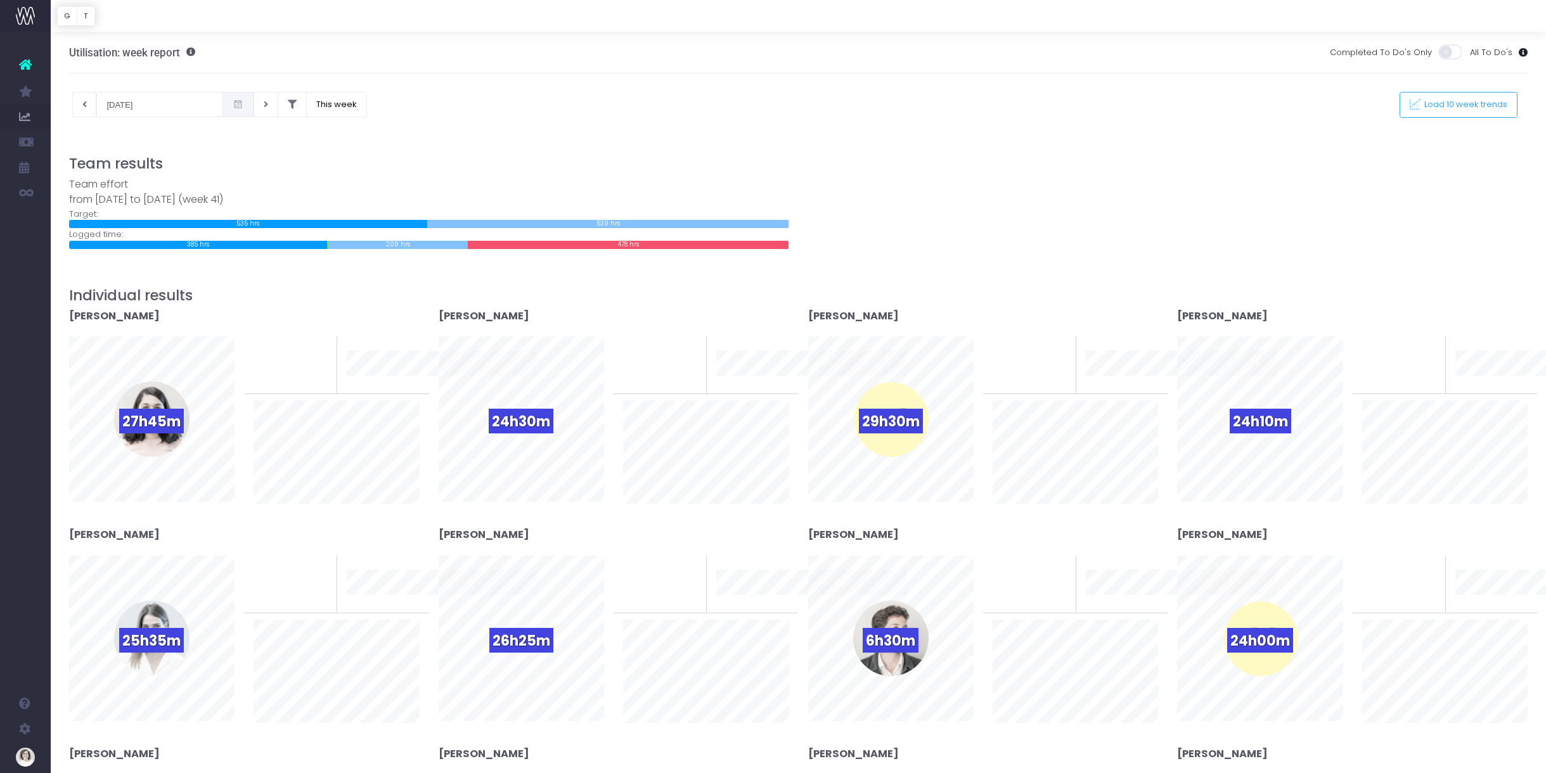
click at [233, 105] on icon at bounding box center [238, 105] width 11 height 0
click at [110, 171] on td "29" at bounding box center [114, 171] width 22 height 19
type input "[DATE]"
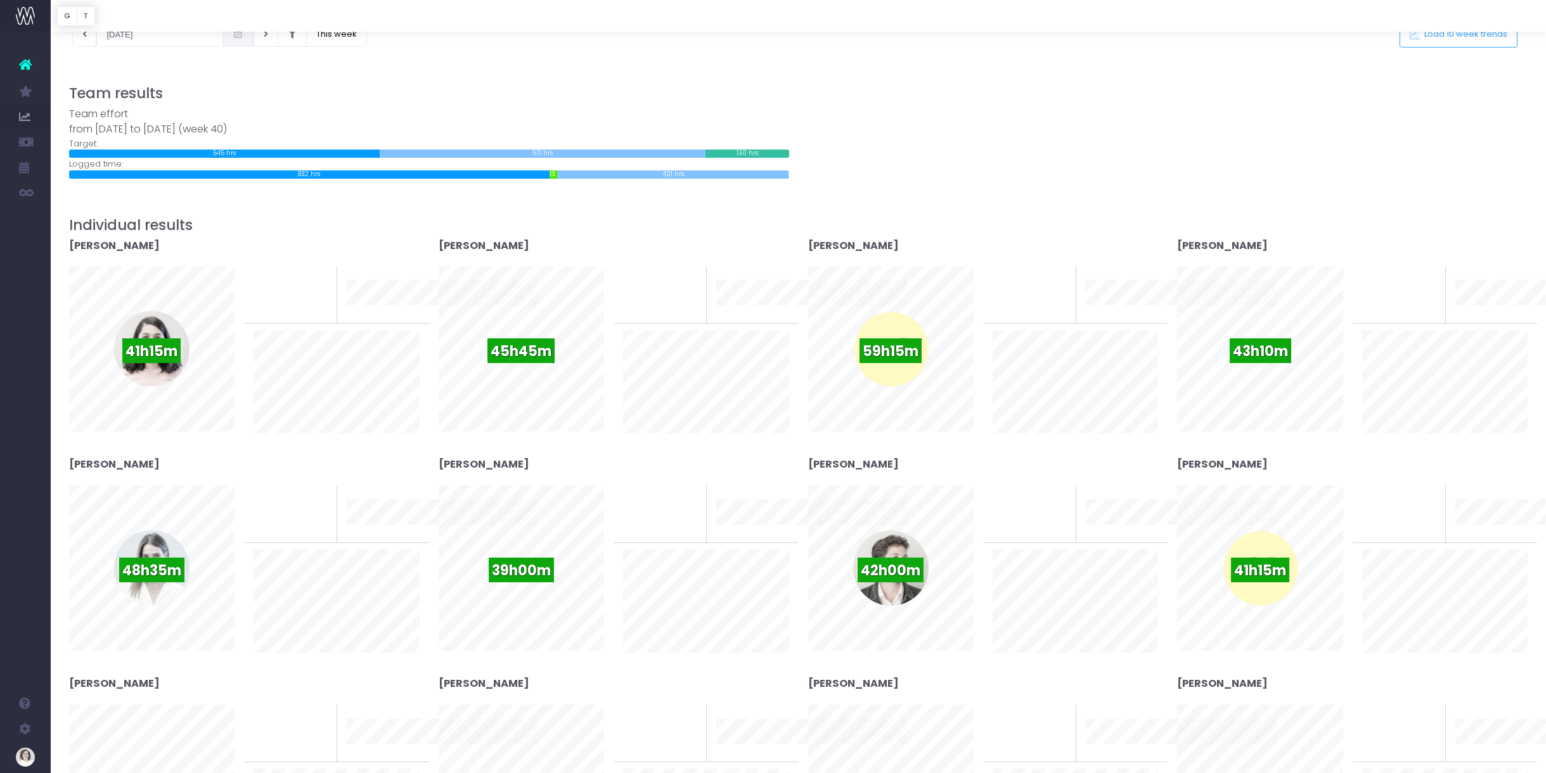
scroll to position [69, 0]
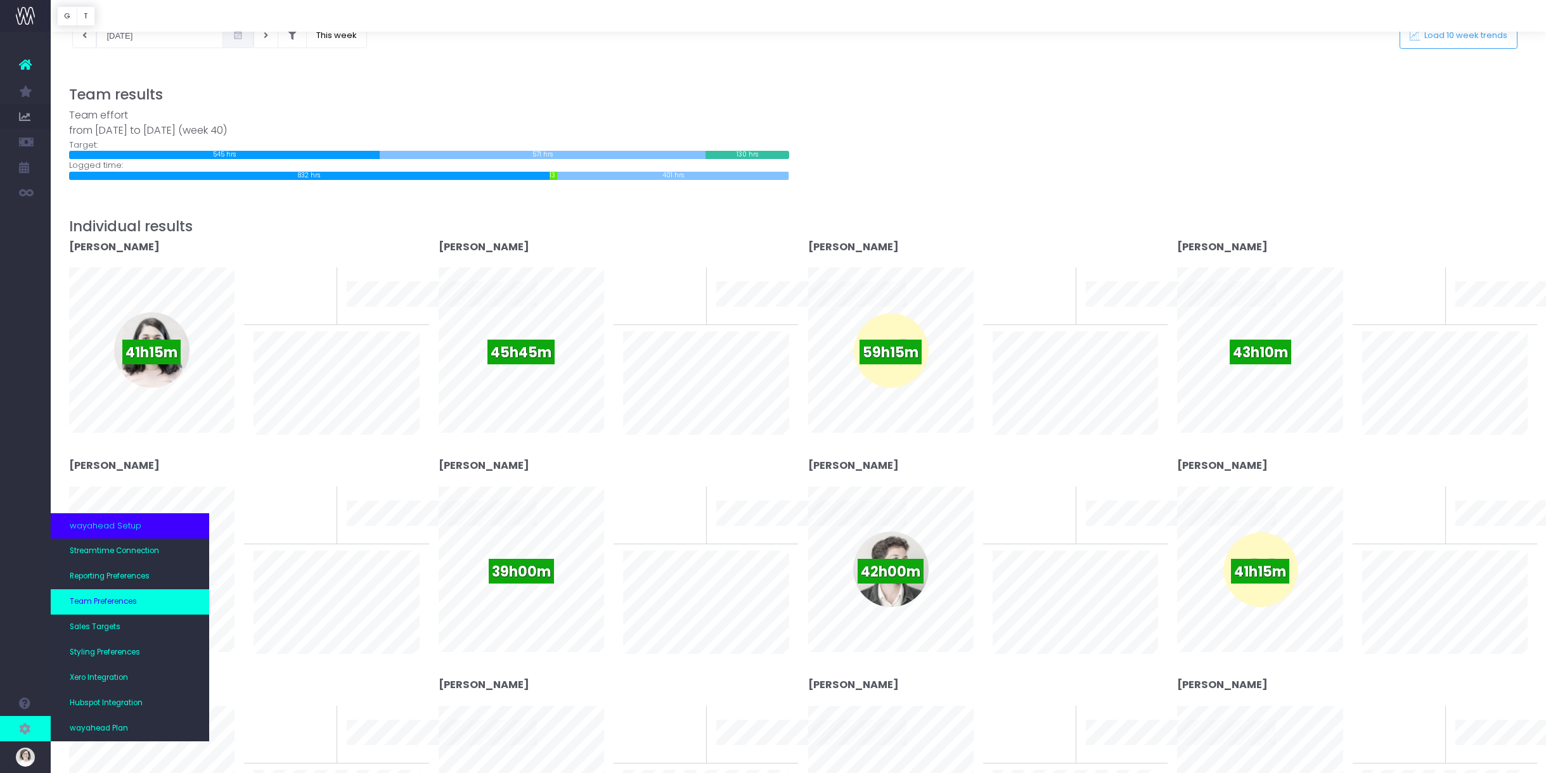
click at [127, 598] on span "Team Preferences" at bounding box center [103, 601] width 67 height 11
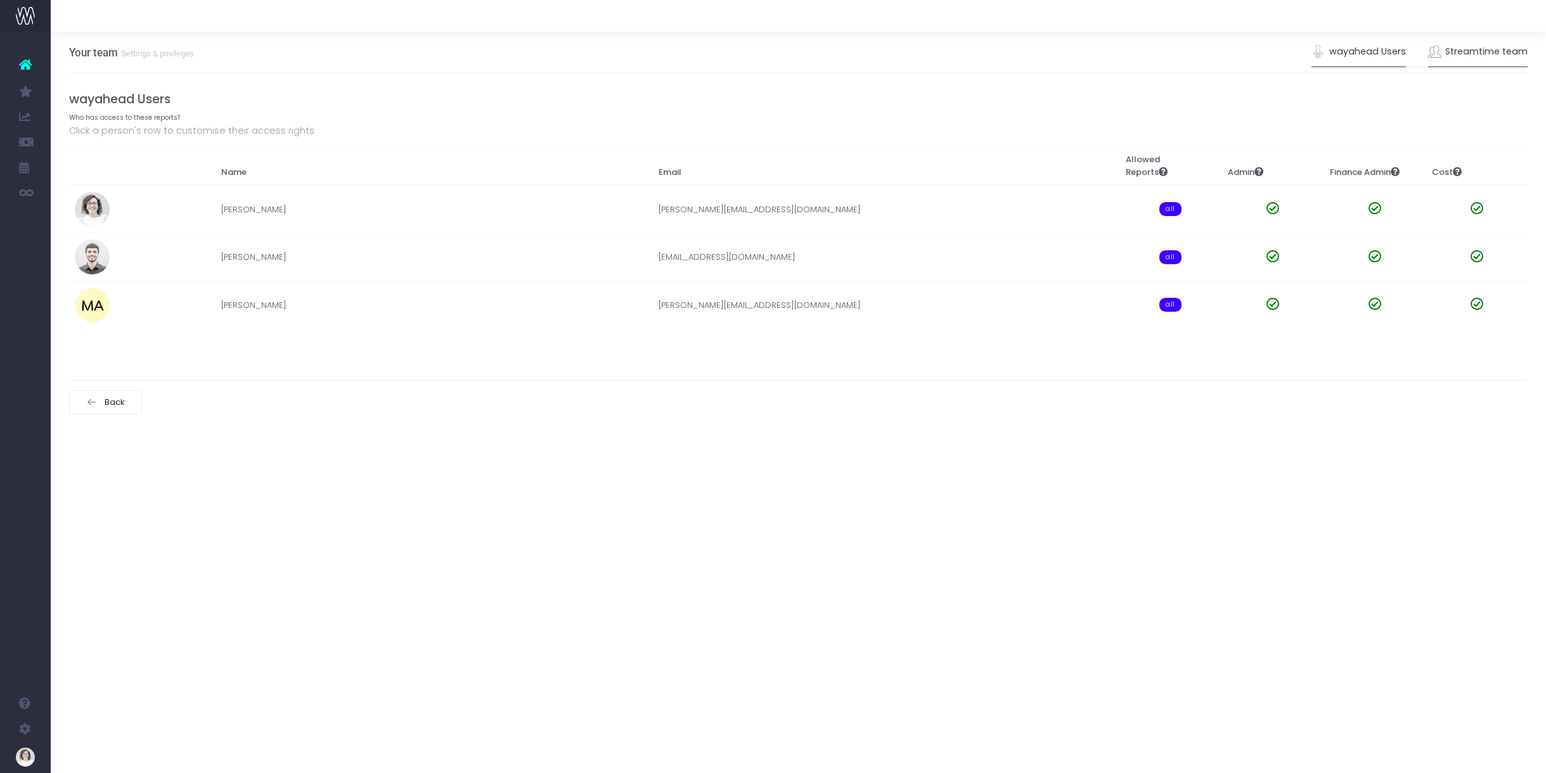
click at [1489, 53] on link "Streamtime team" at bounding box center [1478, 51] width 100 height 29
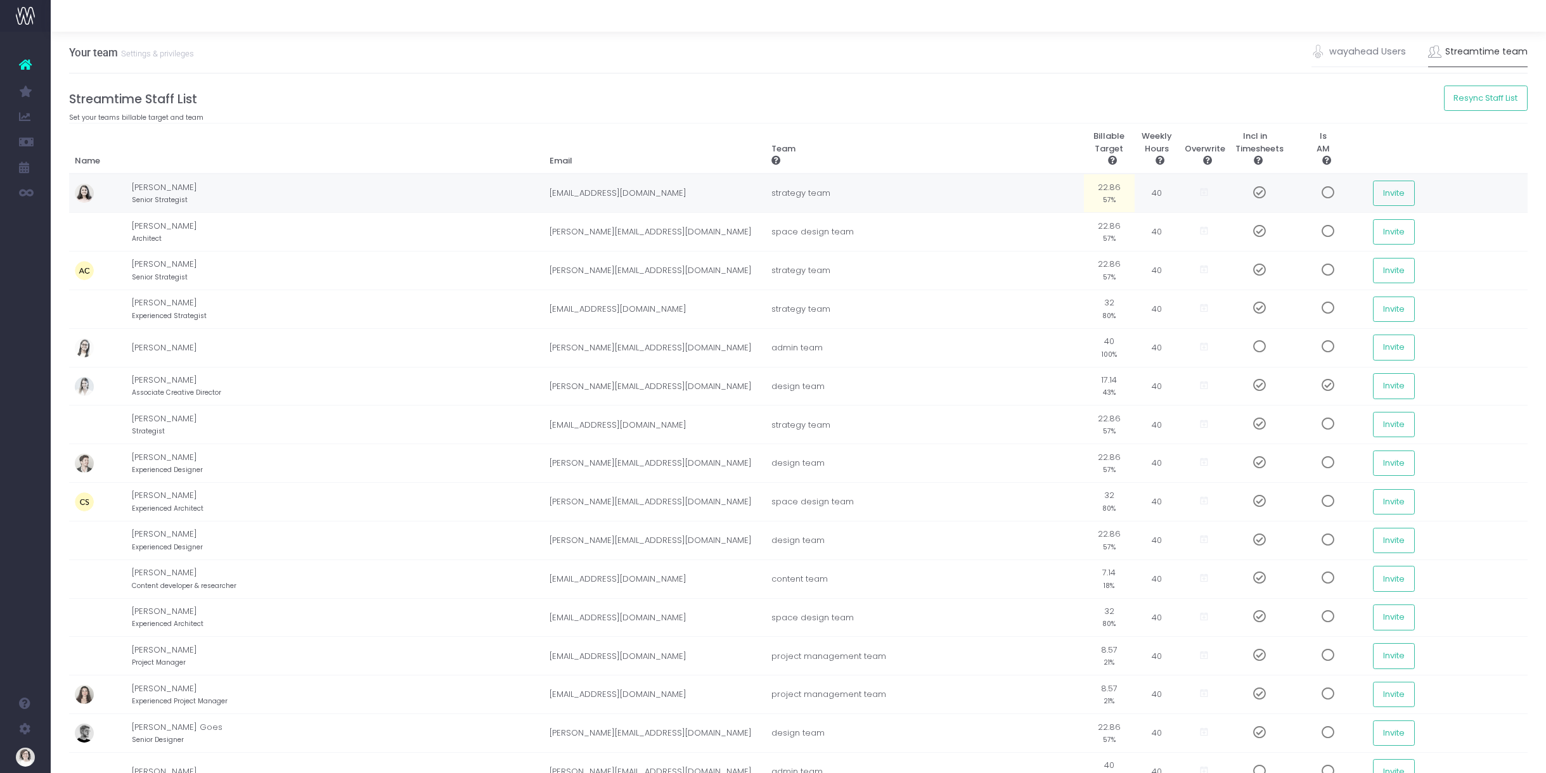
click at [1084, 184] on td "22.86 57%" at bounding box center [1109, 193] width 51 height 39
click at [1034, 242] on td "space design team" at bounding box center [924, 232] width 319 height 39
click at [1084, 192] on td "22.86" at bounding box center [1109, 193] width 51 height 39
type input "32"
click at [1084, 221] on td "22.86 57%" at bounding box center [1109, 232] width 51 height 39
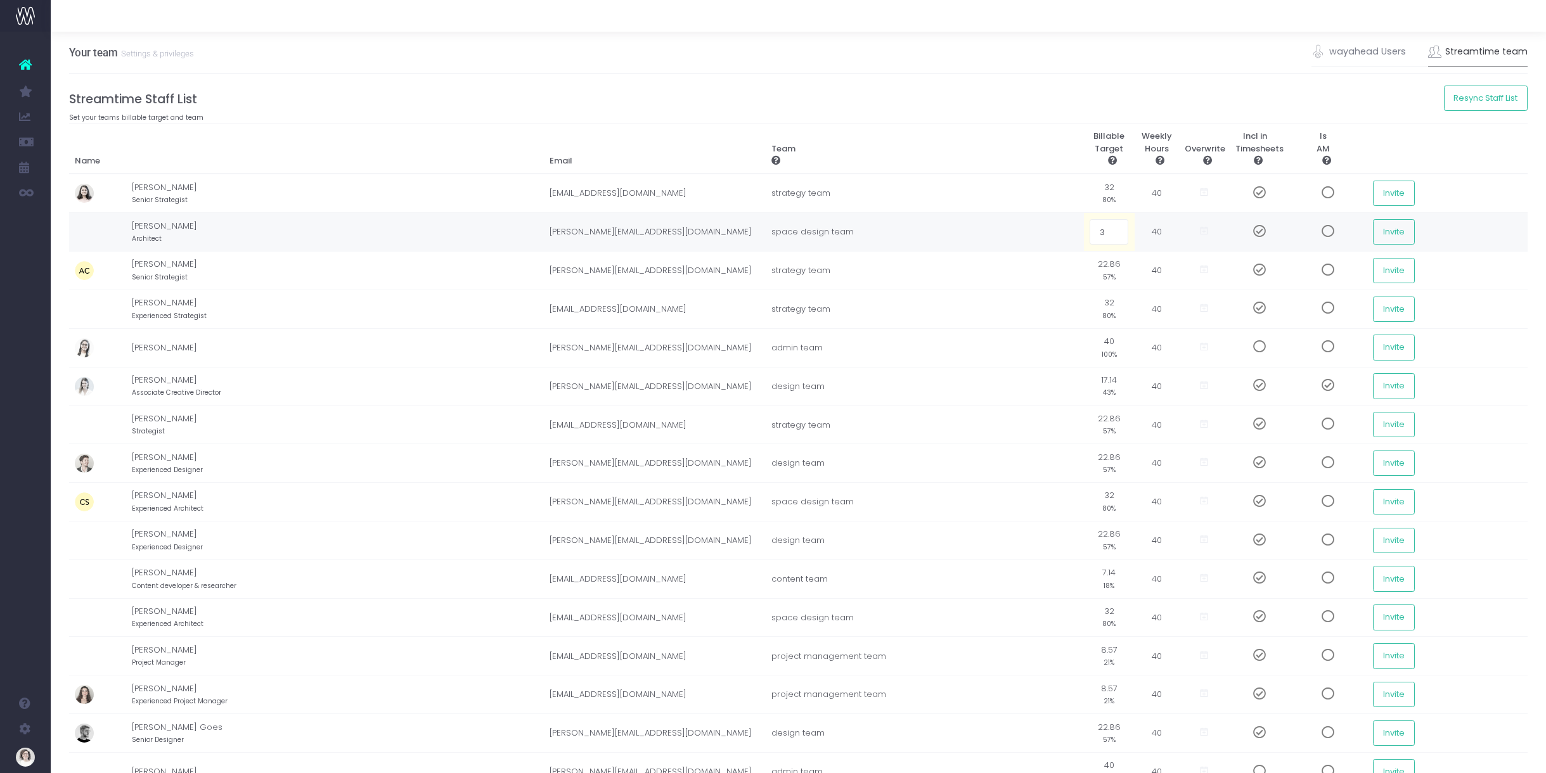
type input "32"
click at [1084, 261] on td "22.86 57%" at bounding box center [1109, 270] width 51 height 39
type input "32"
click at [1084, 301] on td "32 80%" at bounding box center [1109, 309] width 51 height 39
click at [1084, 377] on td "17.14 43%" at bounding box center [1109, 386] width 51 height 39
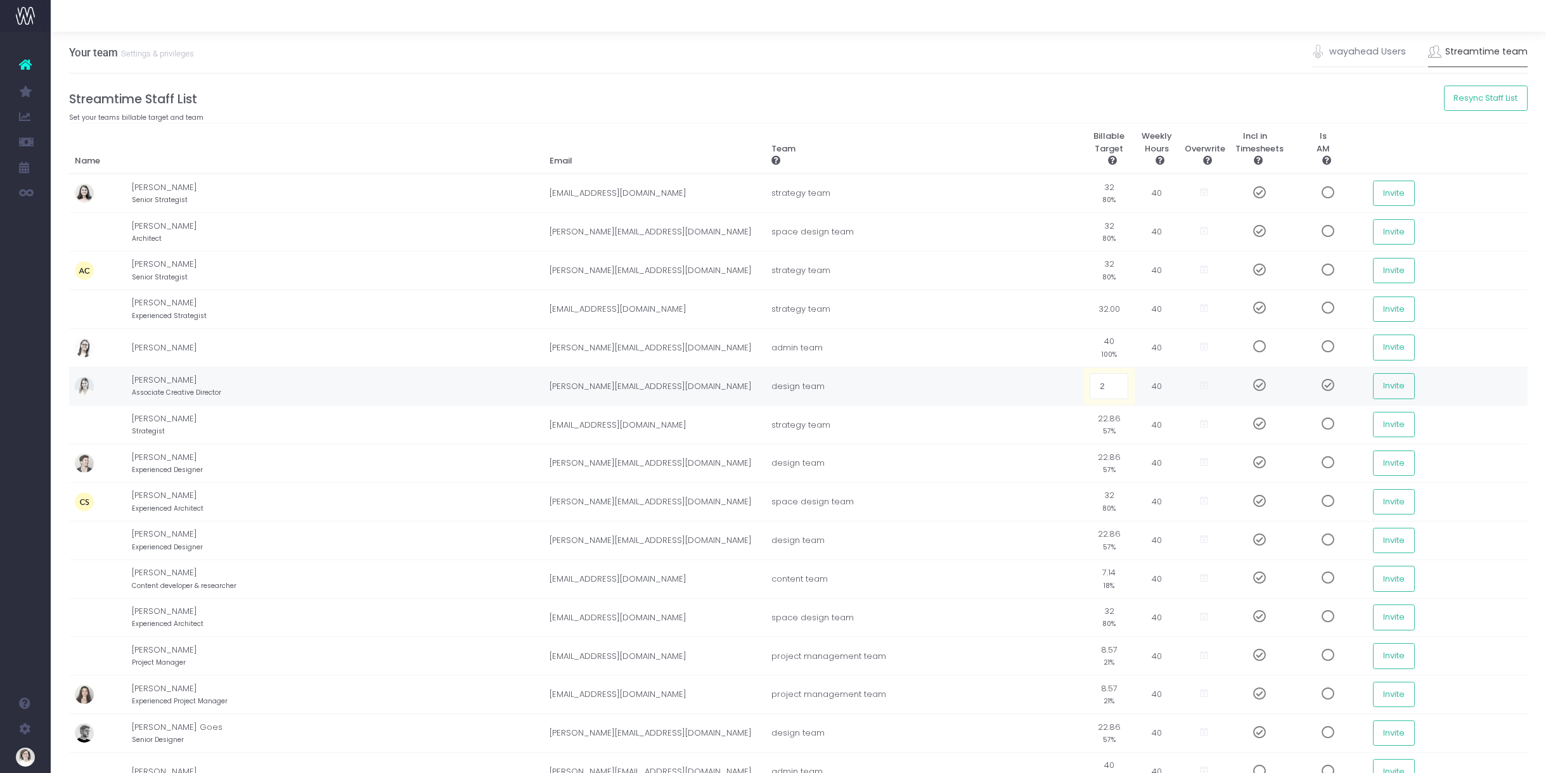
type input "20"
click at [1084, 416] on td "22.86 57%" at bounding box center [1109, 425] width 51 height 39
click at [1084, 379] on td "20 50%" at bounding box center [1109, 386] width 51 height 39
type input "24"
click at [1084, 415] on td "22.86" at bounding box center [1109, 425] width 51 height 39
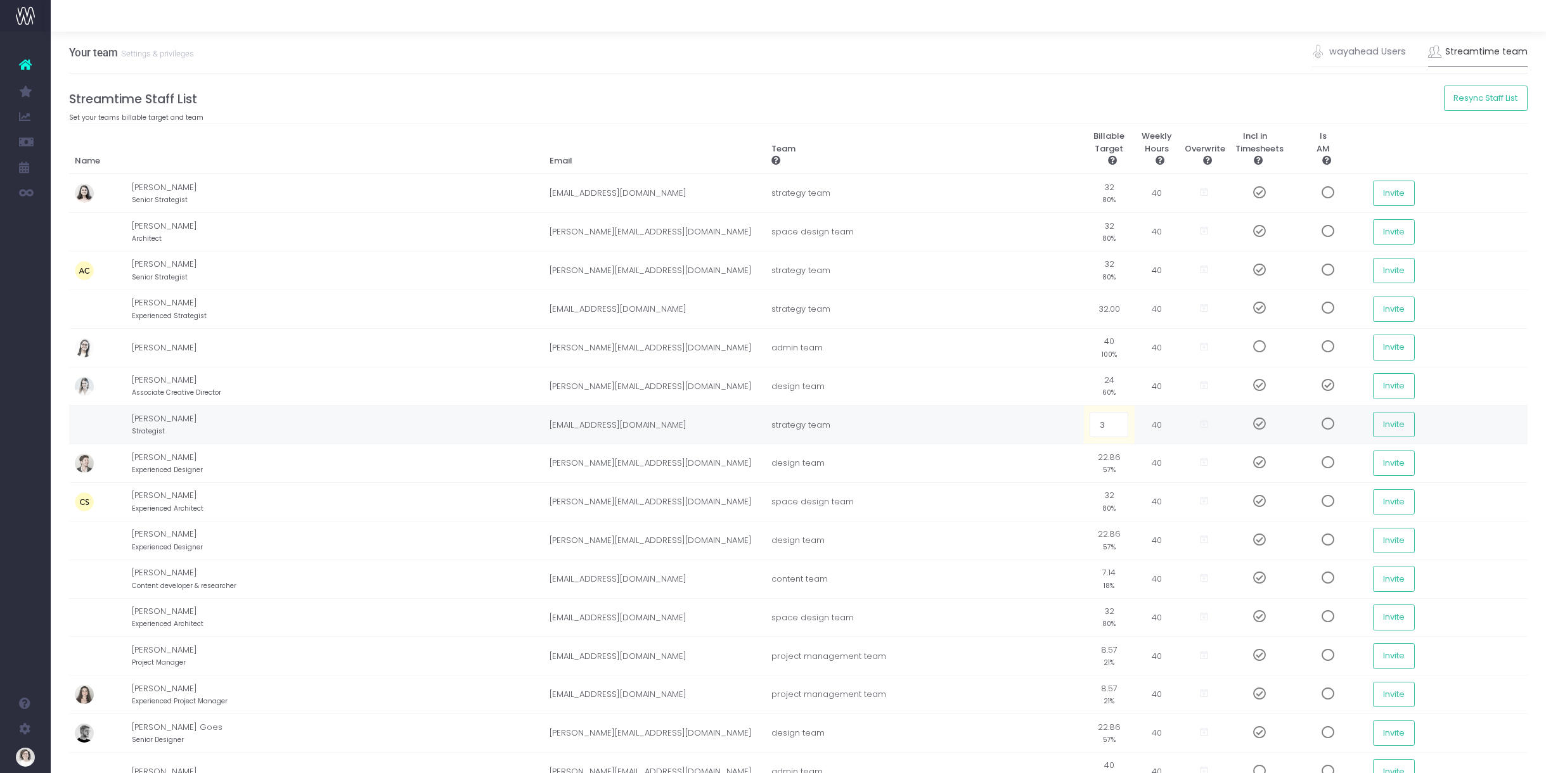
type input "32"
click at [1084, 454] on td "22.86 57%" at bounding box center [1109, 463] width 51 height 39
type input "32"
click at [1084, 493] on td "32 80%" at bounding box center [1109, 502] width 51 height 39
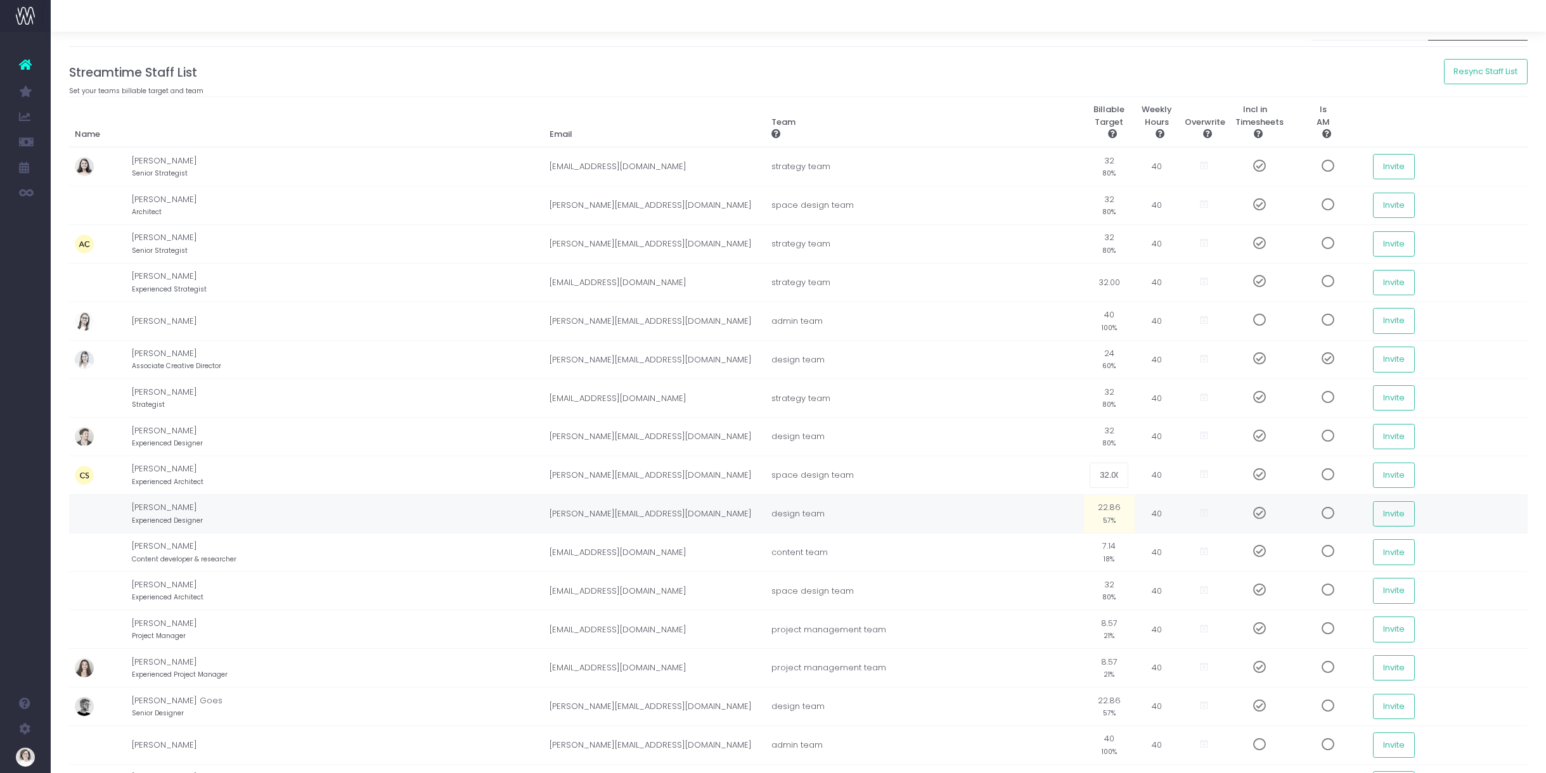
scroll to position [33, 0]
click at [1084, 501] on td "22.86 57%" at bounding box center [1109, 507] width 51 height 39
type input "32"
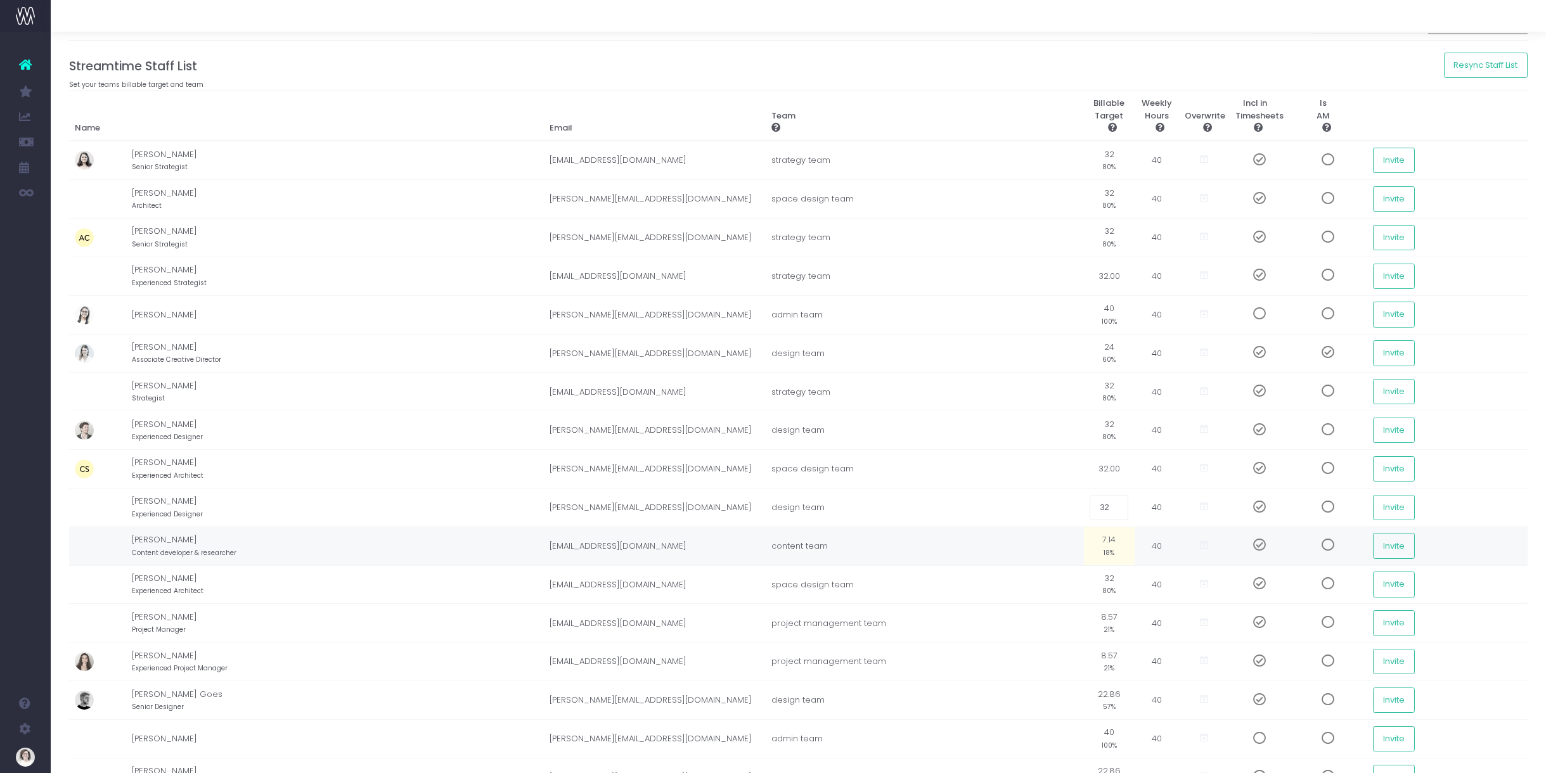
click at [1084, 538] on td "7.14 18%" at bounding box center [1109, 546] width 51 height 39
type input "10"
click at [1084, 577] on td "32 80%" at bounding box center [1109, 584] width 51 height 39
type input "32"
click at [1084, 611] on td "8.57 21%" at bounding box center [1109, 623] width 51 height 39
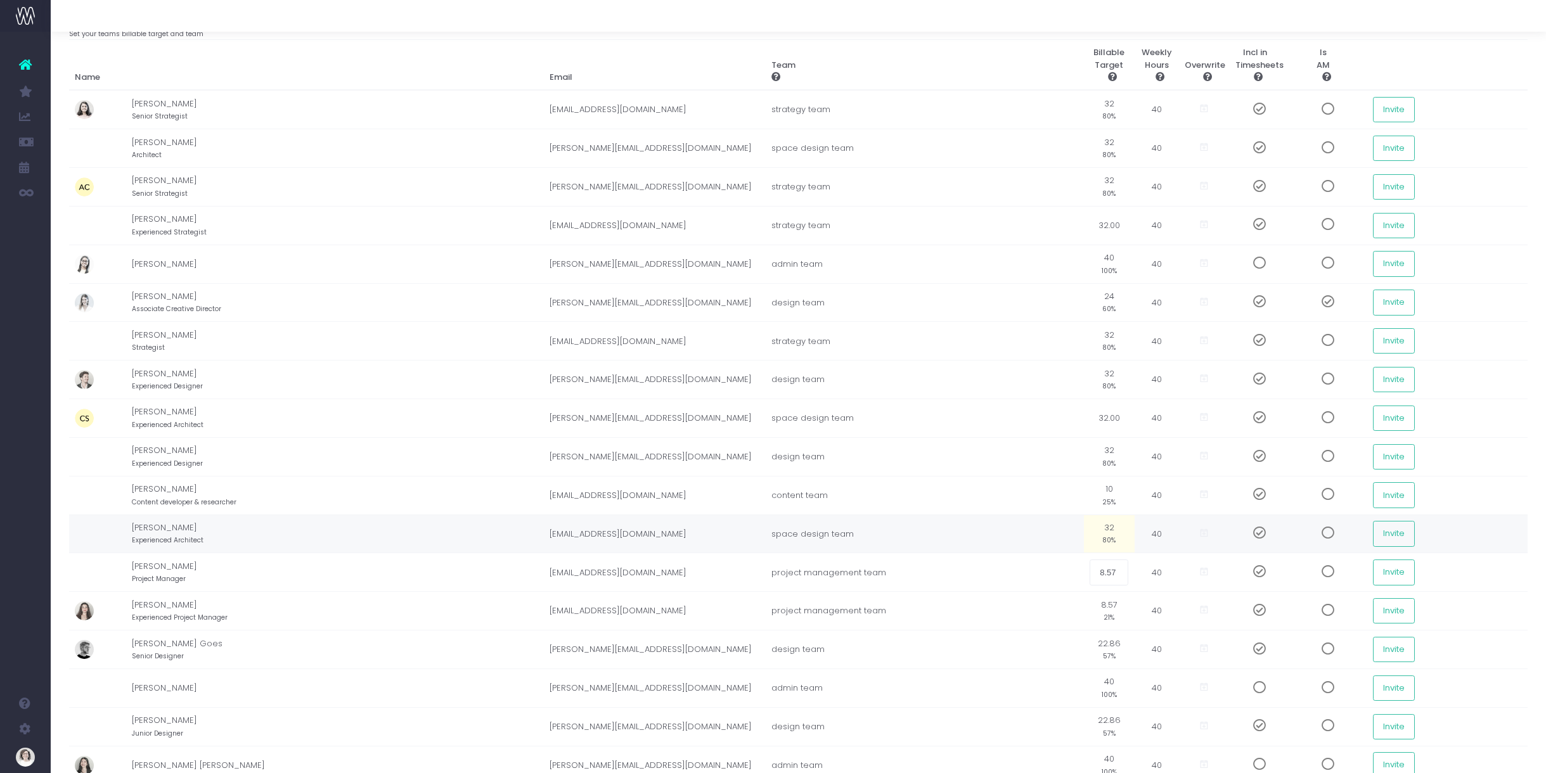
scroll to position [79, 0]
type input "12"
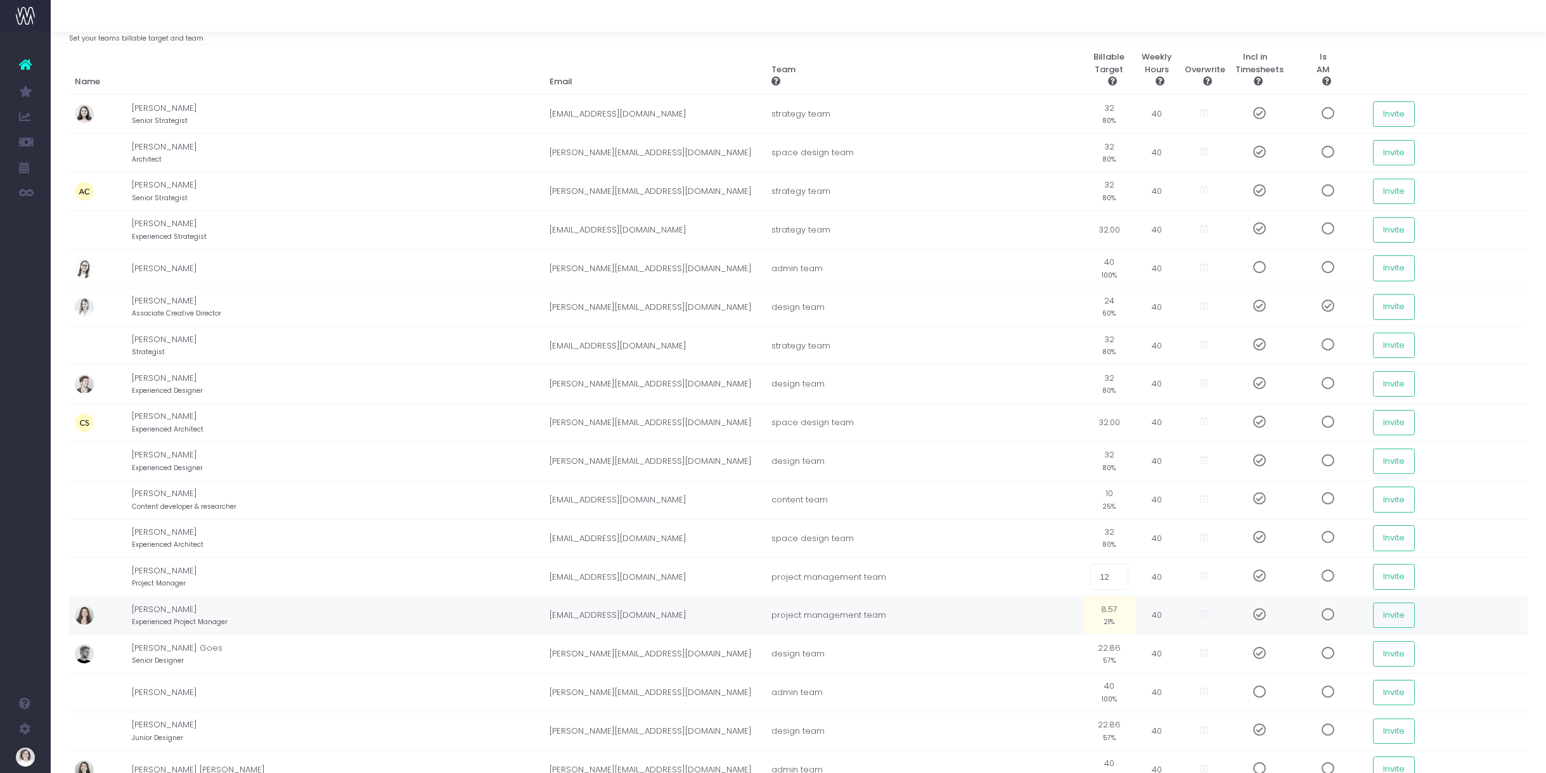
click at [1084, 608] on td "8.57 21%" at bounding box center [1109, 615] width 51 height 39
type input "12"
click at [1084, 649] on td "22.86 57%" at bounding box center [1109, 654] width 51 height 39
type input "32"
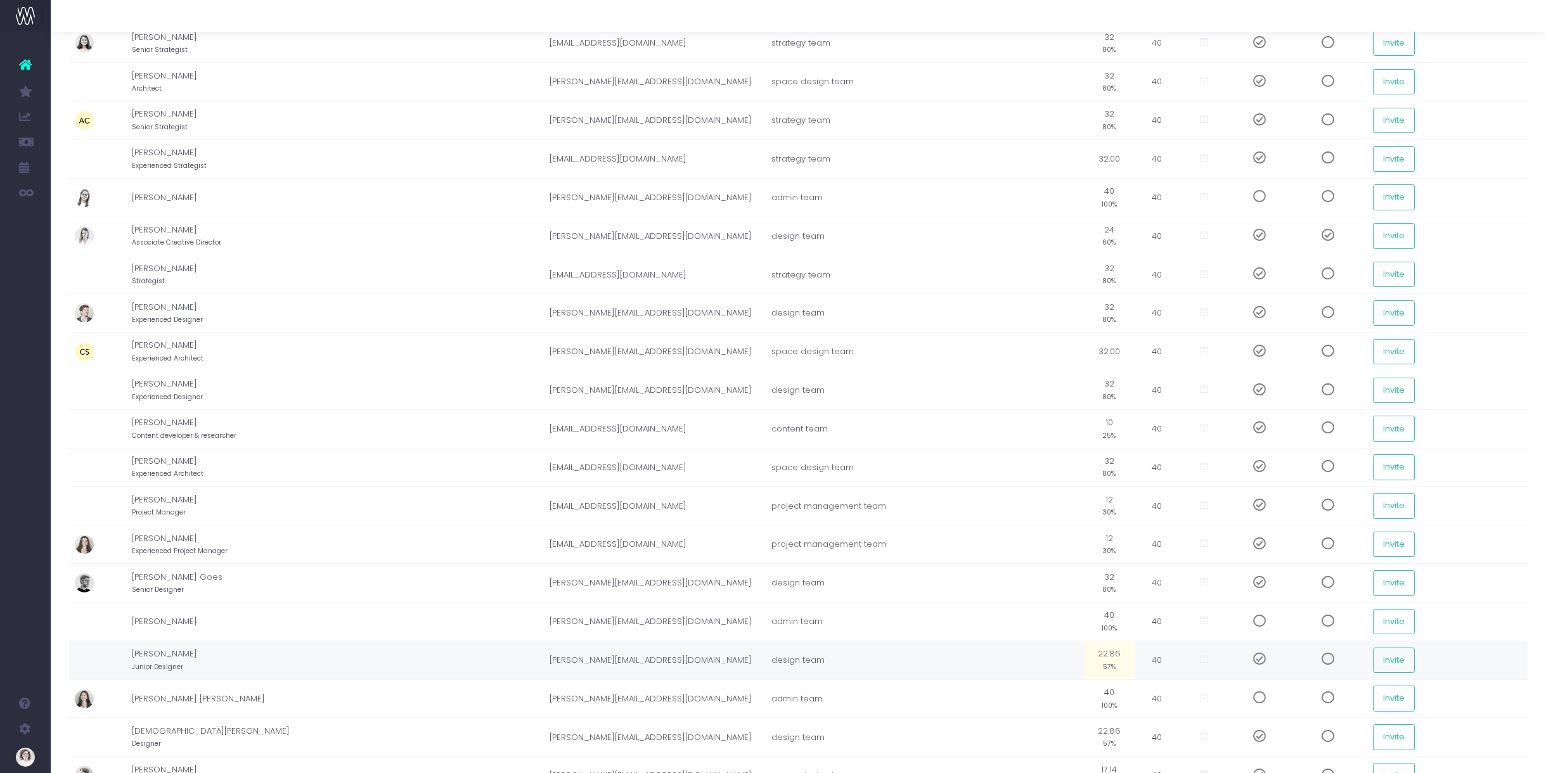
scroll to position [149, 0]
click at [1084, 652] on td "22.86 57%" at bounding box center [1109, 660] width 51 height 39
type input "32"
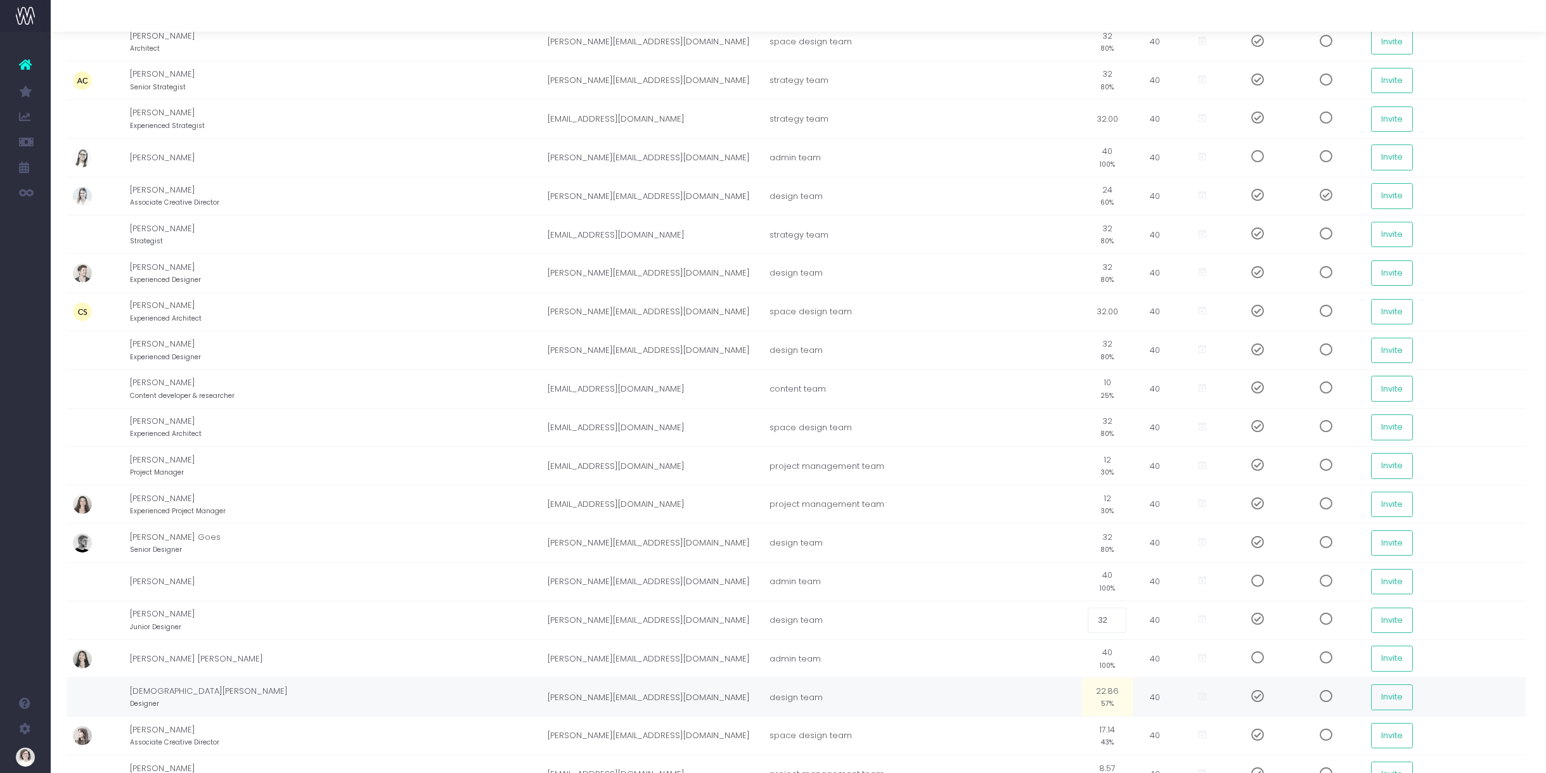
scroll to position [190, 4]
click at [1080, 690] on td "22.86 57%" at bounding box center [1105, 697] width 51 height 39
type input "32"
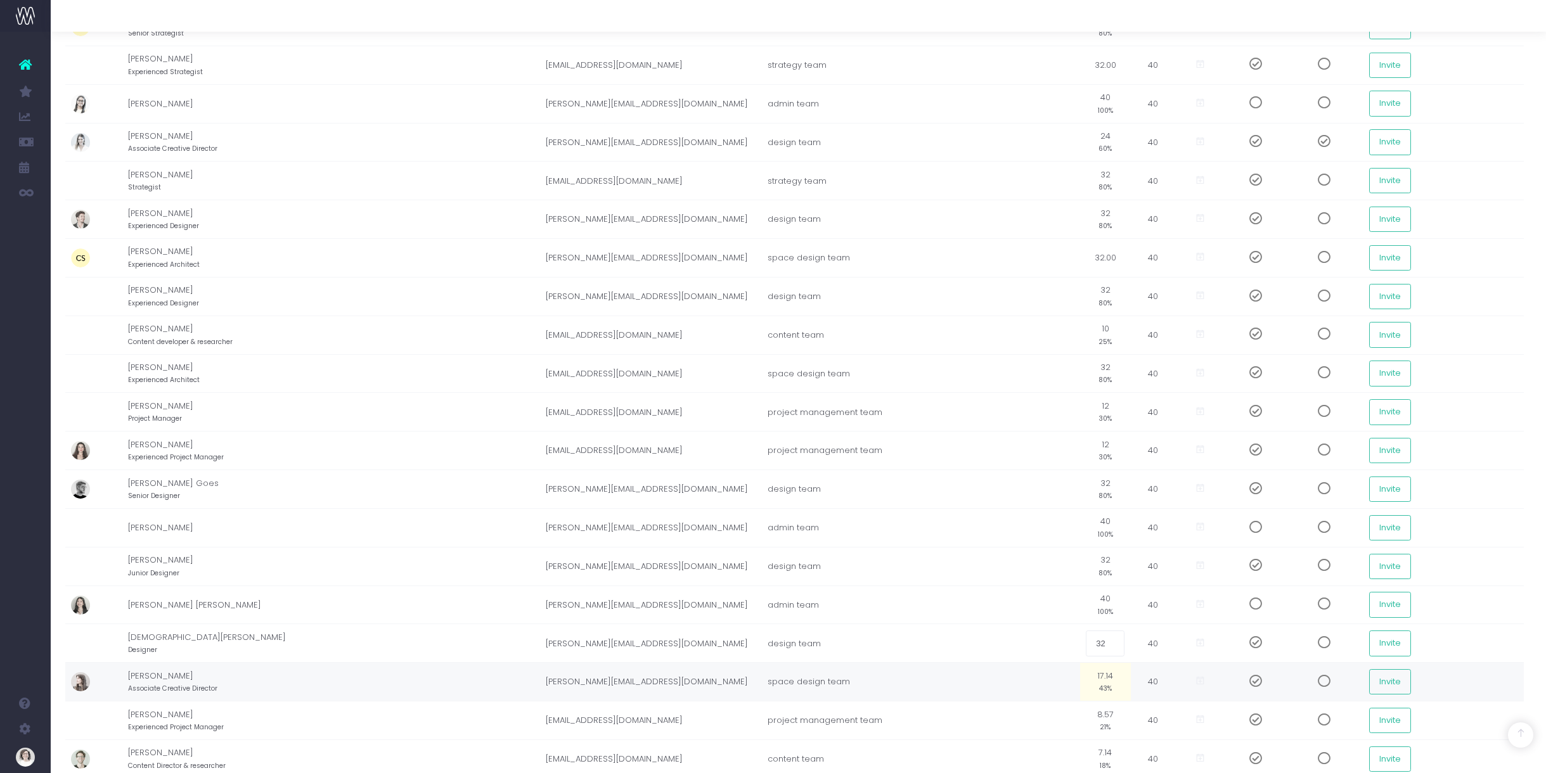
click at [1080, 674] on td "17.14 43%" at bounding box center [1105, 682] width 51 height 39
type input "24"
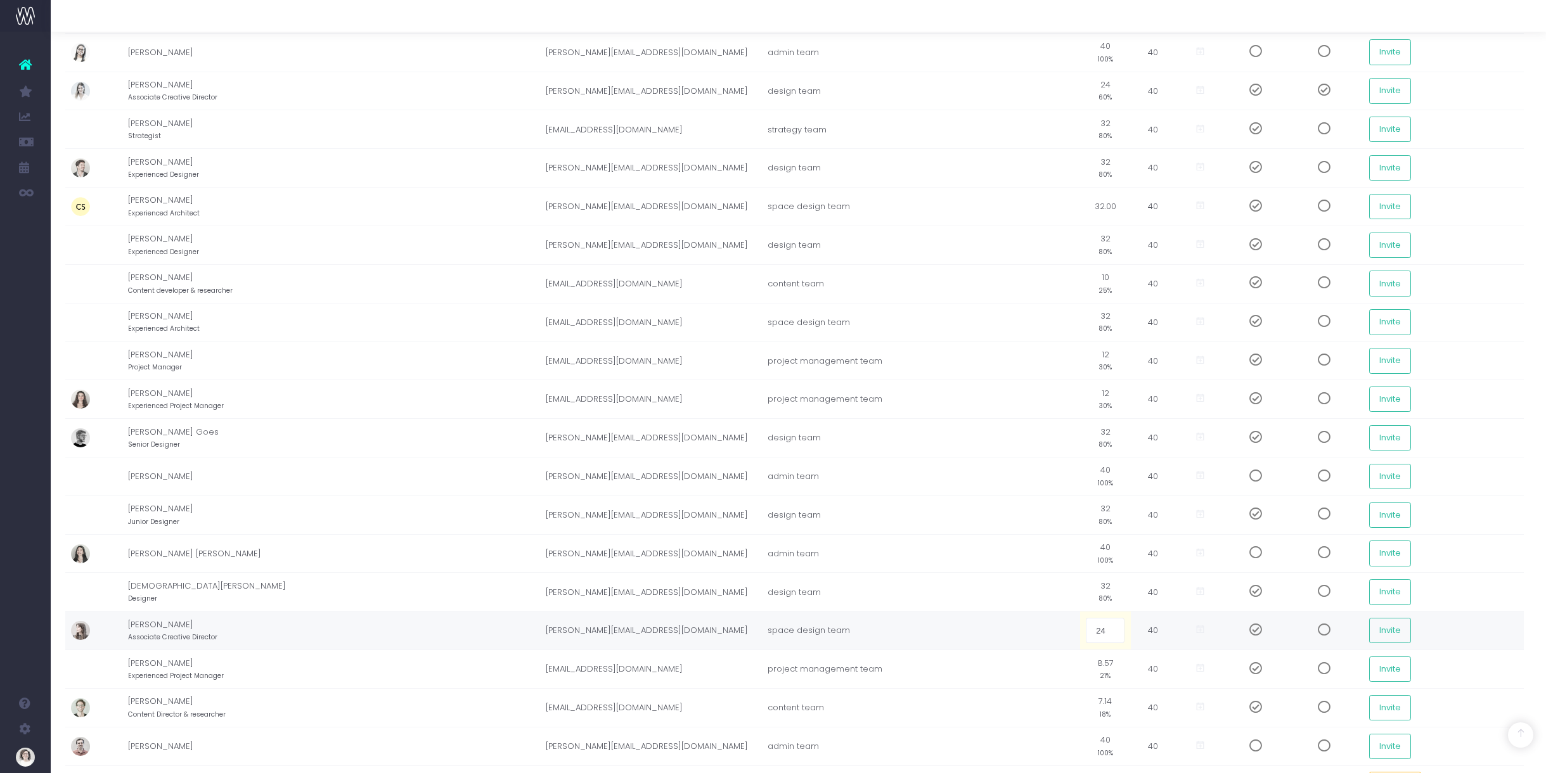
scroll to position [312, 4]
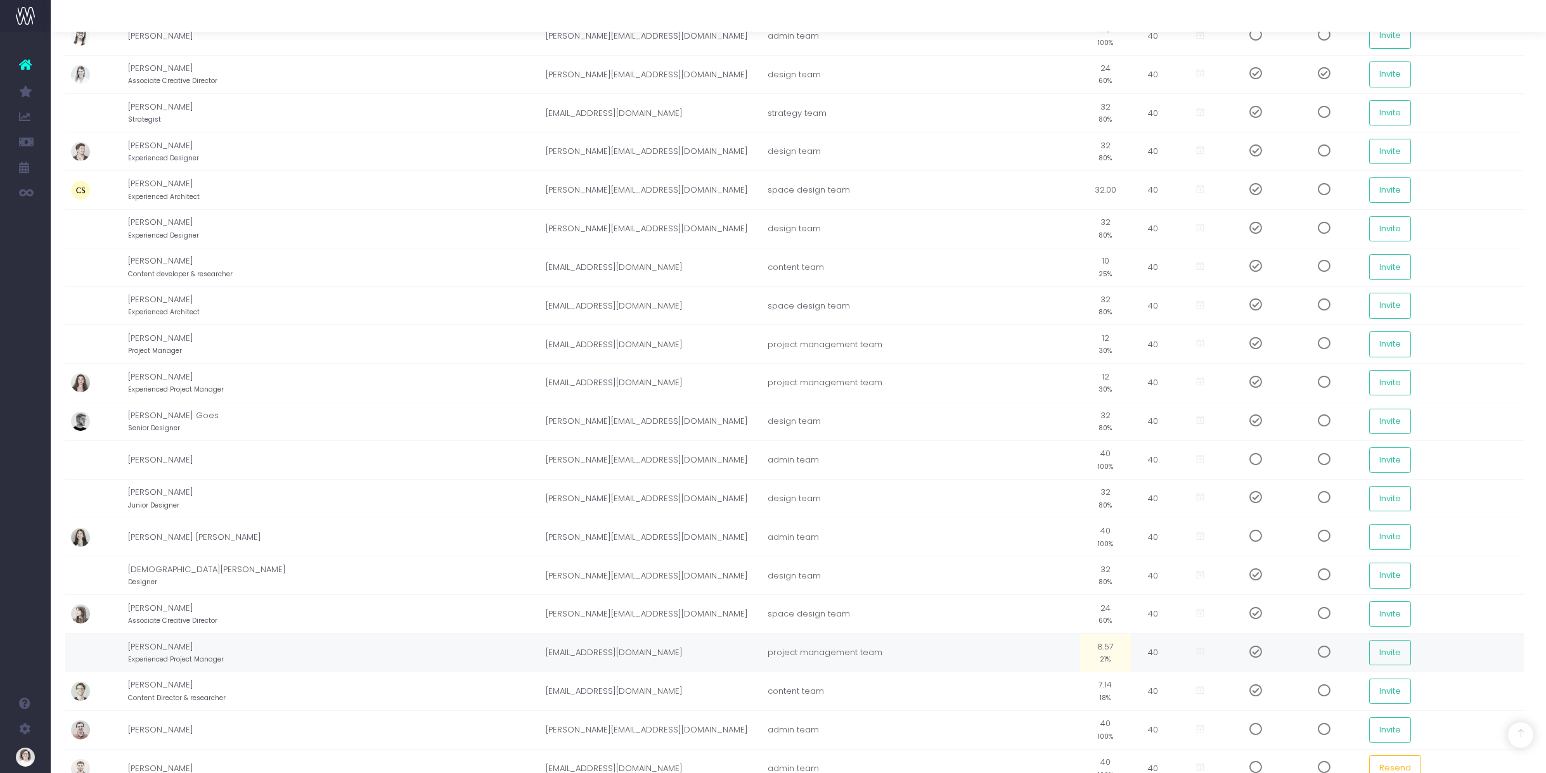
click at [1080, 645] on td "8.57 21%" at bounding box center [1105, 653] width 51 height 39
type input "12"
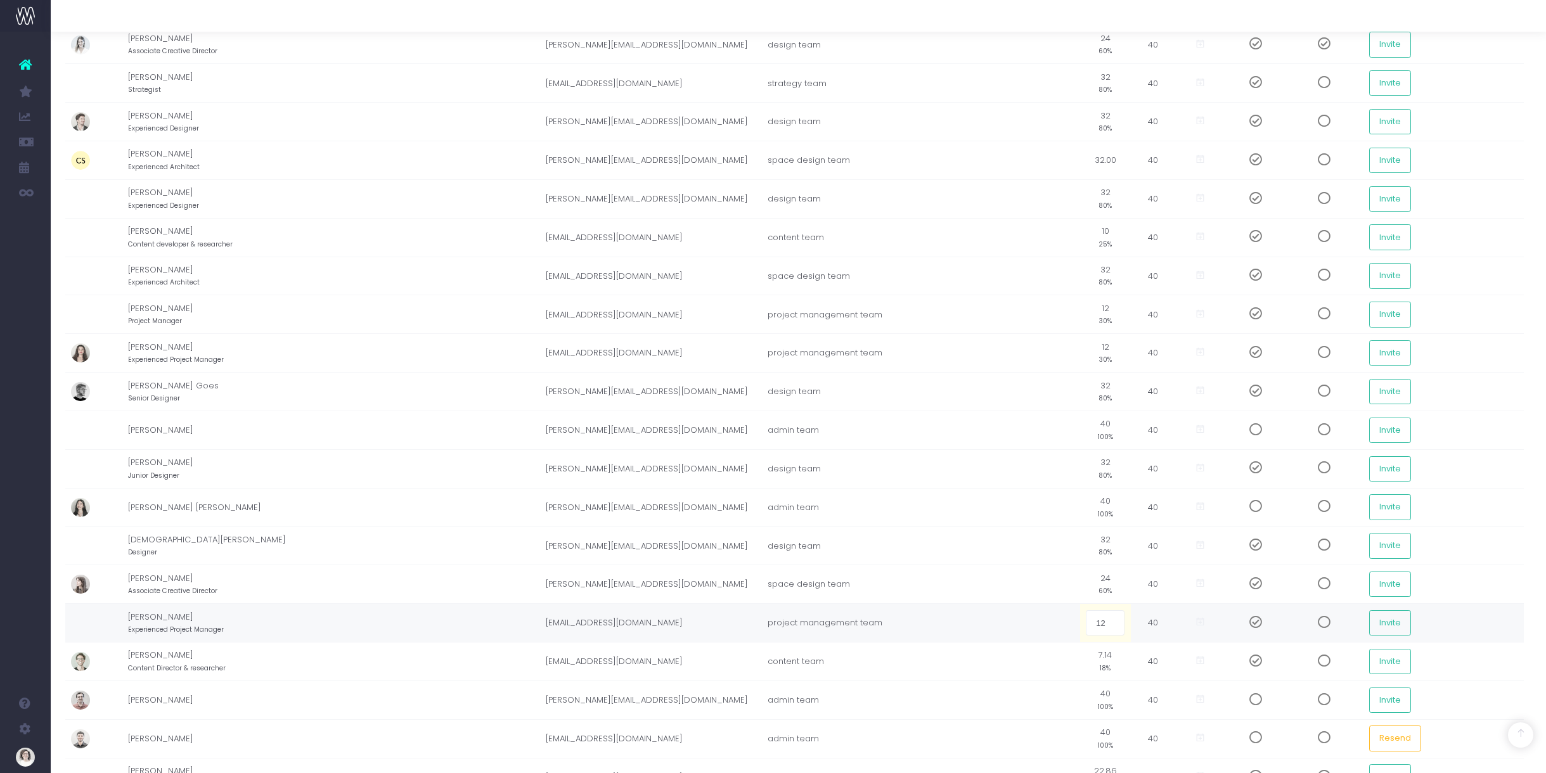
scroll to position [354, 4]
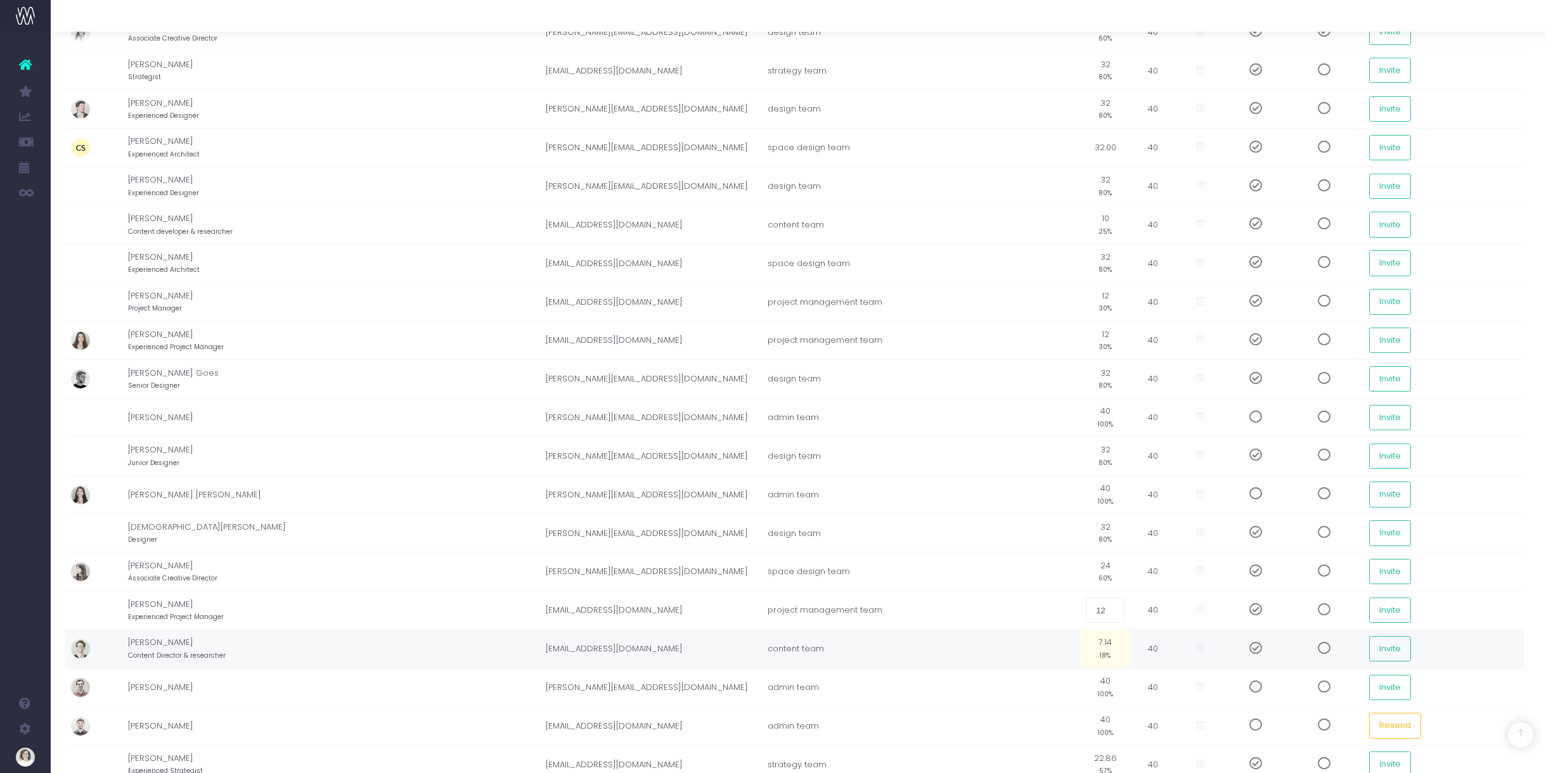
click at [1080, 641] on td "7.14 18%" at bounding box center [1105, 649] width 51 height 39
type input "10"
click at [1080, 681] on td "40 100%" at bounding box center [1105, 687] width 51 height 39
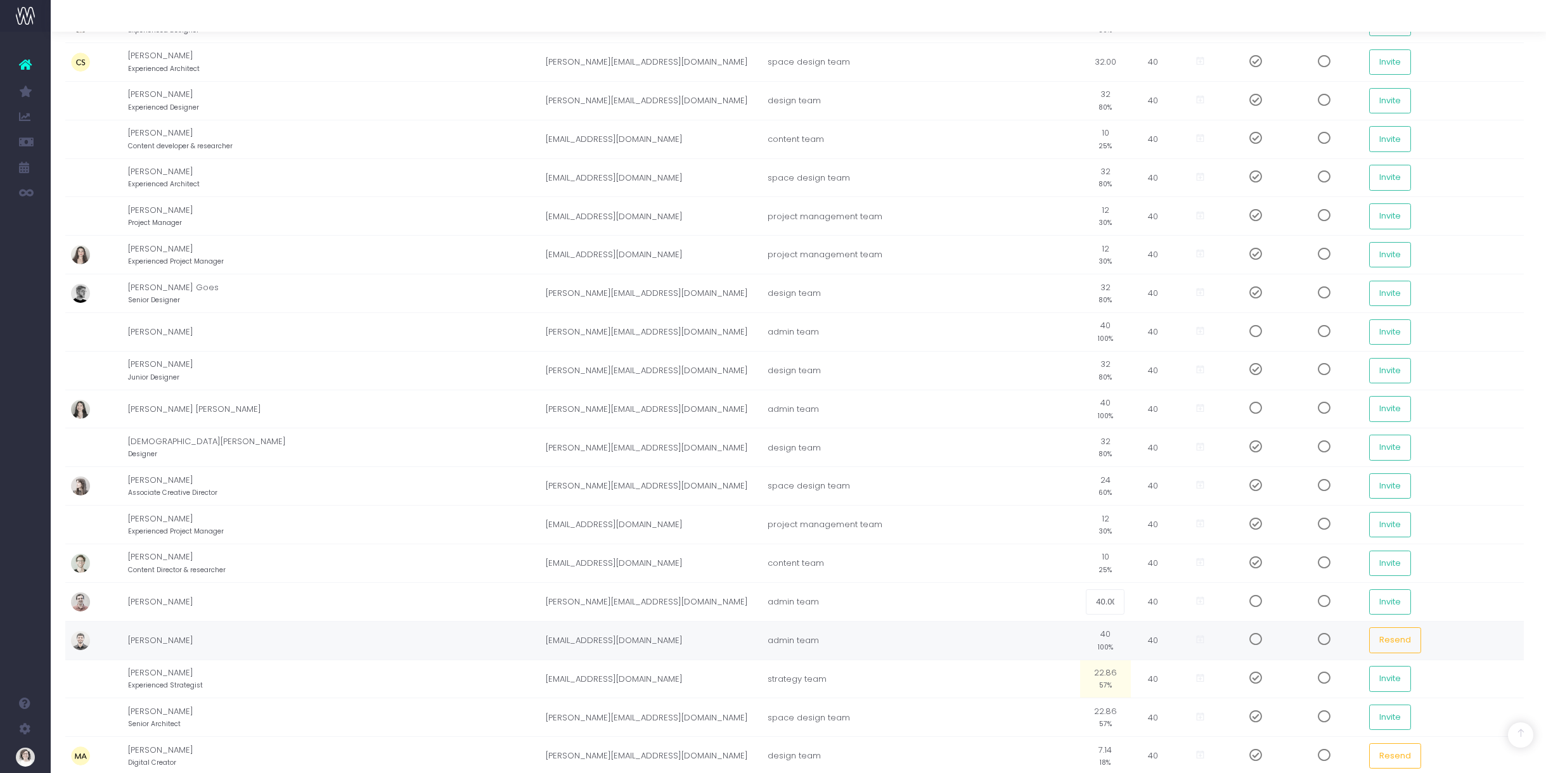
scroll to position [440, 6]
click at [1078, 673] on td "22.86 57%" at bounding box center [1103, 679] width 51 height 39
type input "32"
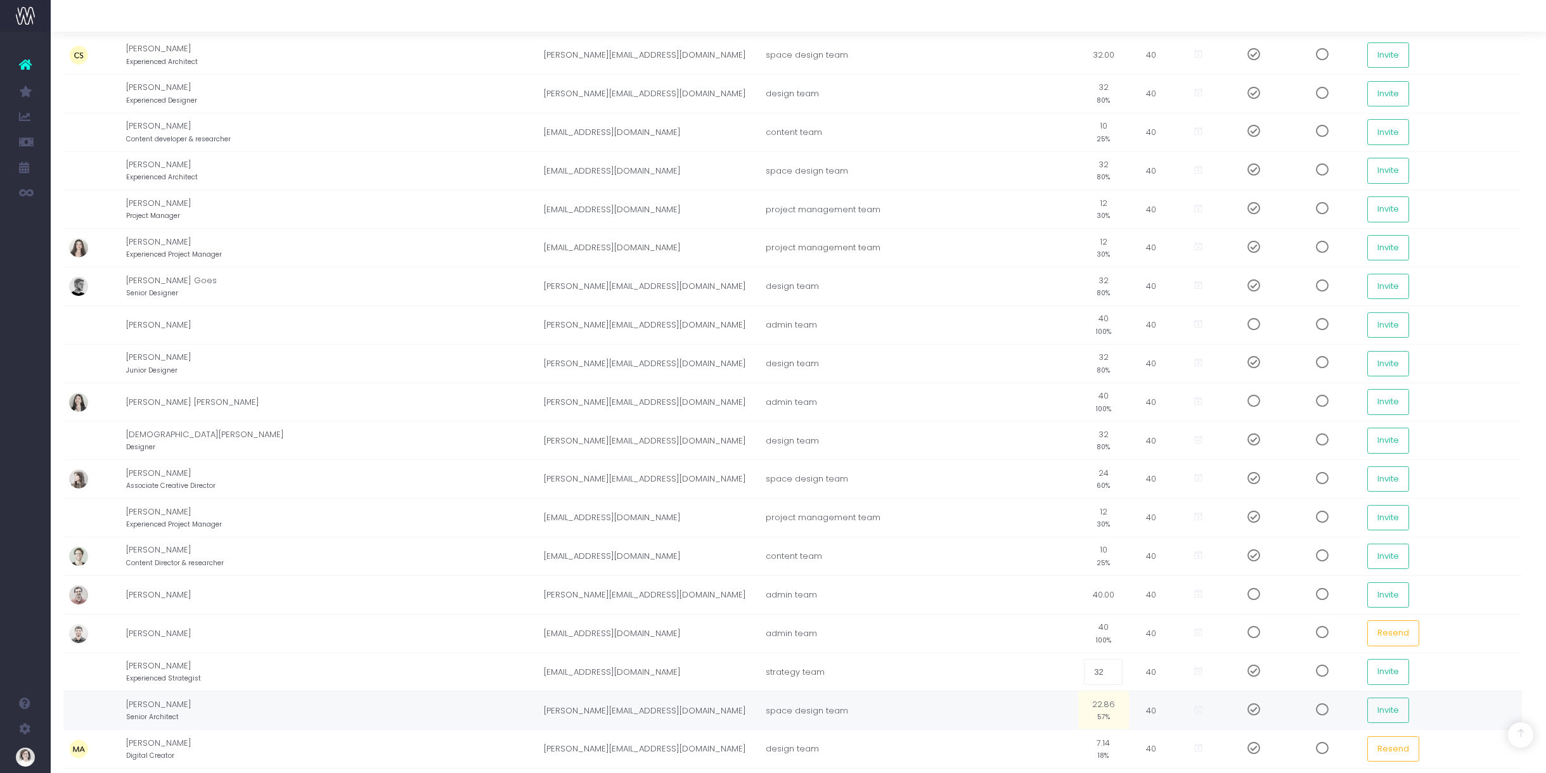
click at [1078, 701] on td "22.86 57%" at bounding box center [1103, 711] width 51 height 39
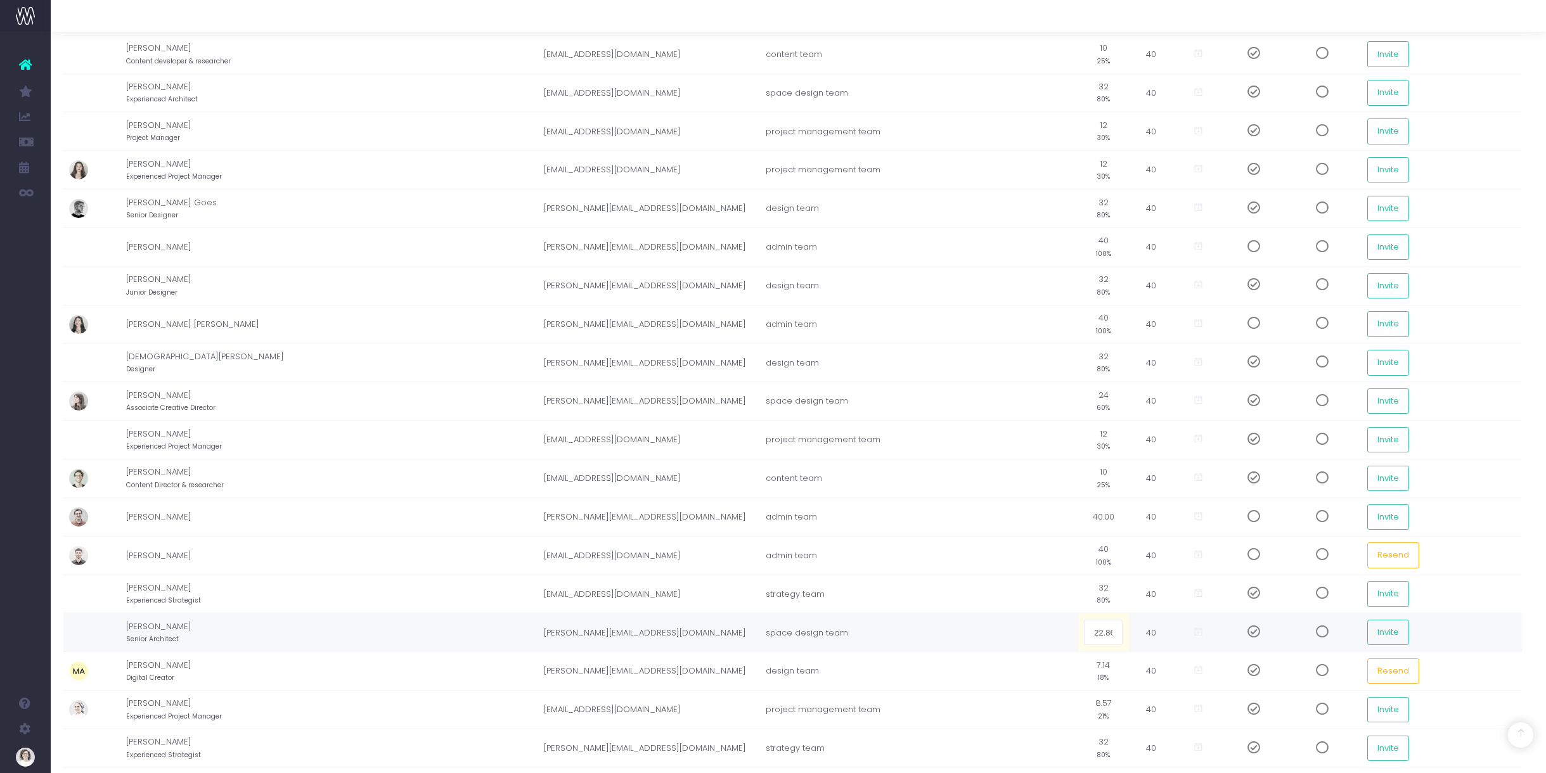
scroll to position [529, 6]
type input "32"
click at [1078, 660] on td "7.14 18%" at bounding box center [1103, 667] width 51 height 39
type input "10"
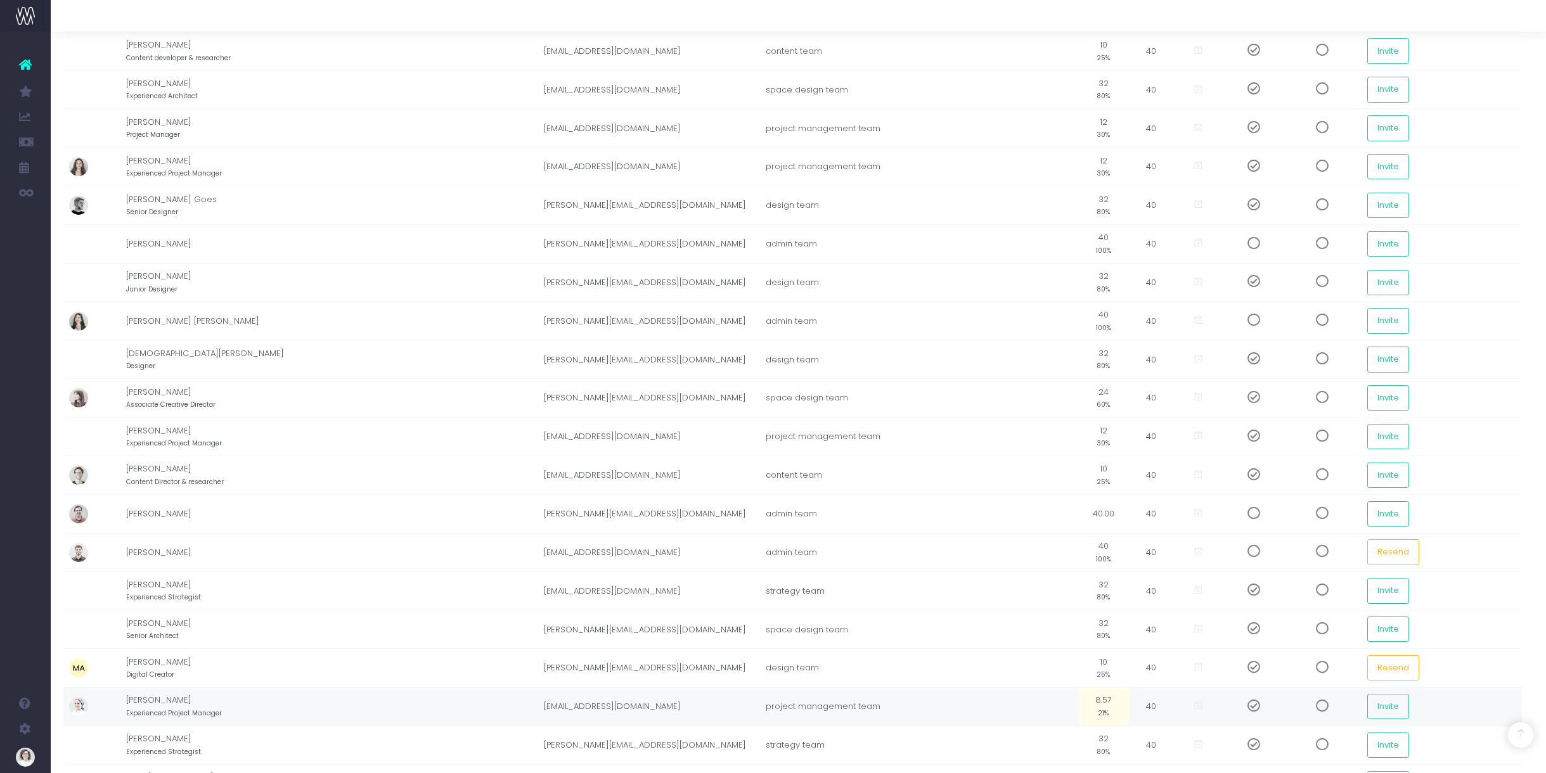
click at [1078, 699] on td "8.57 21%" at bounding box center [1103, 707] width 51 height 39
type input "12"
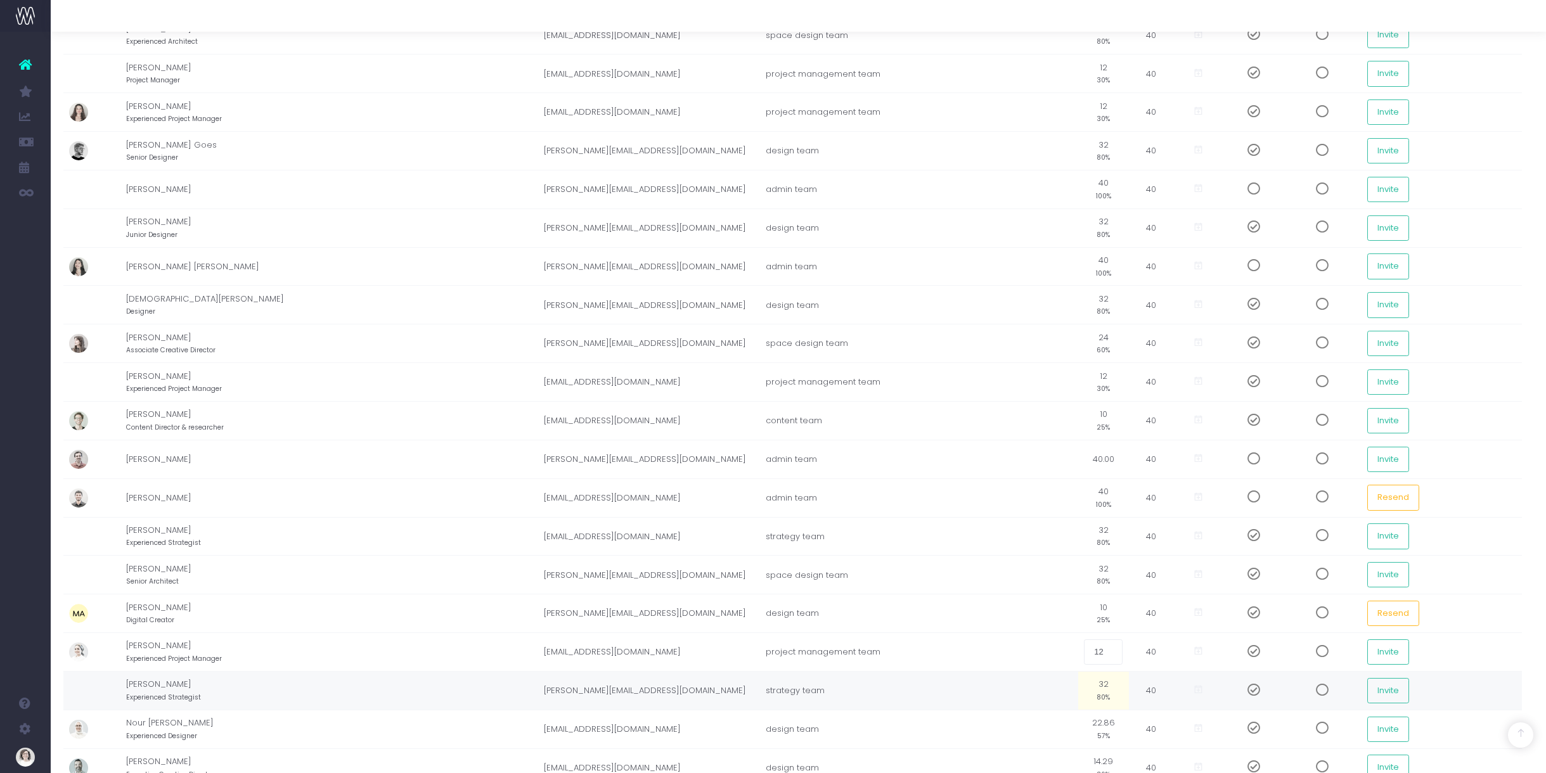
scroll to position [583, 6]
click at [1078, 683] on td "32 80%" at bounding box center [1103, 690] width 51 height 39
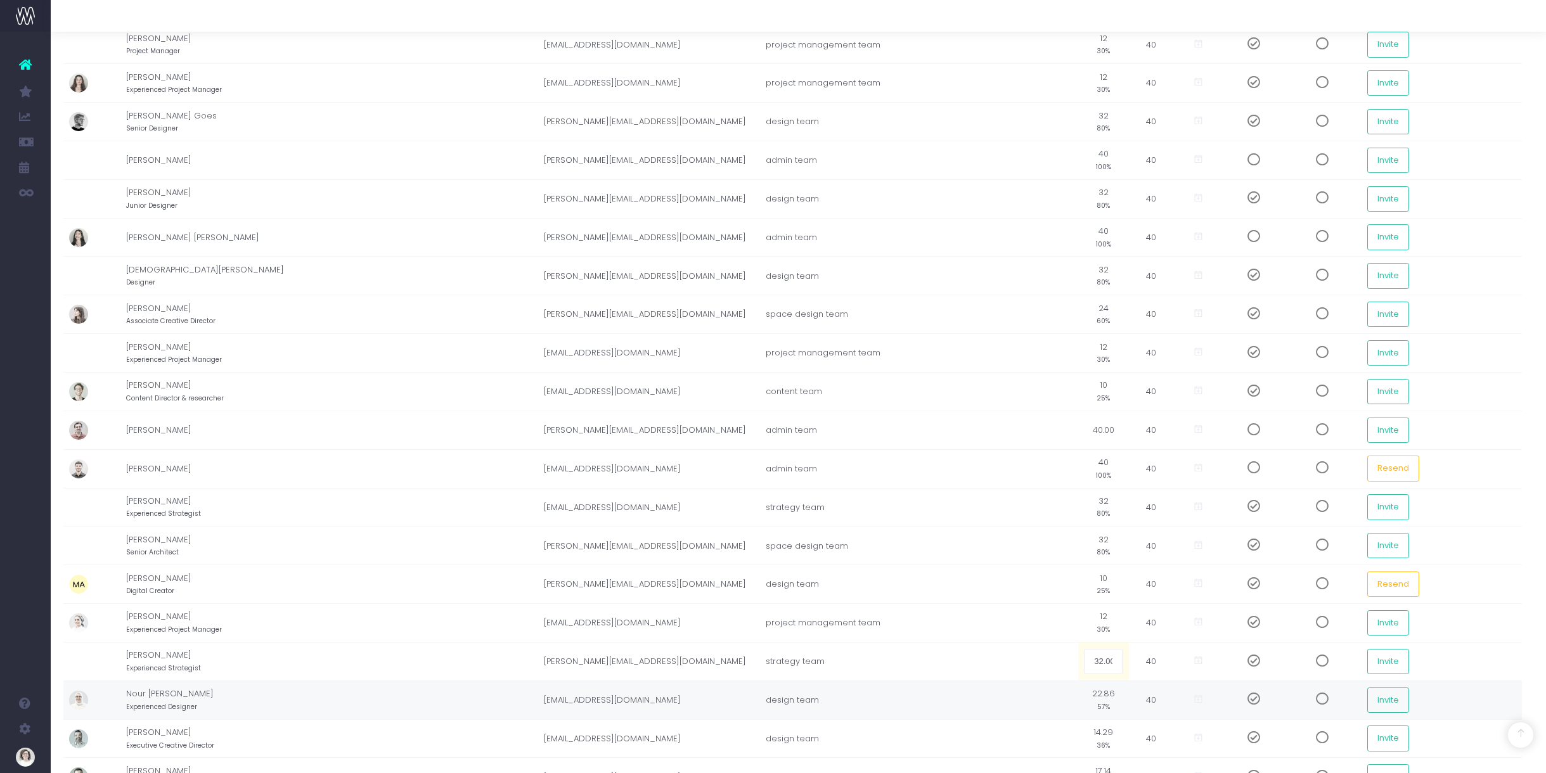
scroll to position [613, 6]
click at [1078, 690] on td "22.86 57%" at bounding box center [1103, 699] width 51 height 39
type input "32"
click at [1078, 729] on td "14.29 36%" at bounding box center [1103, 737] width 51 height 39
type input "20"
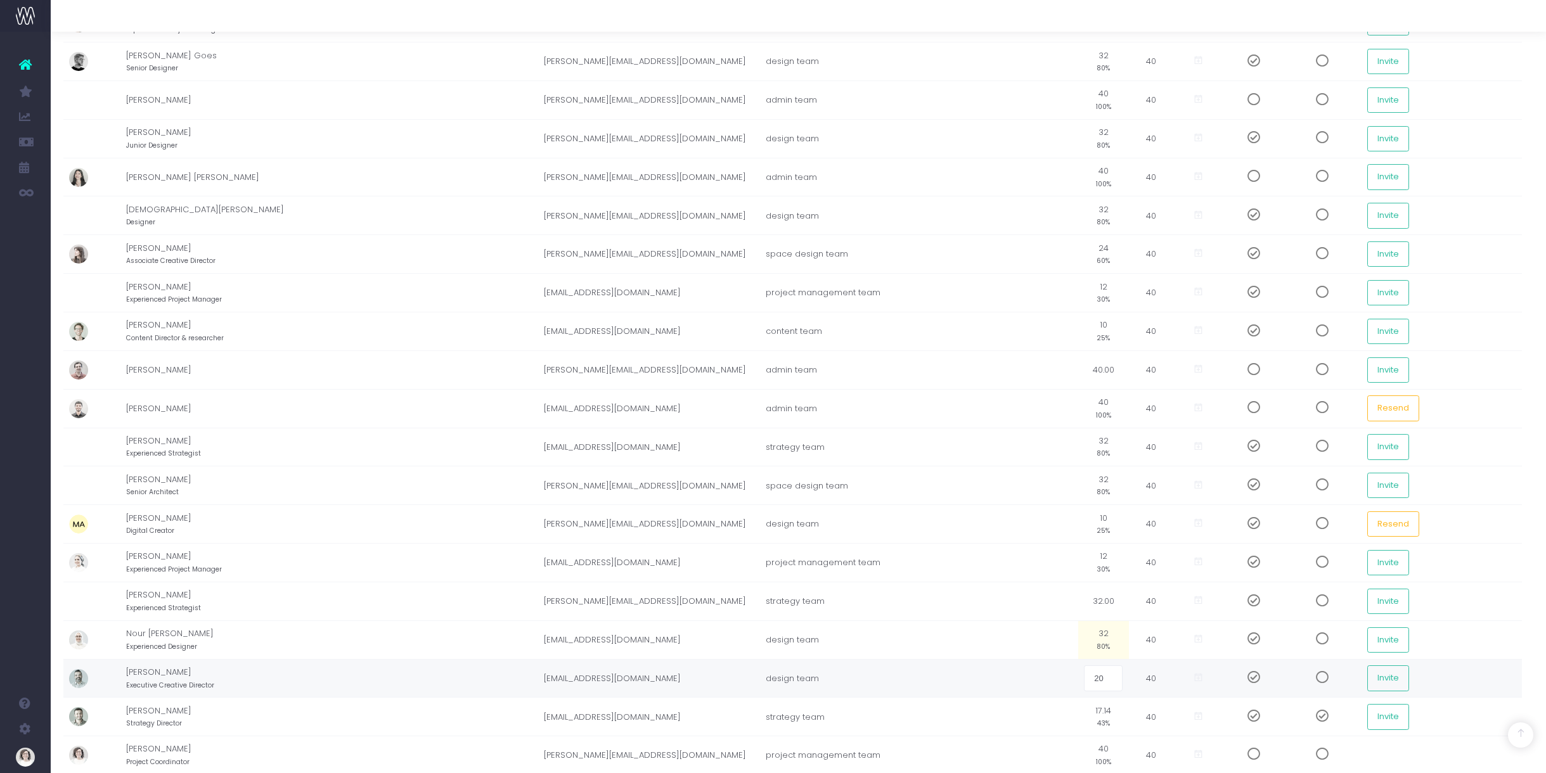
scroll to position [674, 6]
click at [1078, 705] on td "17.14 43%" at bounding box center [1103, 715] width 51 height 39
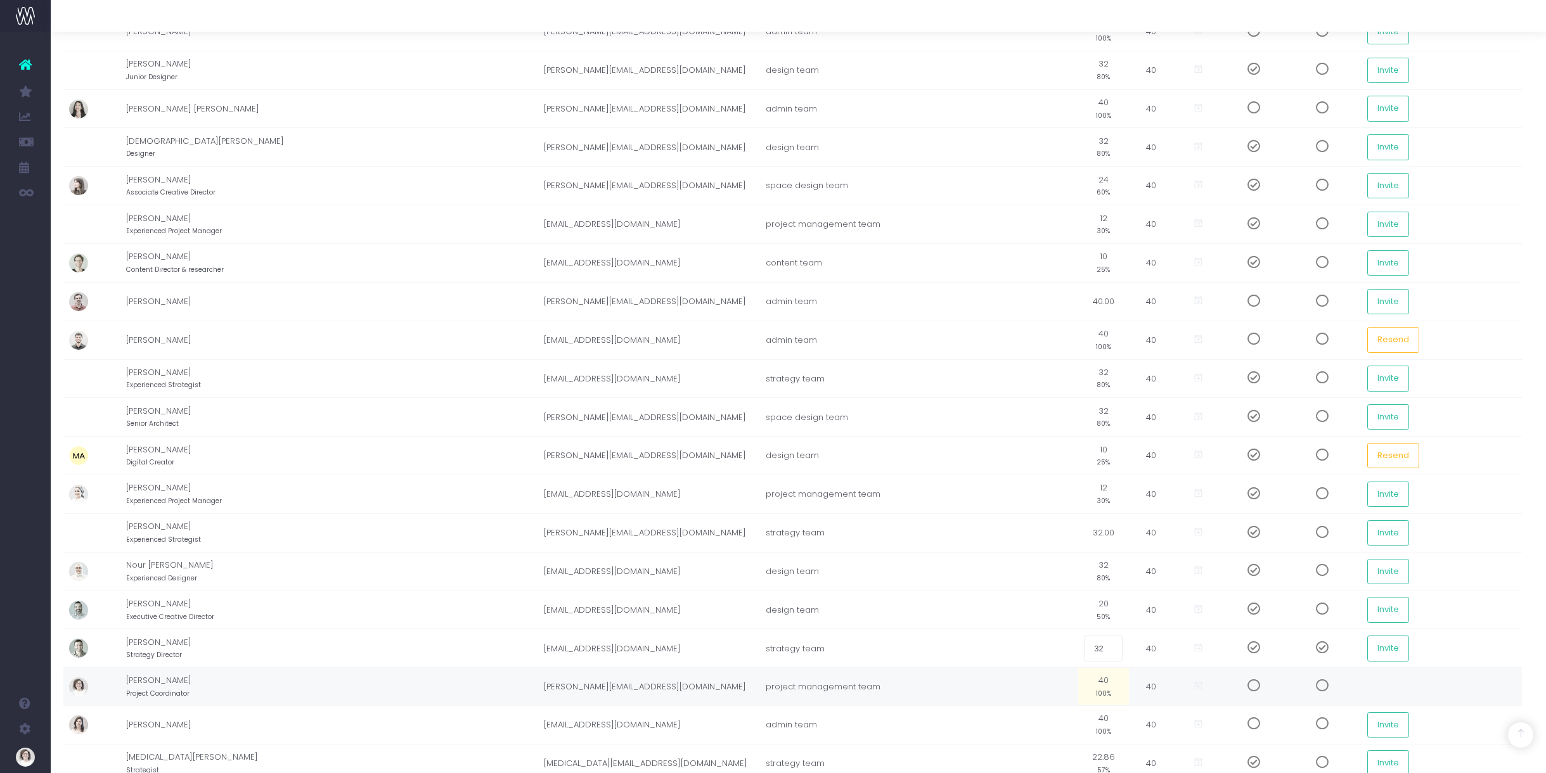
scroll to position [744, 6]
type input "3"
type input "24"
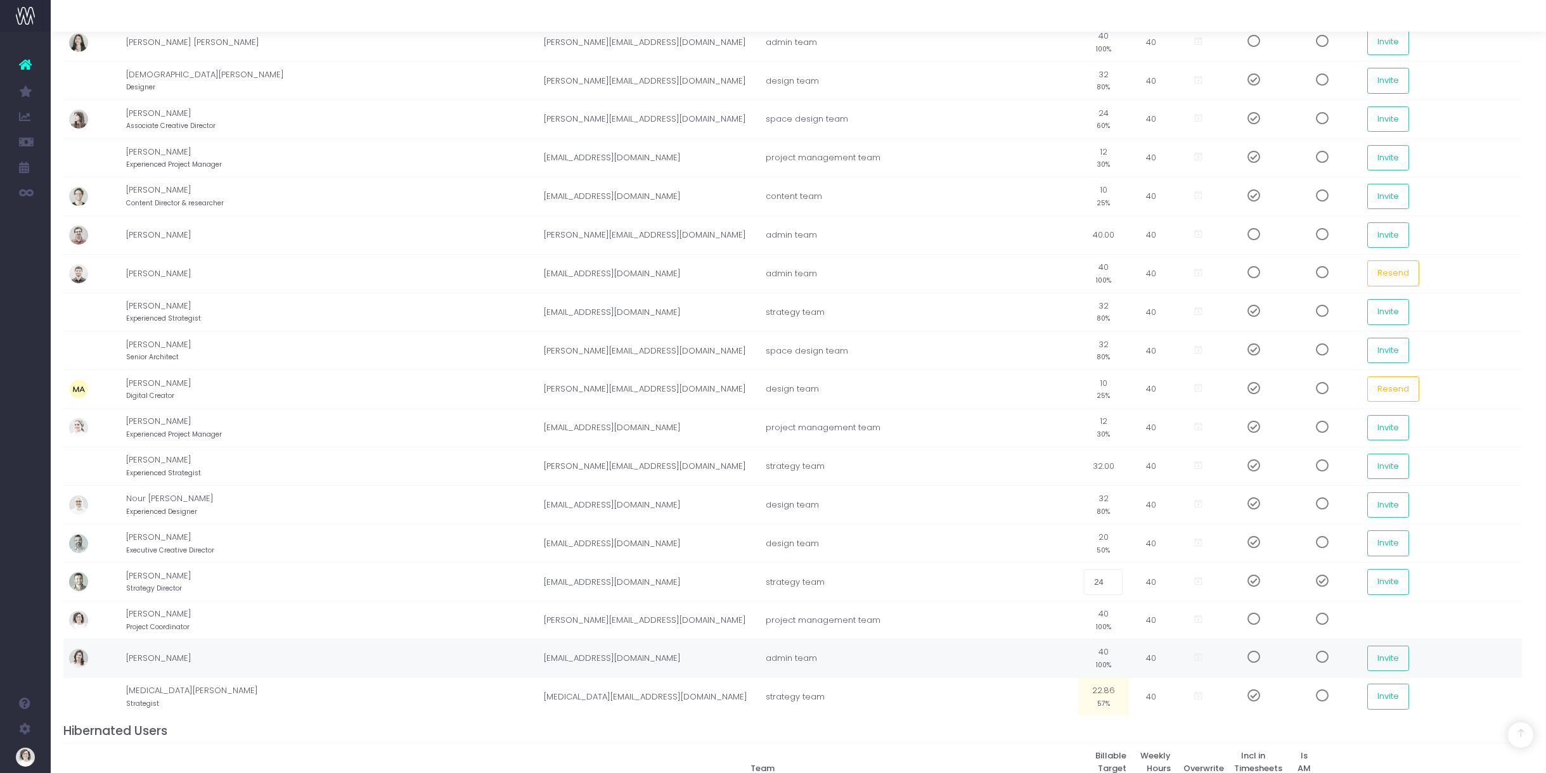
scroll to position [802, 6]
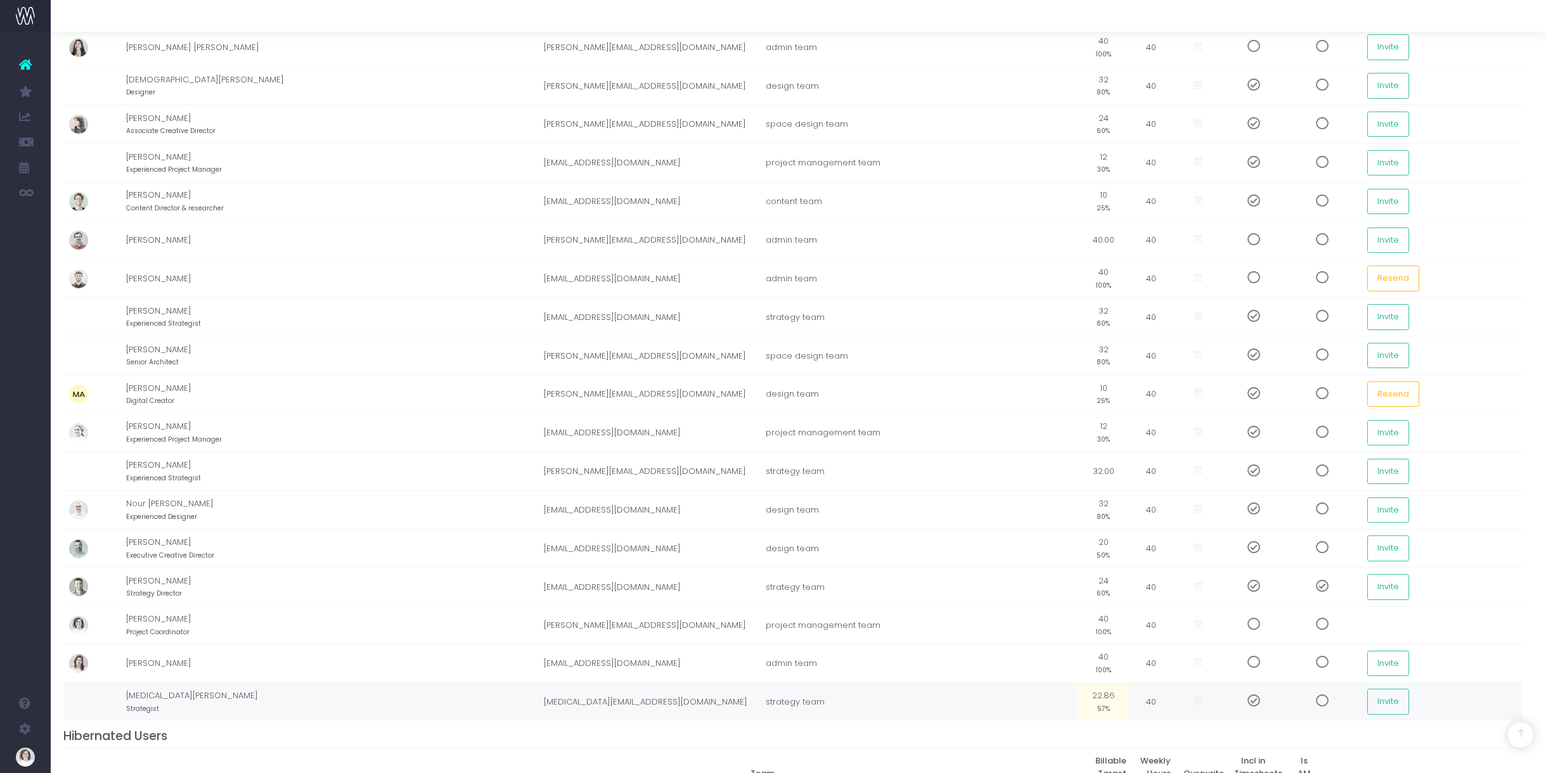
click at [1078, 692] on td "22.86 57%" at bounding box center [1103, 702] width 51 height 38
type input "32"
click at [1277, 738] on h4 "Hibernated Users" at bounding box center [792, 736] width 1459 height 15
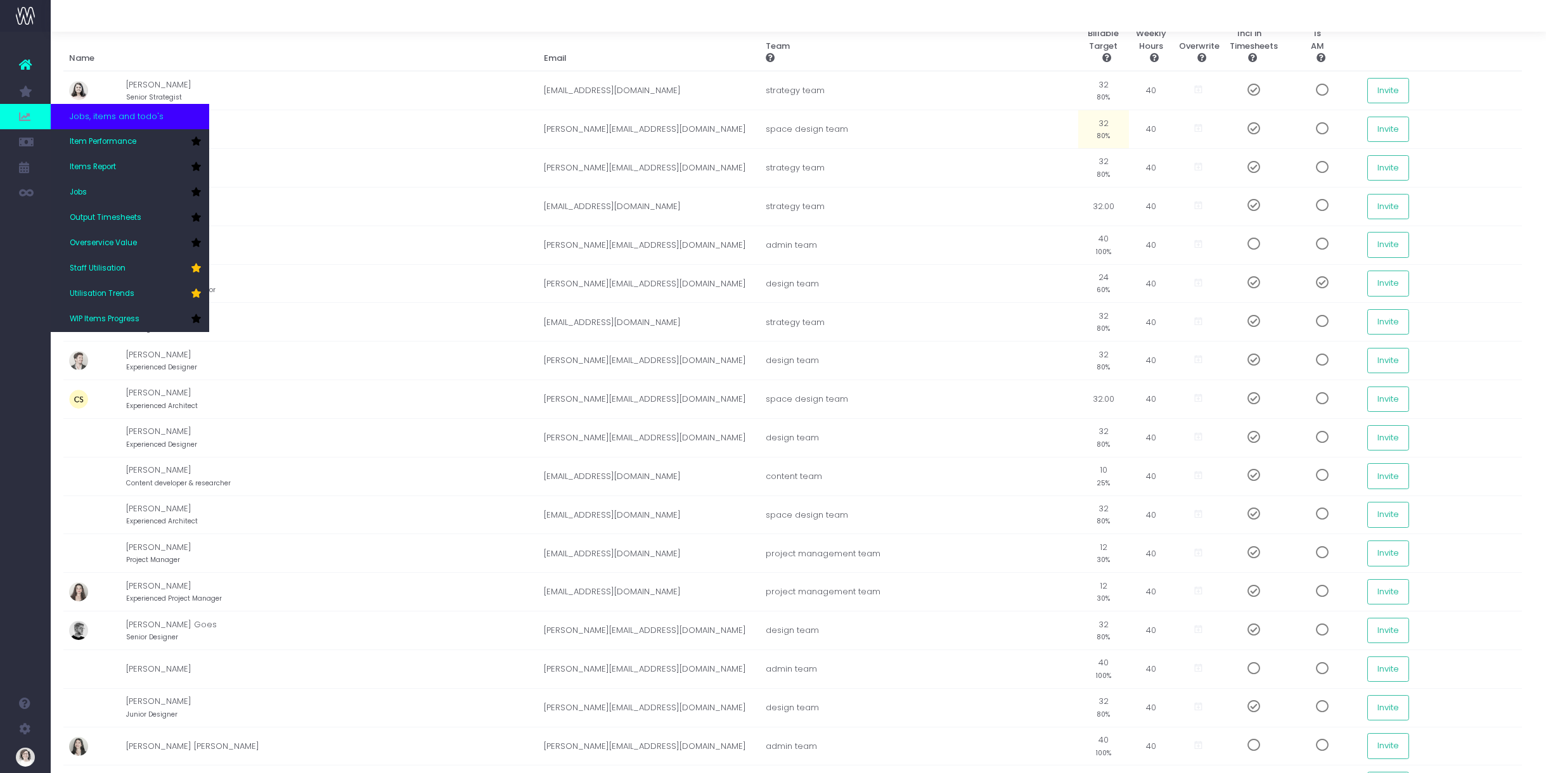
scroll to position [103, 10]
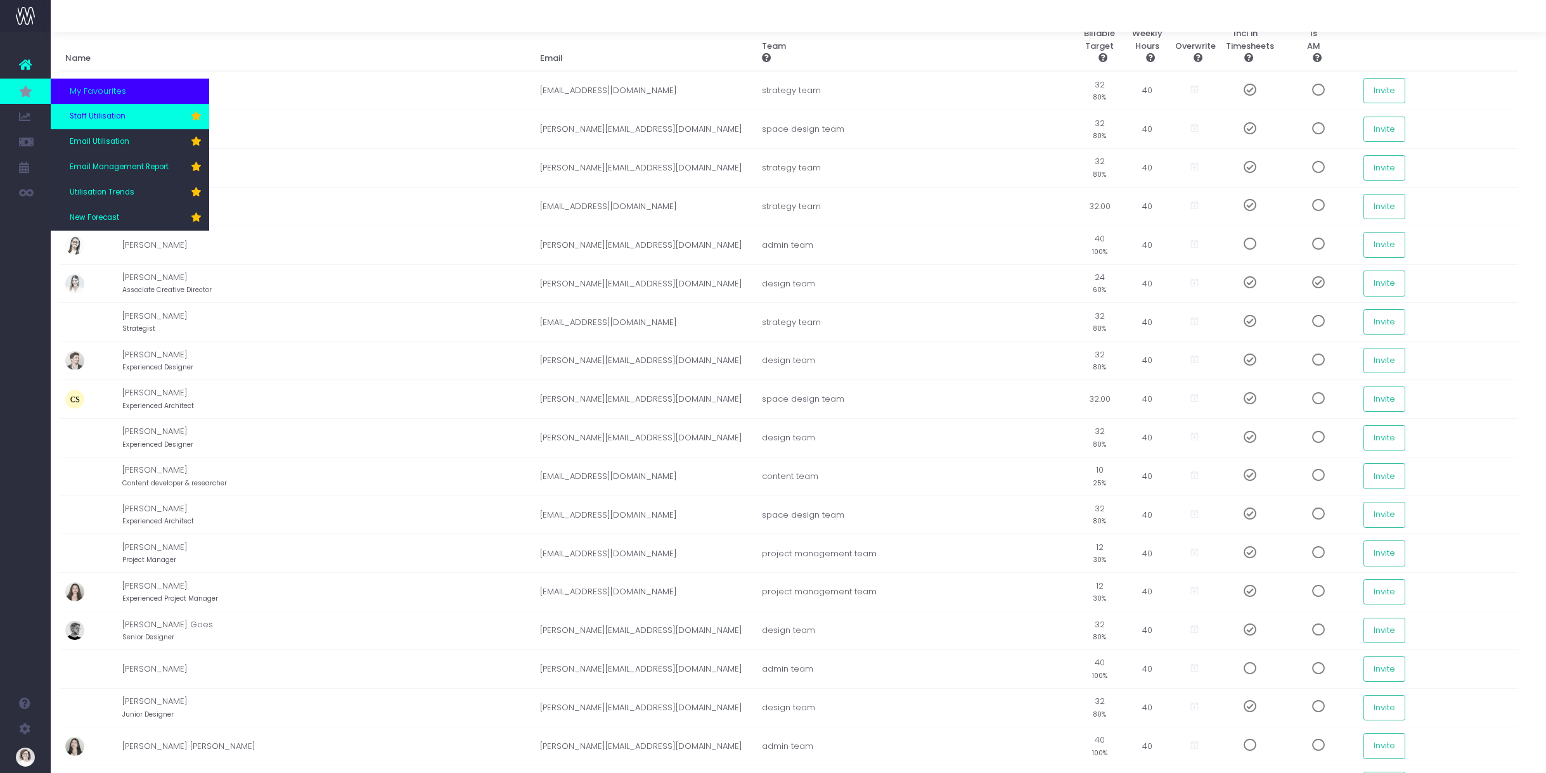
click at [106, 114] on span "Staff Utilisation" at bounding box center [98, 116] width 56 height 11
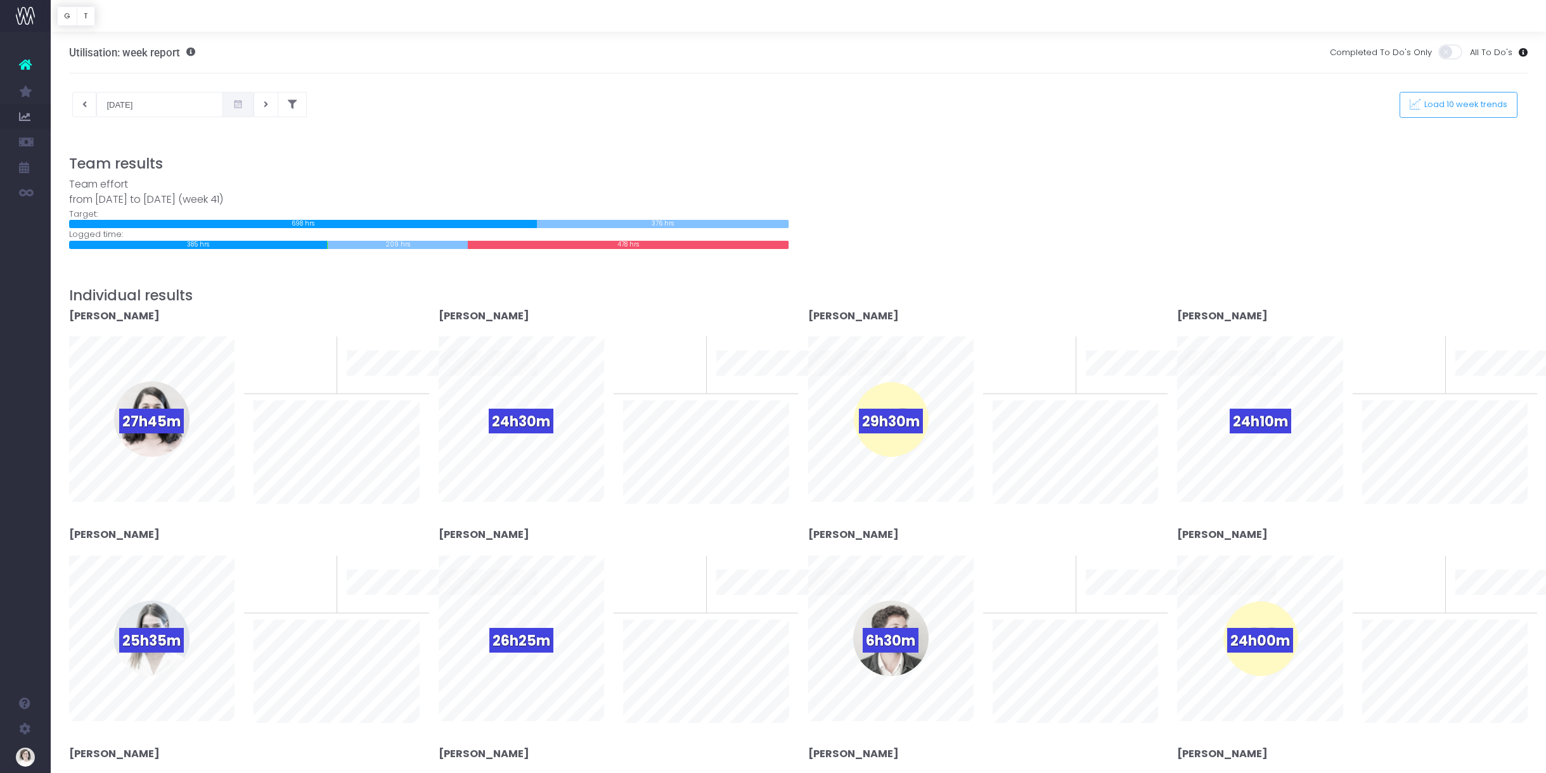
click at [233, 105] on icon at bounding box center [238, 105] width 11 height 0
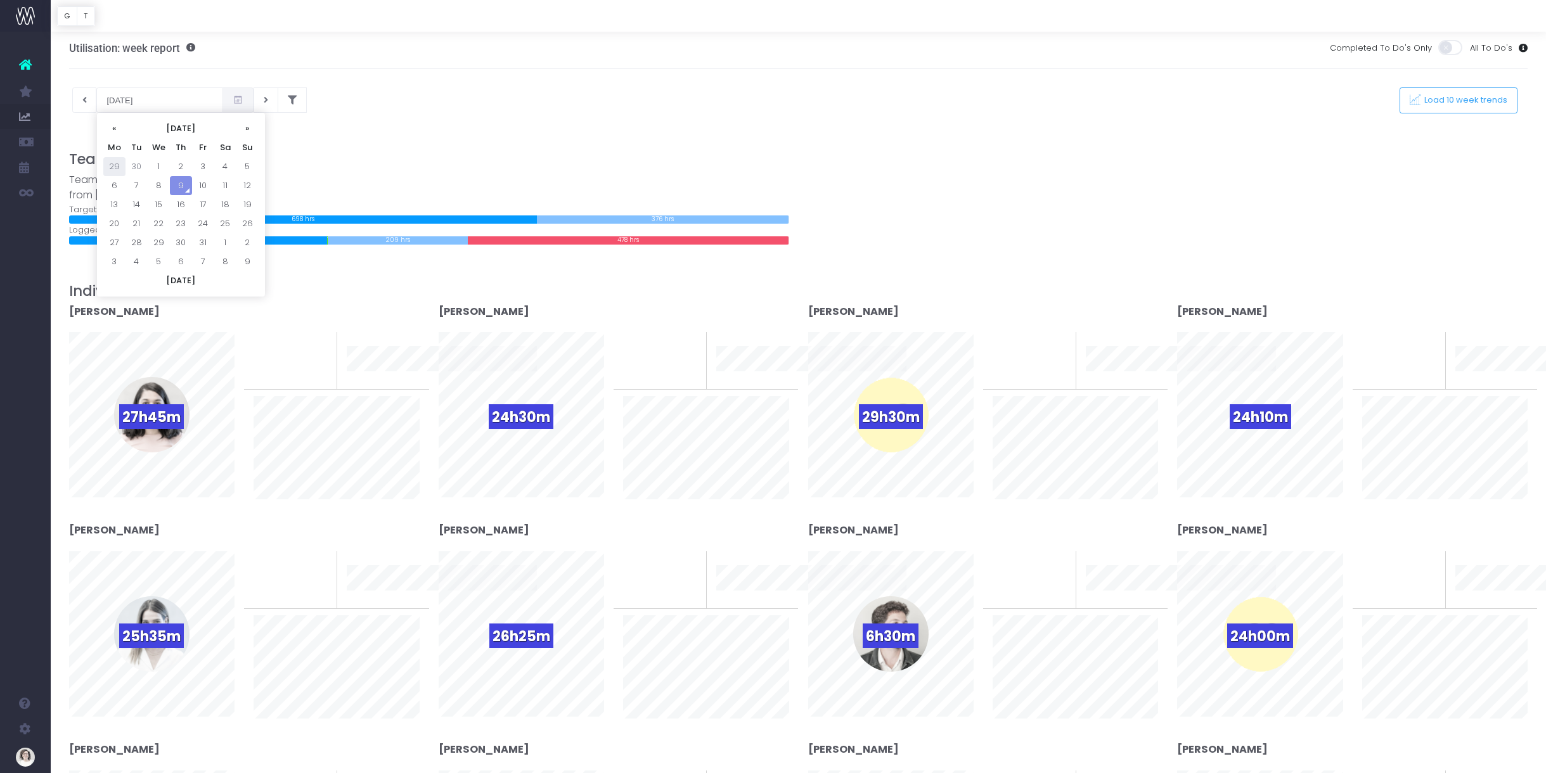
click at [113, 169] on td "29" at bounding box center [114, 166] width 22 height 19
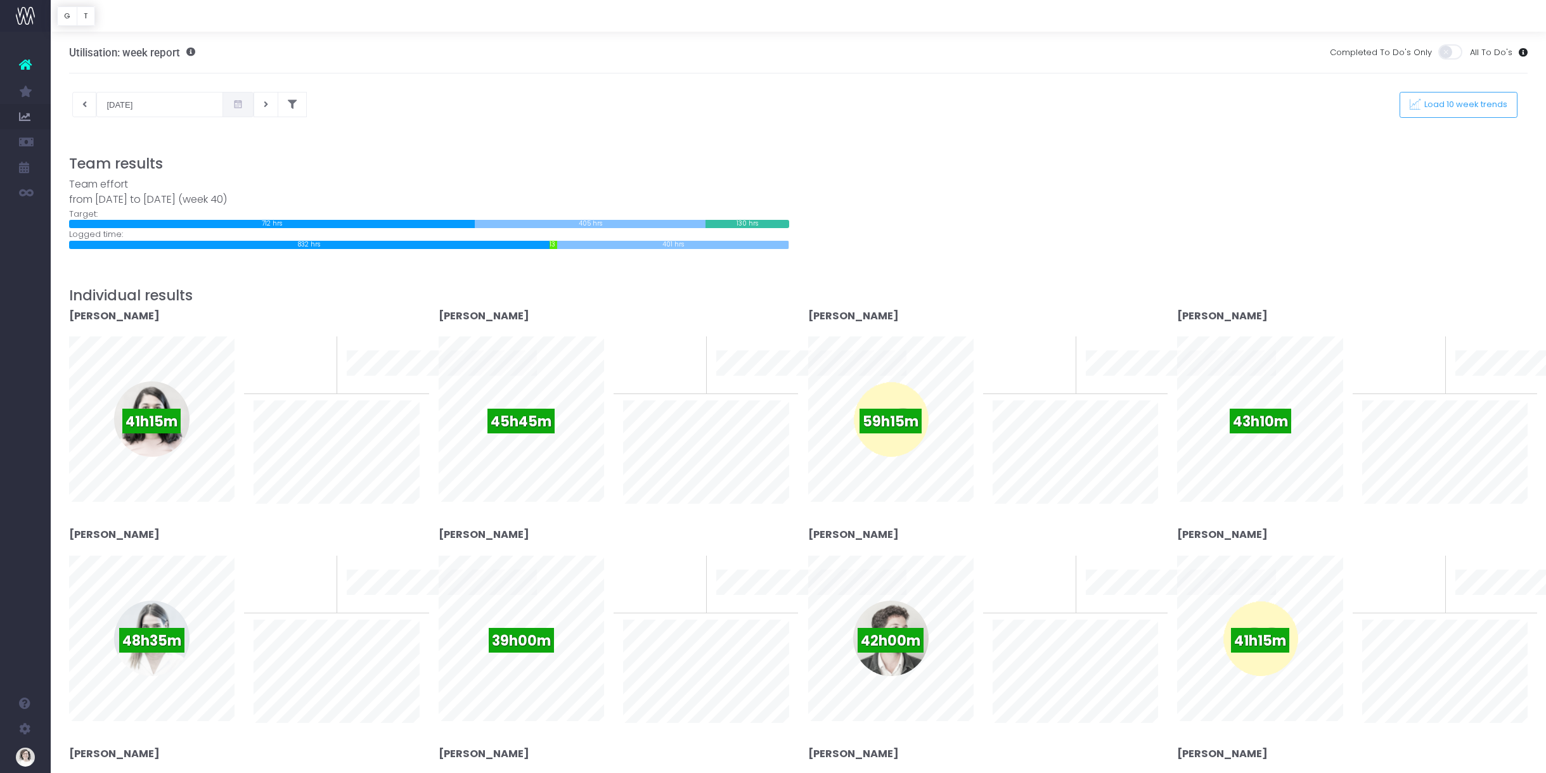
click at [233, 105] on icon at bounding box center [238, 105] width 11 height 0
click at [112, 211] on td "8" at bounding box center [114, 209] width 22 height 19
click at [86, 103] on button at bounding box center [84, 104] width 25 height 25
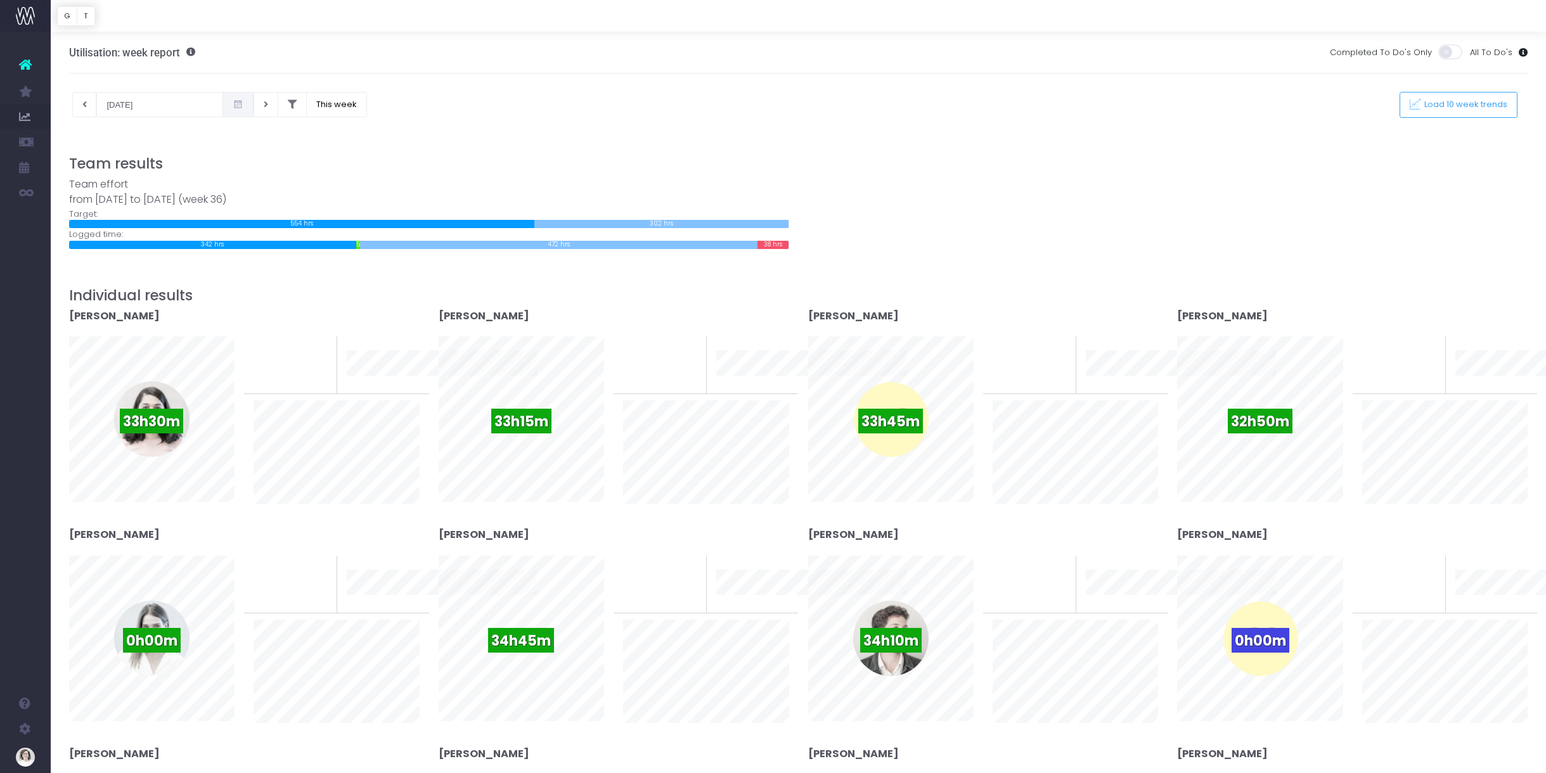
click at [233, 105] on icon at bounding box center [238, 105] width 11 height 0
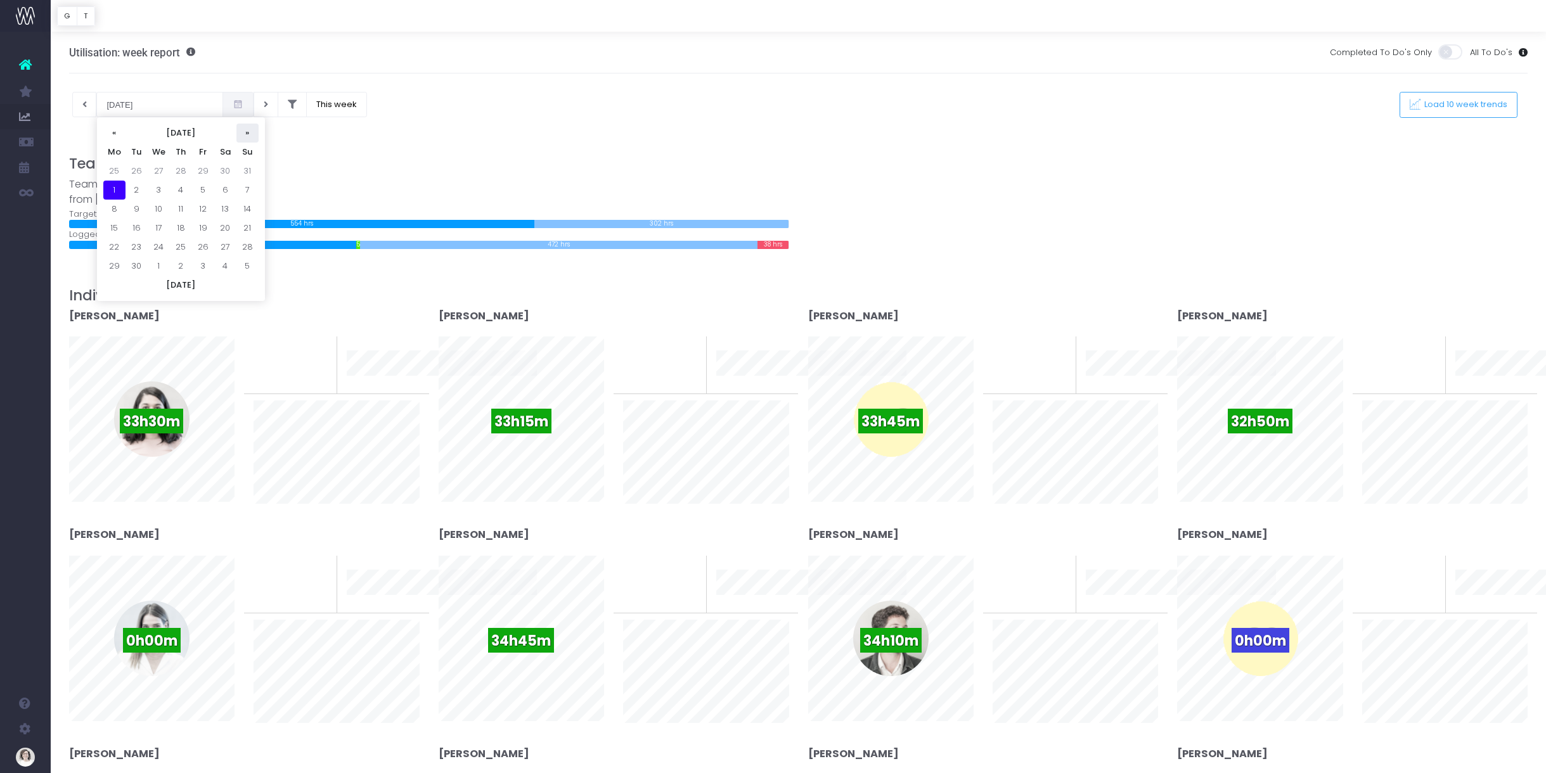
click at [246, 136] on th "»" at bounding box center [247, 133] width 22 height 19
click at [108, 172] on td "29" at bounding box center [114, 171] width 22 height 19
type input "29-09-2025"
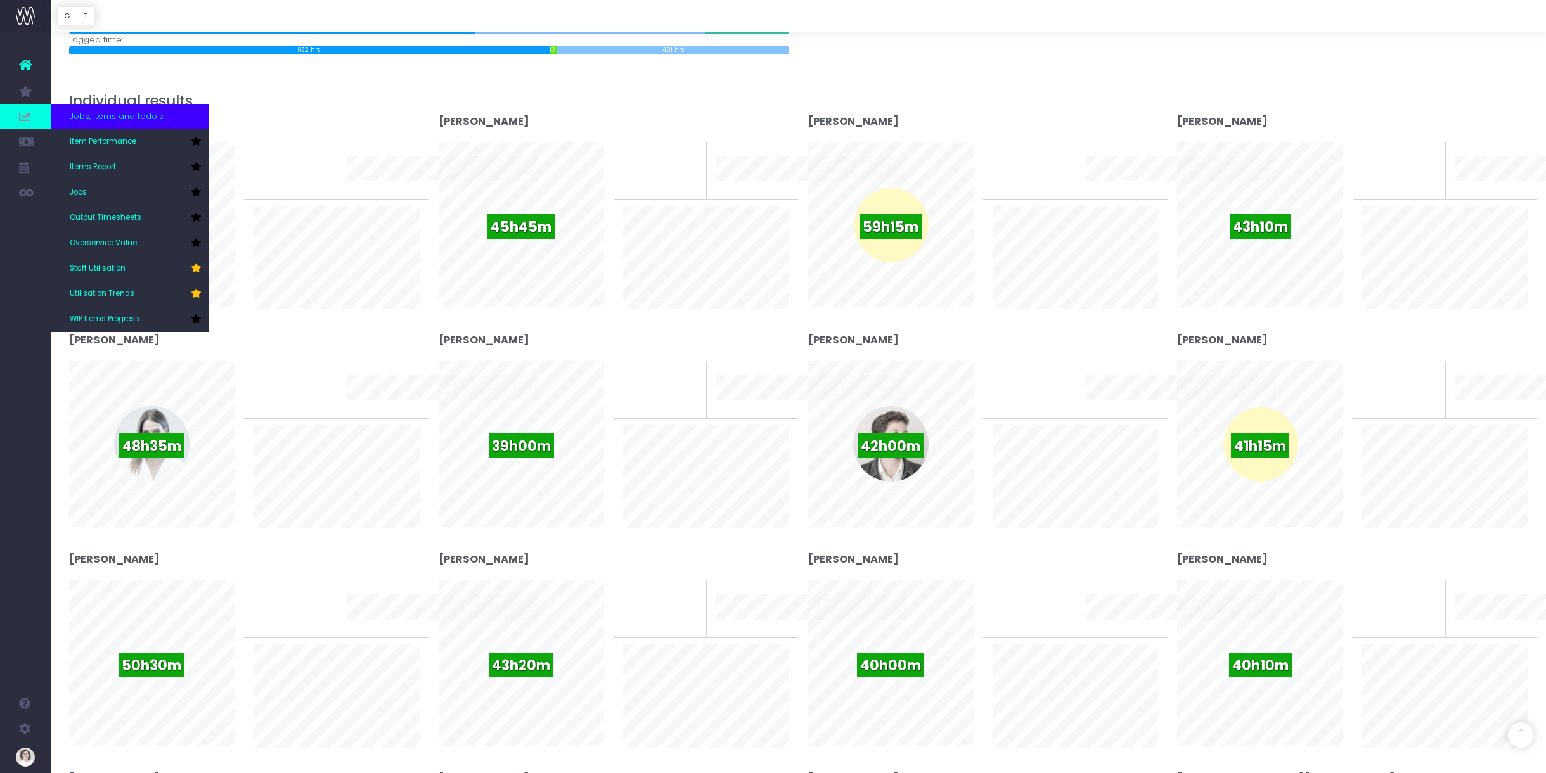
scroll to position [196, 0]
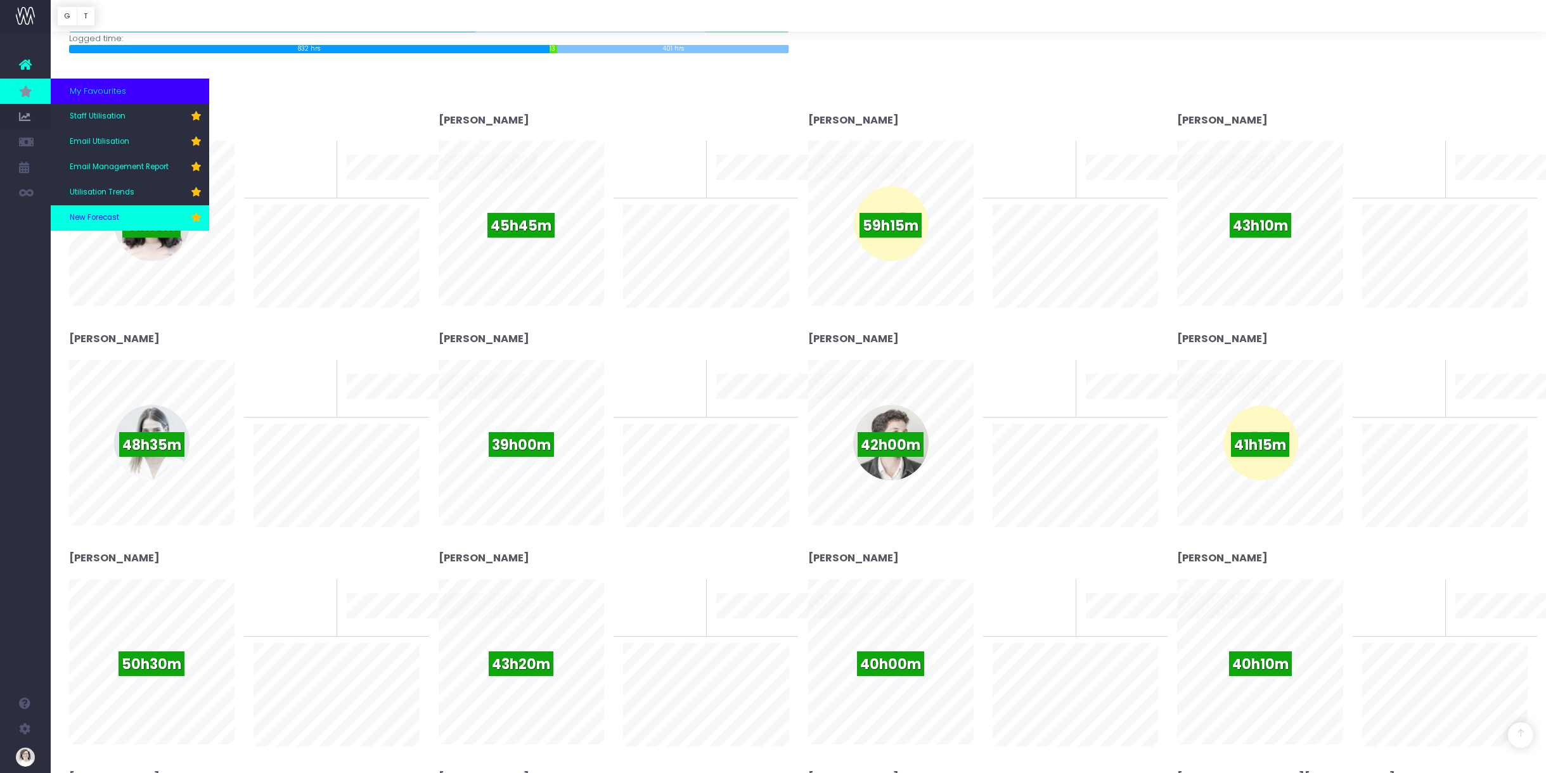
click at [104, 217] on span "New Forecast" at bounding box center [94, 217] width 49 height 11
